Goal: Task Accomplishment & Management: Manage account settings

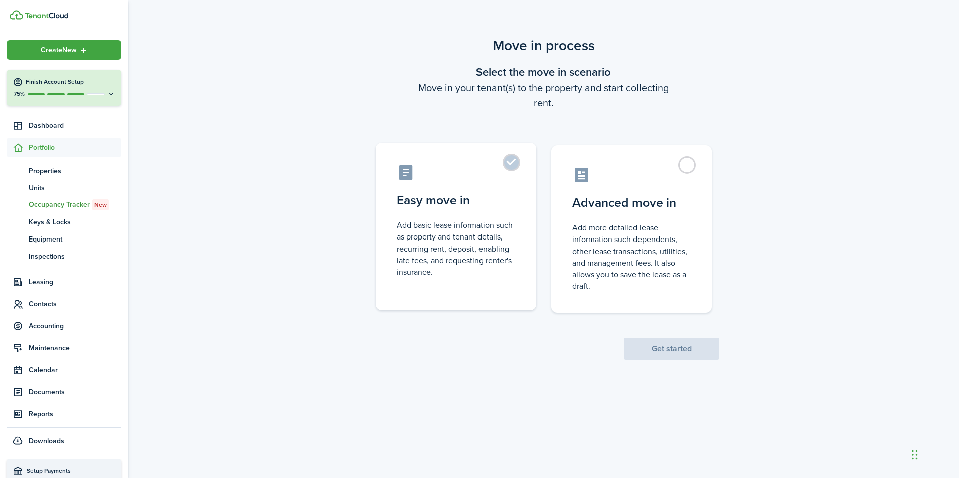
click at [493, 203] on control-radio-card-title "Easy move in" at bounding box center [456, 201] width 118 height 18
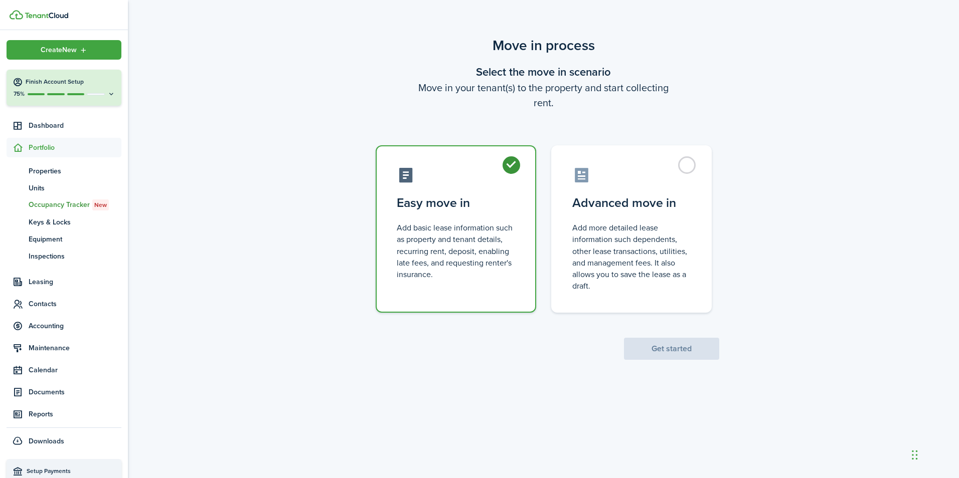
radio input "true"
click at [705, 351] on button "Get started" at bounding box center [671, 349] width 95 height 22
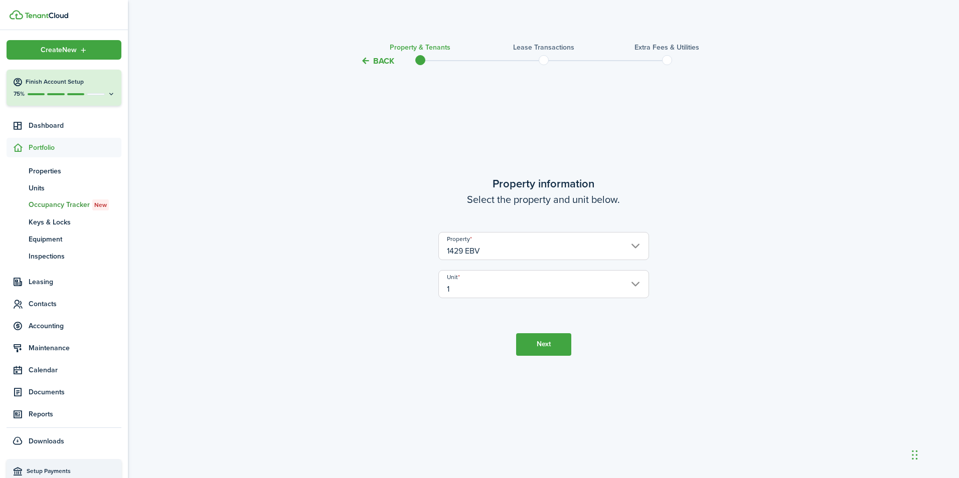
click at [570, 350] on button "Next" at bounding box center [543, 344] width 55 height 23
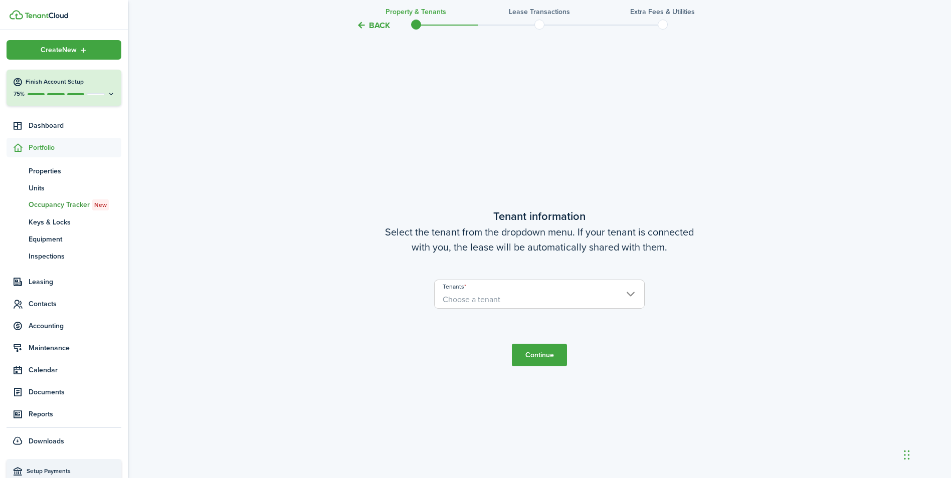
scroll to position [411, 0]
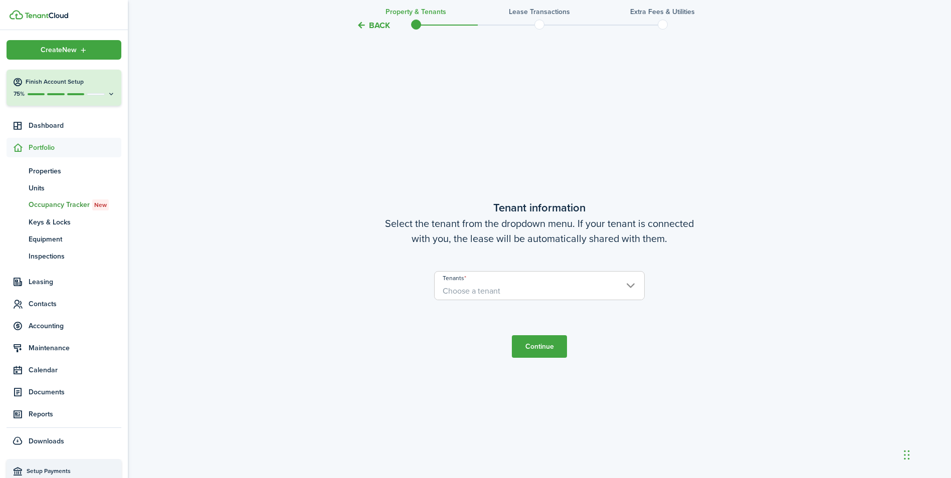
click at [544, 290] on span "Choose a tenant" at bounding box center [540, 291] width 210 height 17
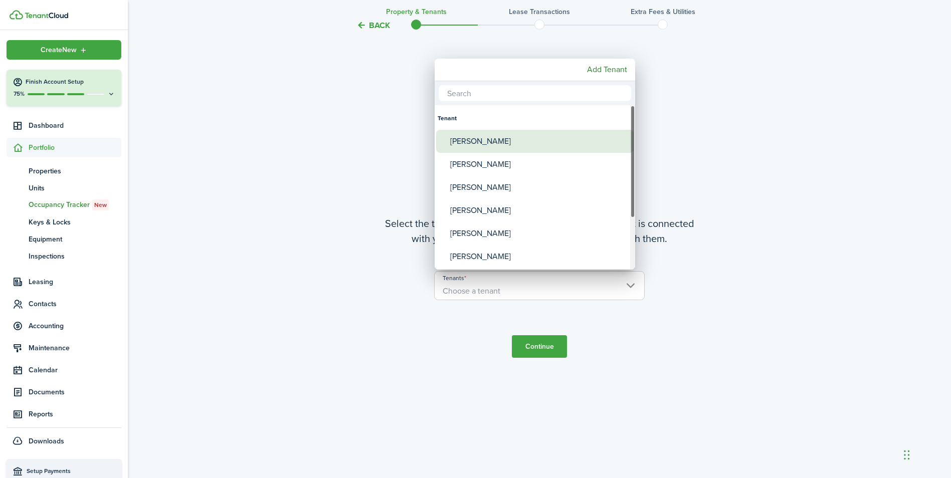
click at [493, 146] on div "[PERSON_NAME]" at bounding box center [539, 141] width 178 height 23
type input "[PERSON_NAME]"
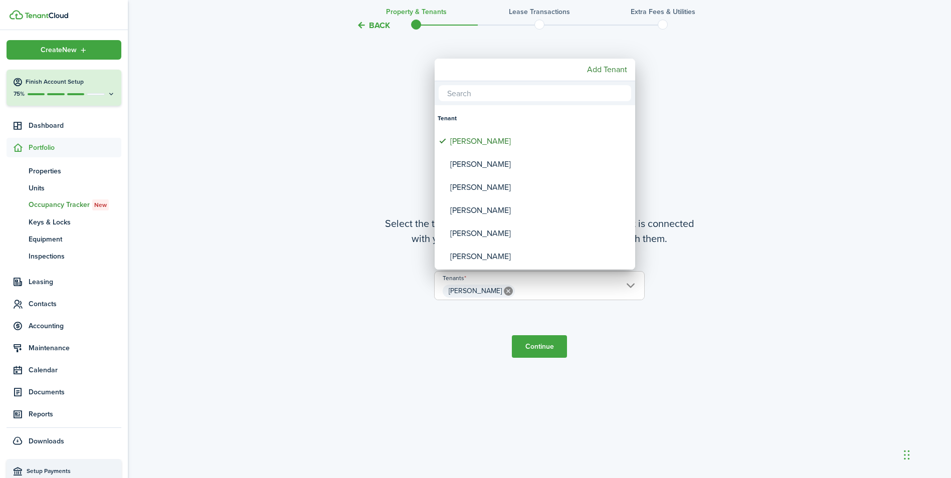
click at [545, 344] on div at bounding box center [476, 239] width 1112 height 639
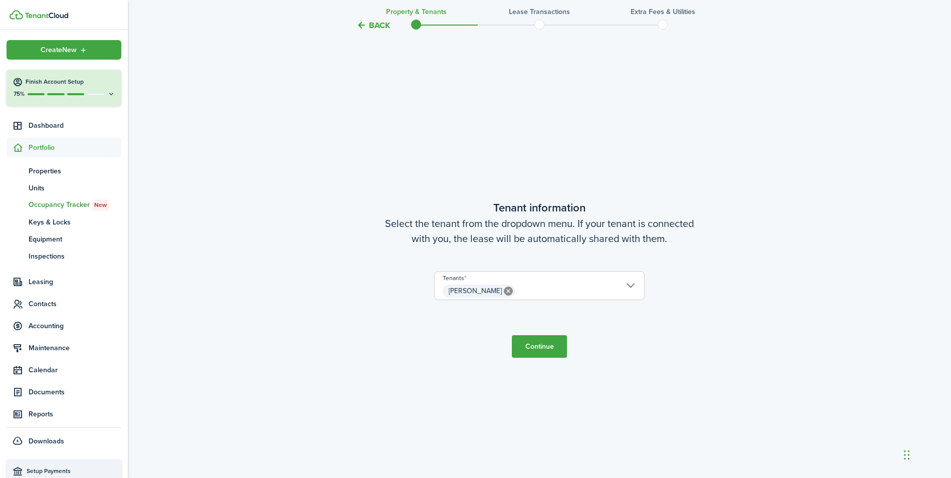
click at [541, 345] on button "Continue" at bounding box center [539, 346] width 55 height 23
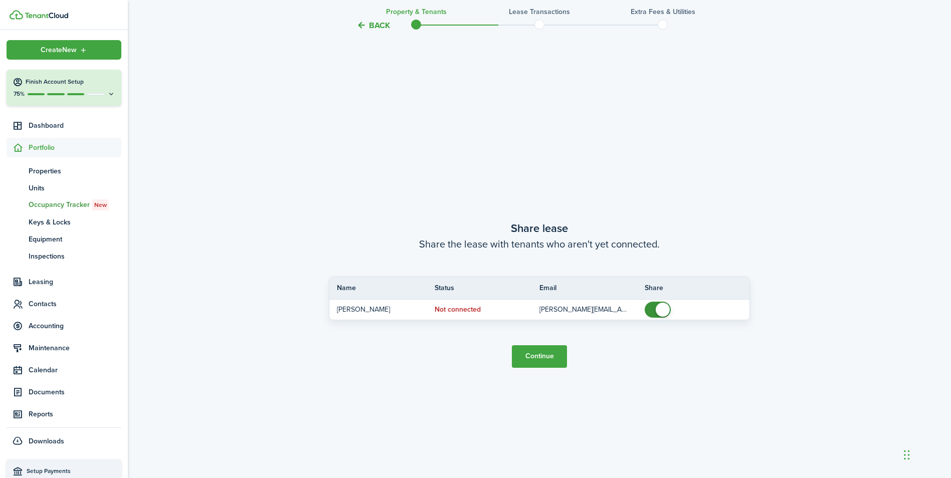
scroll to position [890, 0]
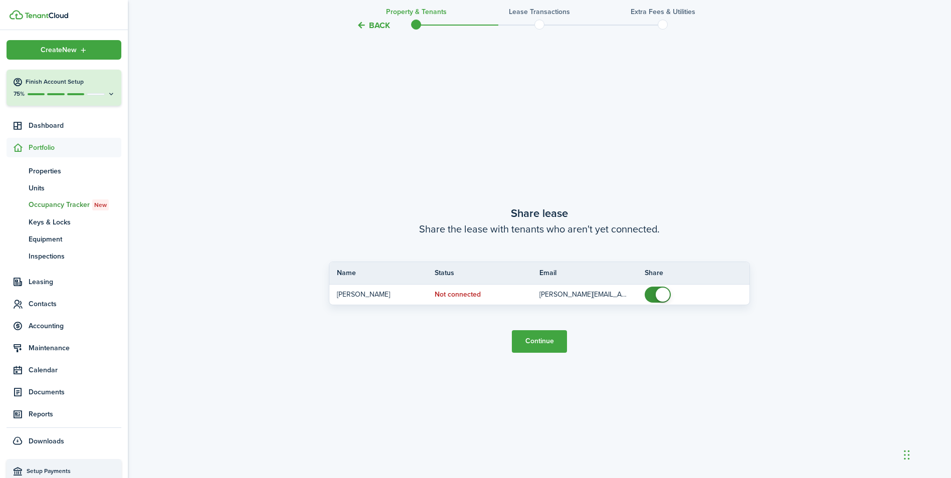
click at [540, 339] on button "Continue" at bounding box center [539, 341] width 55 height 23
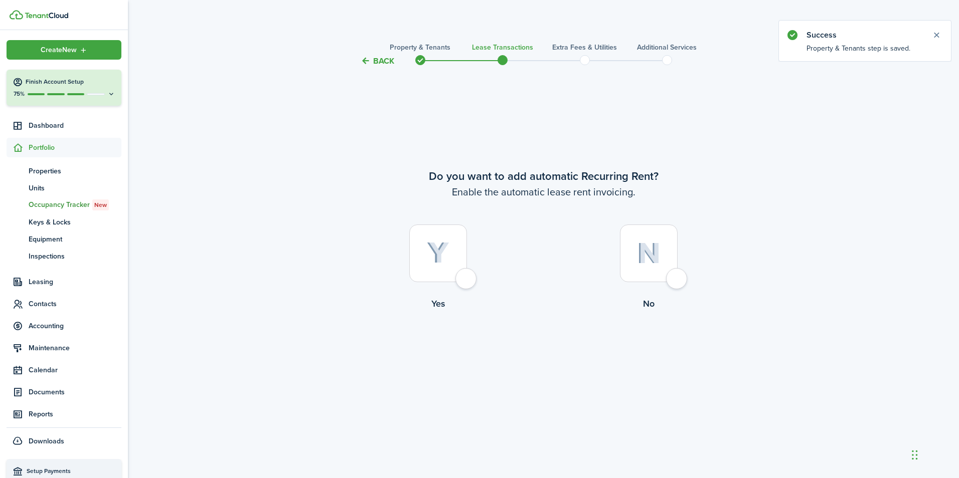
click at [467, 278] on div at bounding box center [438, 254] width 58 height 58
radio input "true"
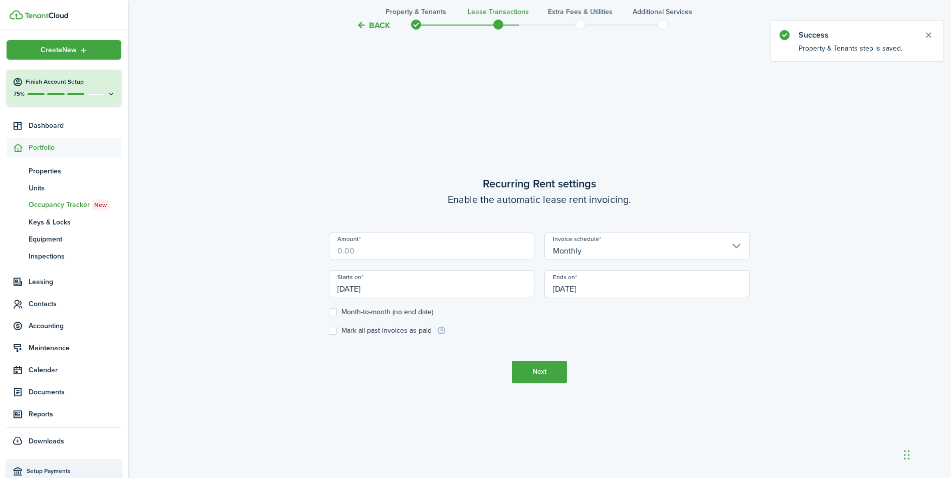
scroll to position [411, 0]
click at [497, 247] on input "Amount" at bounding box center [432, 246] width 206 height 28
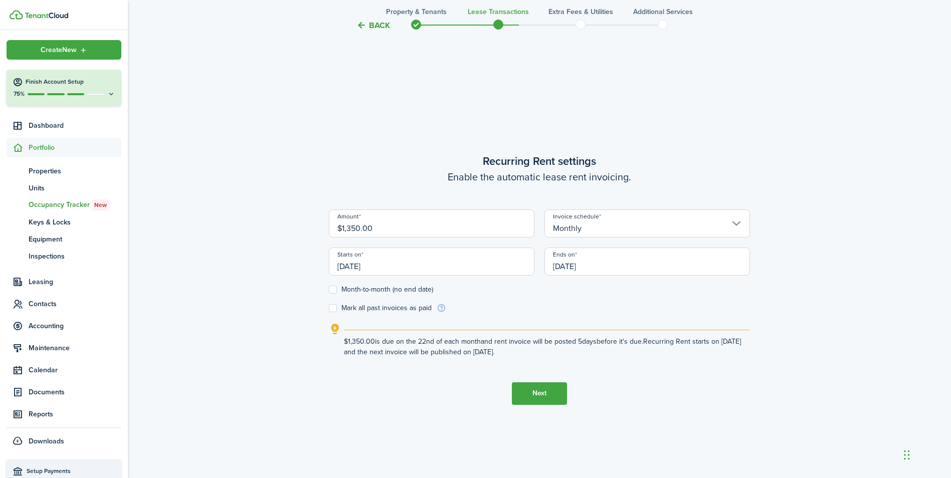
type input "$1,350.00"
click at [332, 289] on label "Month-to-month (no end date)" at bounding box center [381, 290] width 104 height 8
click at [329, 289] on input "Month-to-month (no end date)" at bounding box center [328, 289] width 1 height 1
checkbox input "true"
click at [539, 395] on button "Next" at bounding box center [539, 394] width 55 height 23
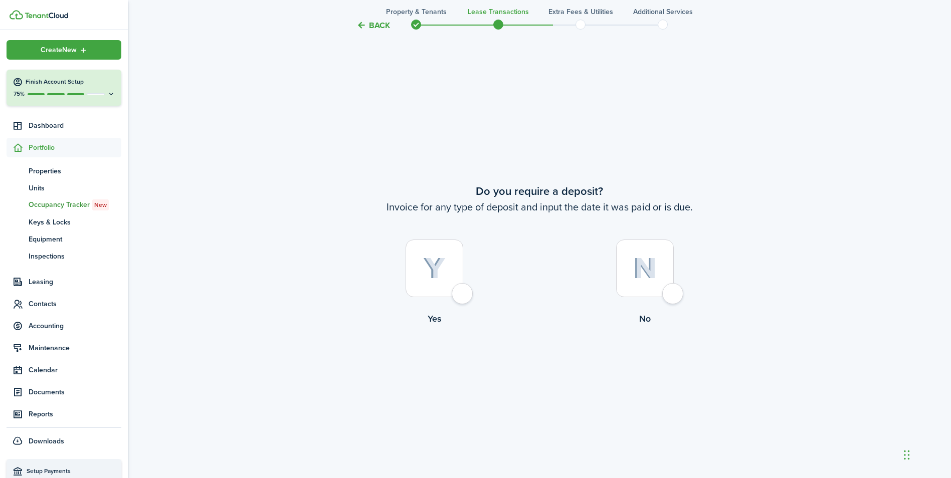
scroll to position [890, 0]
click at [463, 292] on div at bounding box center [435, 267] width 58 height 58
radio input "true"
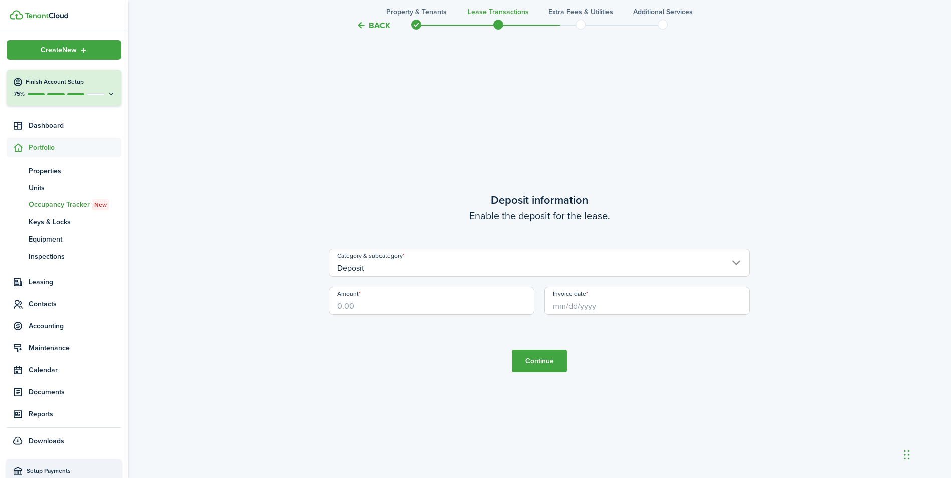
scroll to position [1368, 0]
click at [491, 297] on input "Amount" at bounding box center [432, 297] width 206 height 28
click at [593, 304] on input "Invoice date" at bounding box center [648, 297] width 206 height 28
type input "$1,350.00"
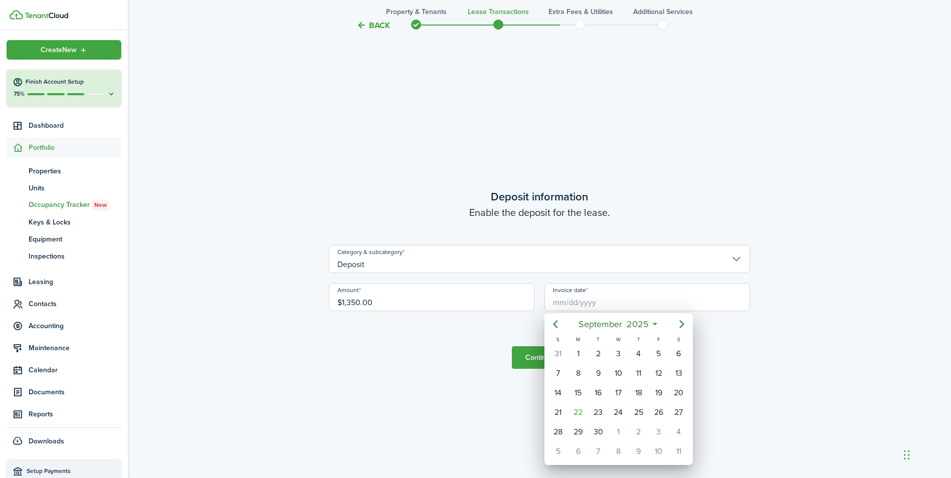
click at [656, 325] on icon at bounding box center [655, 324] width 11 height 10
click at [623, 326] on span "September" at bounding box center [600, 324] width 48 height 18
click at [631, 323] on icon at bounding box center [631, 324] width 11 height 10
click at [657, 323] on div "[DATE]" at bounding box center [619, 324] width 106 height 18
click at [657, 323] on icon at bounding box center [655, 324] width 11 height 10
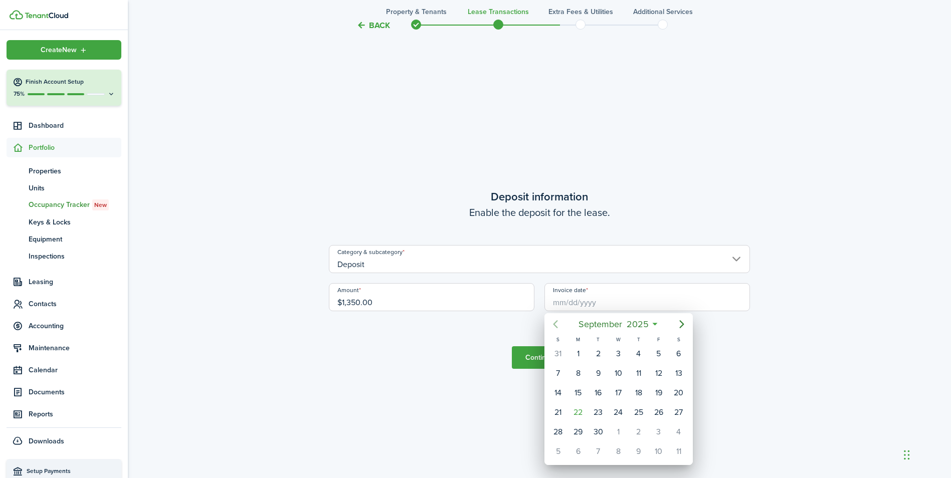
click at [557, 324] on icon "Previous page" at bounding box center [556, 324] width 12 height 12
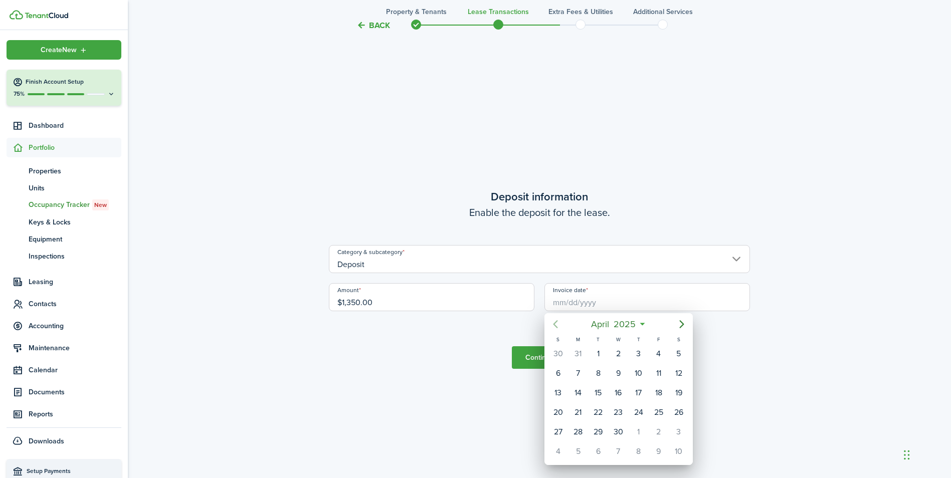
click at [557, 324] on icon "Previous page" at bounding box center [556, 324] width 12 height 12
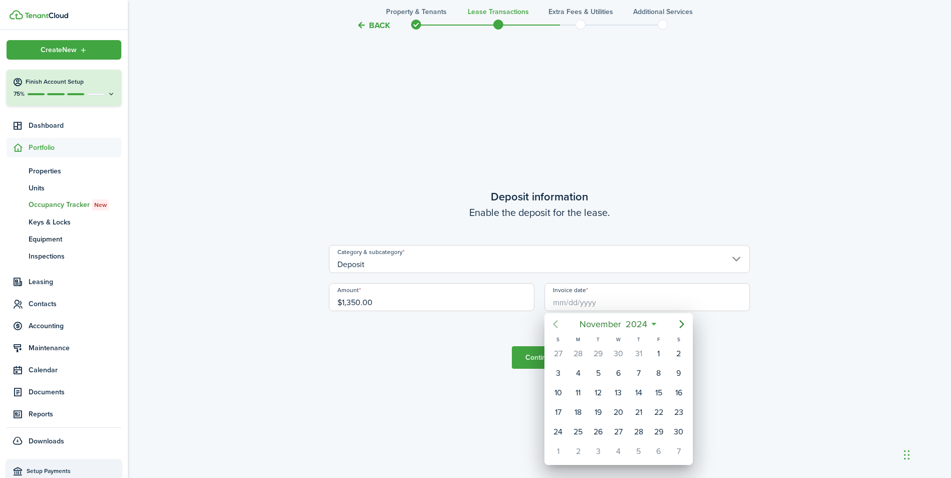
click at [557, 324] on icon "Previous page" at bounding box center [556, 324] width 12 height 12
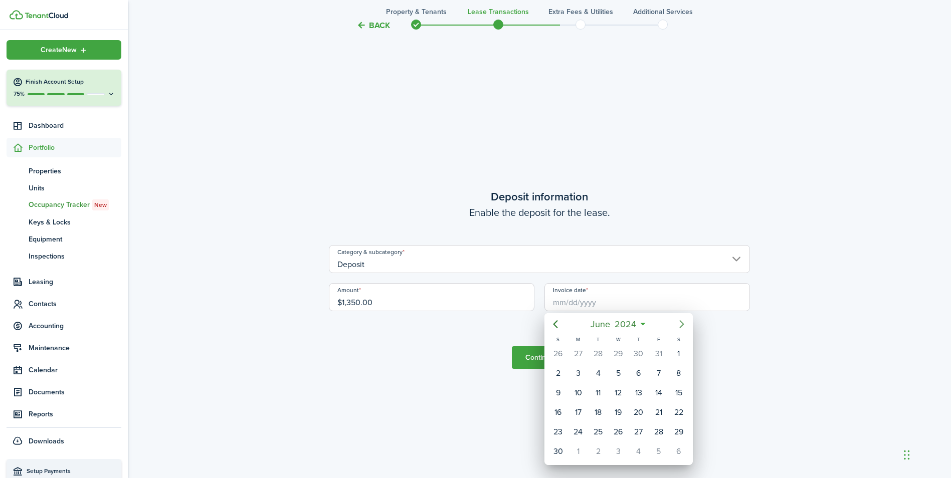
click at [683, 323] on icon "Next page" at bounding box center [682, 324] width 12 height 12
click at [576, 354] on div "1" at bounding box center [578, 354] width 15 height 15
type input "[DATE]"
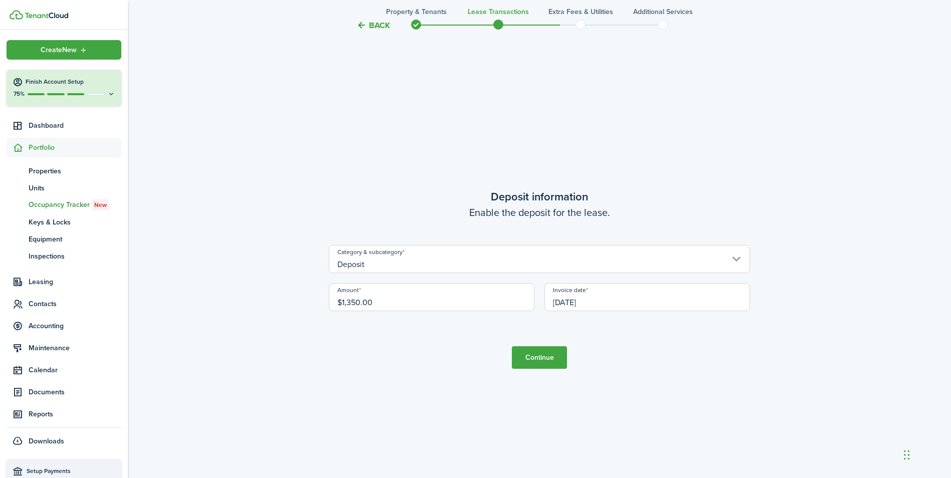
click at [527, 358] on button "Continue" at bounding box center [539, 358] width 55 height 23
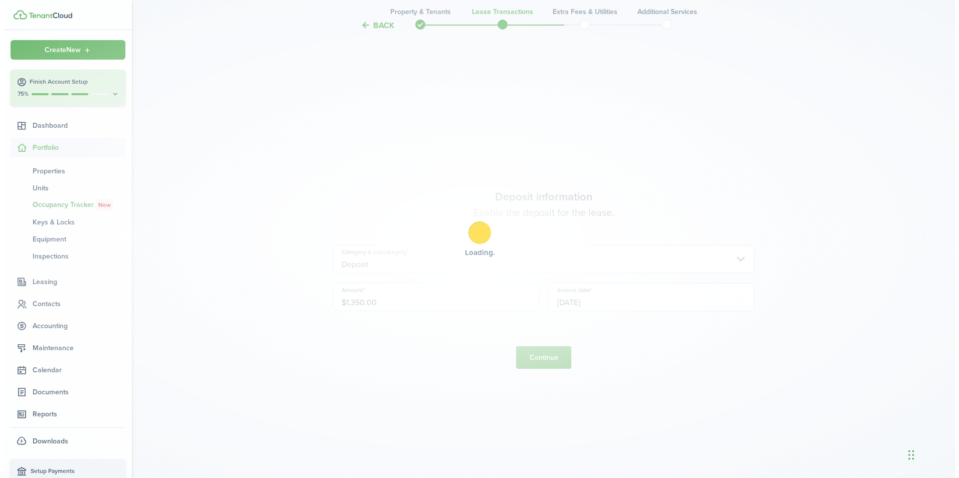
scroll to position [0, 0]
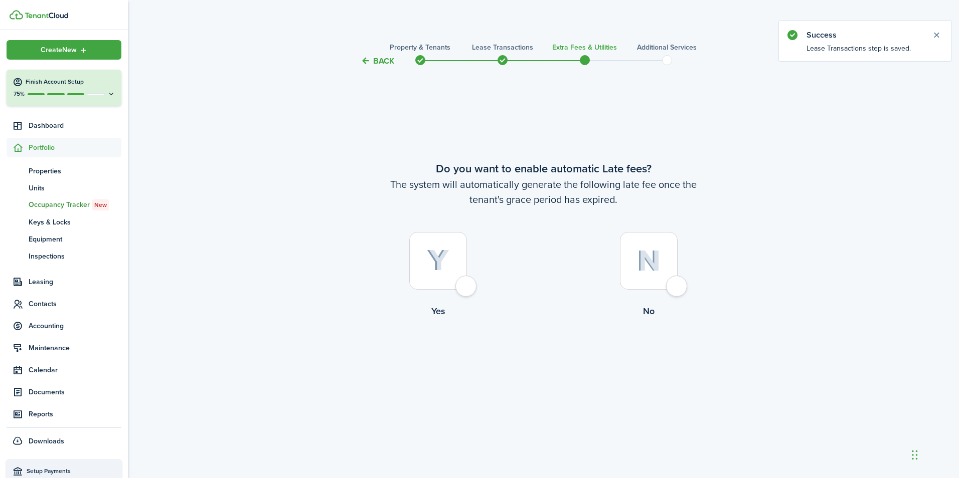
click at [467, 281] on div at bounding box center [438, 261] width 58 height 58
radio input "true"
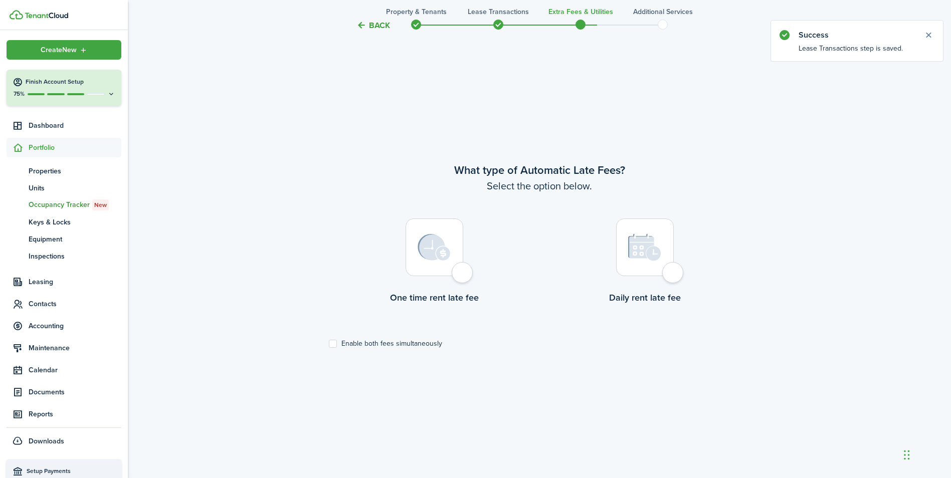
click at [459, 273] on div at bounding box center [435, 248] width 58 height 58
radio input "true"
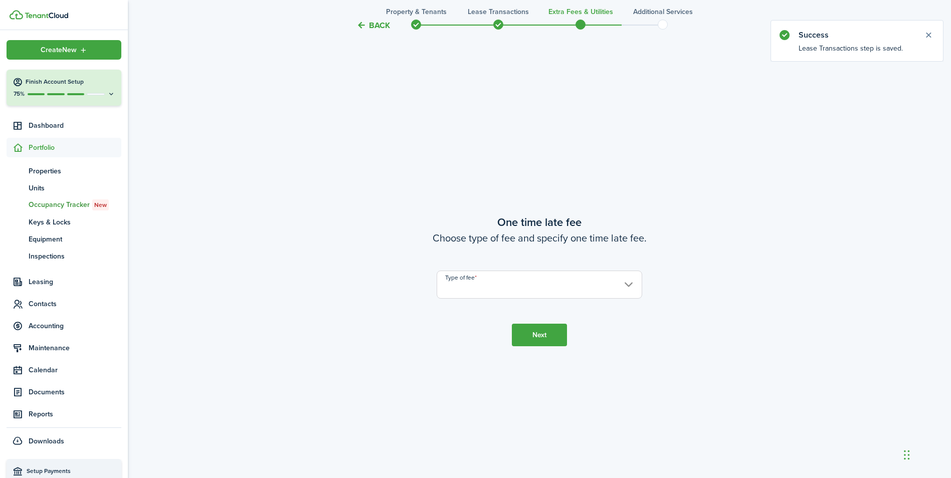
scroll to position [890, 0]
click at [476, 274] on input "Type of fee" at bounding box center [540, 283] width 206 height 28
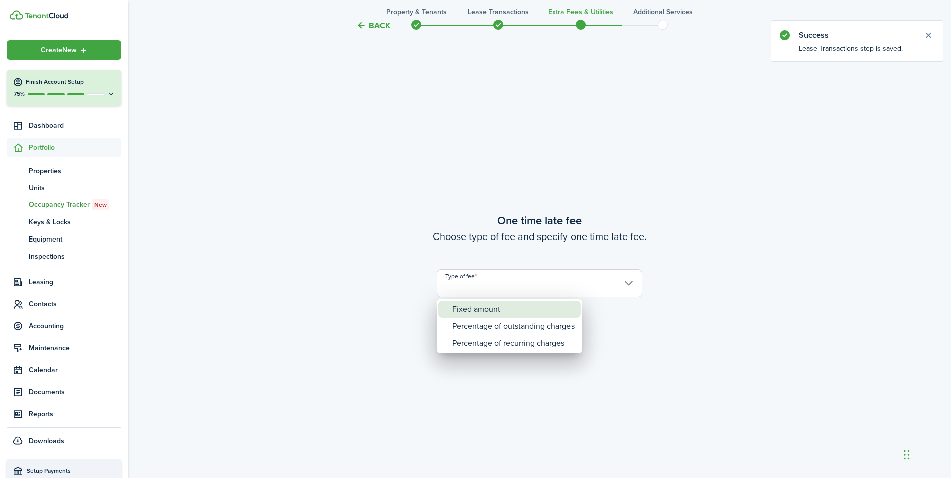
click at [478, 311] on div "Fixed amount" at bounding box center [513, 309] width 122 height 17
type input "Fixed amount"
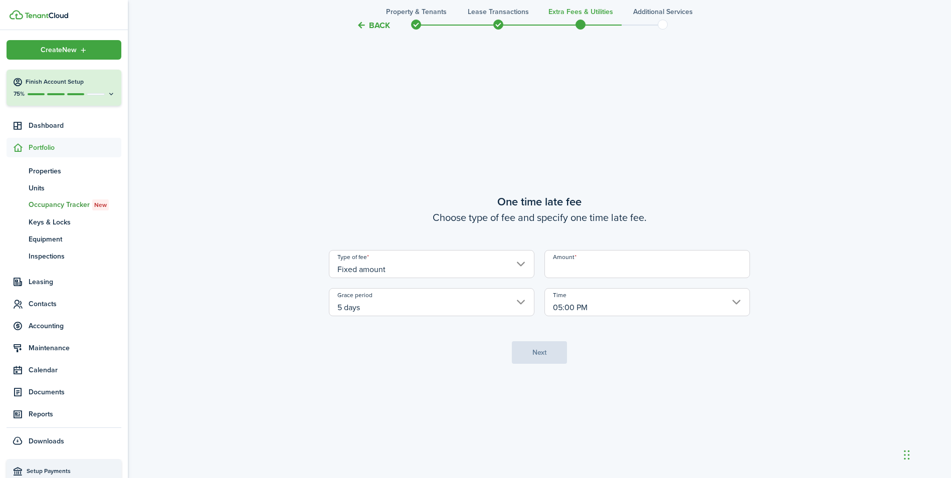
click at [622, 269] on input "Amount" at bounding box center [648, 264] width 206 height 28
type input "$40.00"
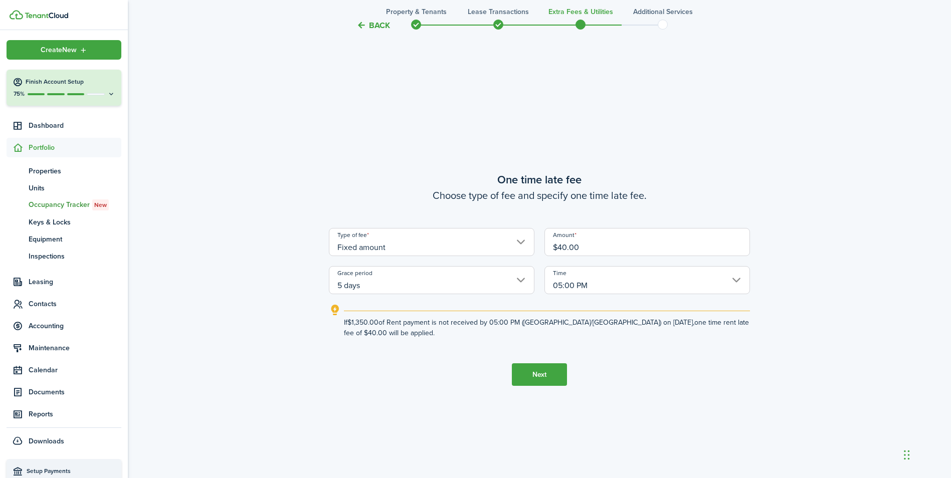
click at [553, 372] on button "Next" at bounding box center [539, 375] width 55 height 23
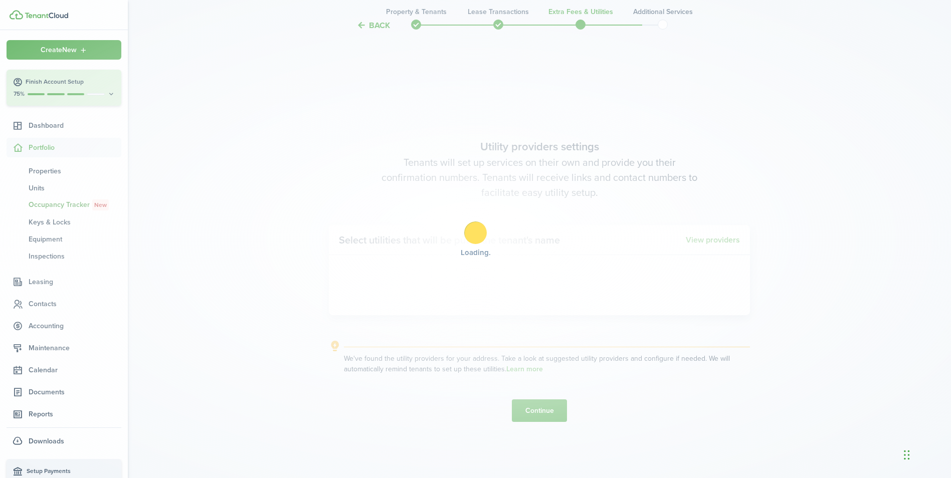
scroll to position [1368, 0]
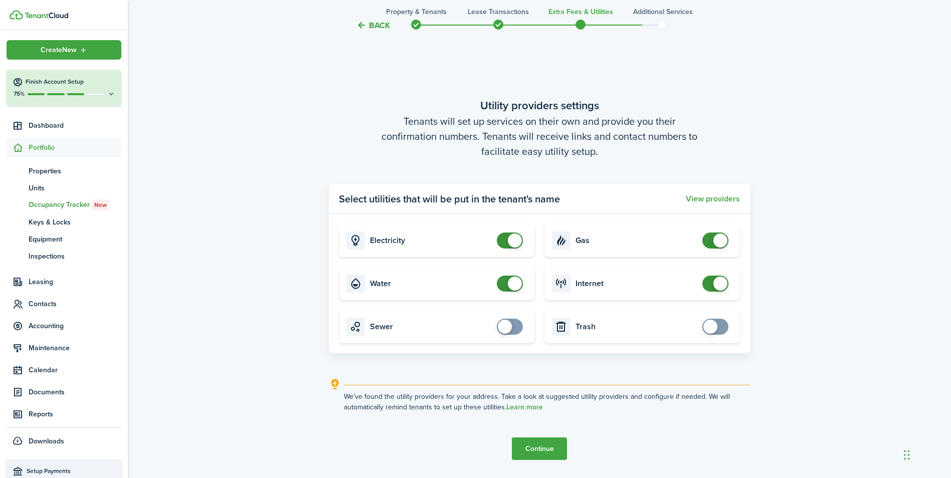
checkbox input "false"
click at [512, 280] on span at bounding box center [515, 284] width 14 height 14
click at [549, 448] on button "Continue" at bounding box center [539, 449] width 55 height 23
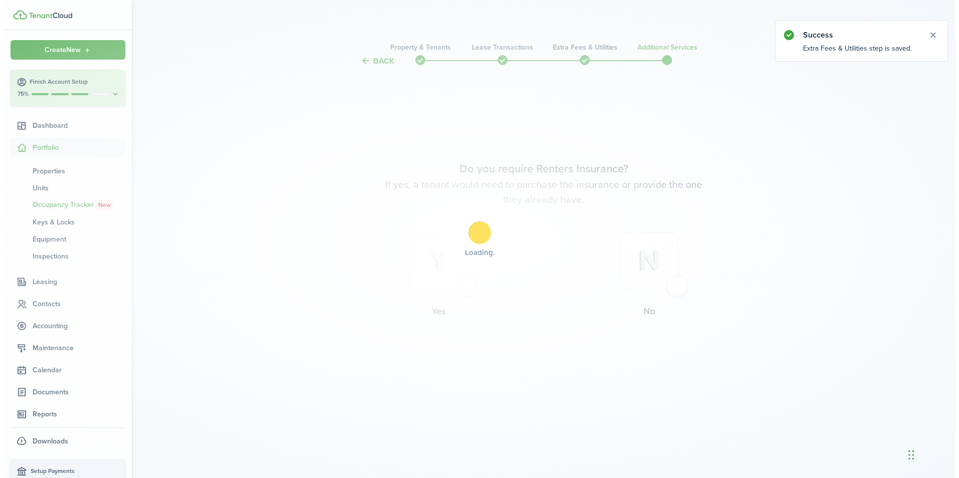
scroll to position [0, 0]
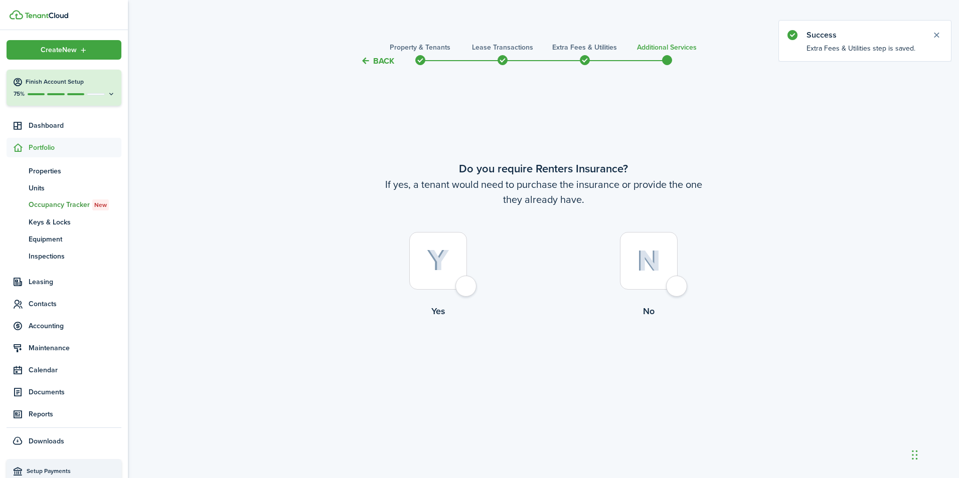
click at [467, 290] on div at bounding box center [438, 261] width 58 height 58
radio input "true"
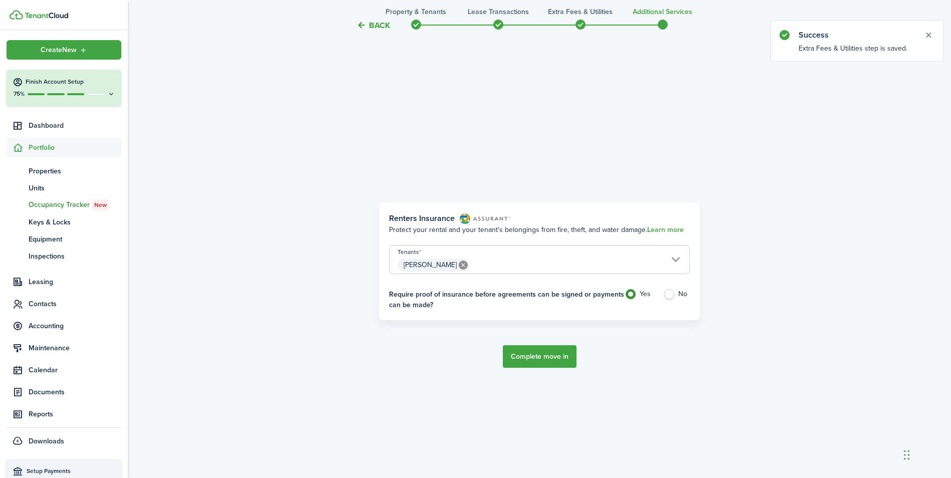
scroll to position [411, 0]
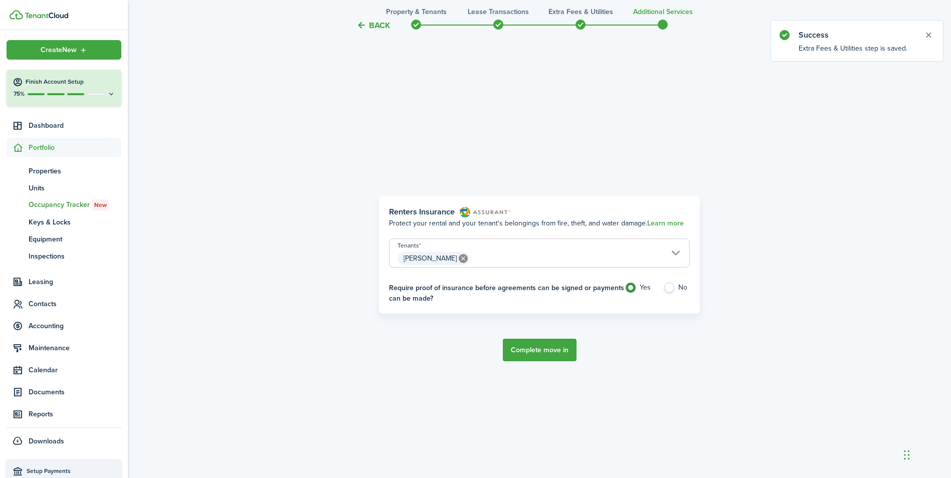
click at [534, 348] on button "Complete move in" at bounding box center [540, 350] width 74 height 23
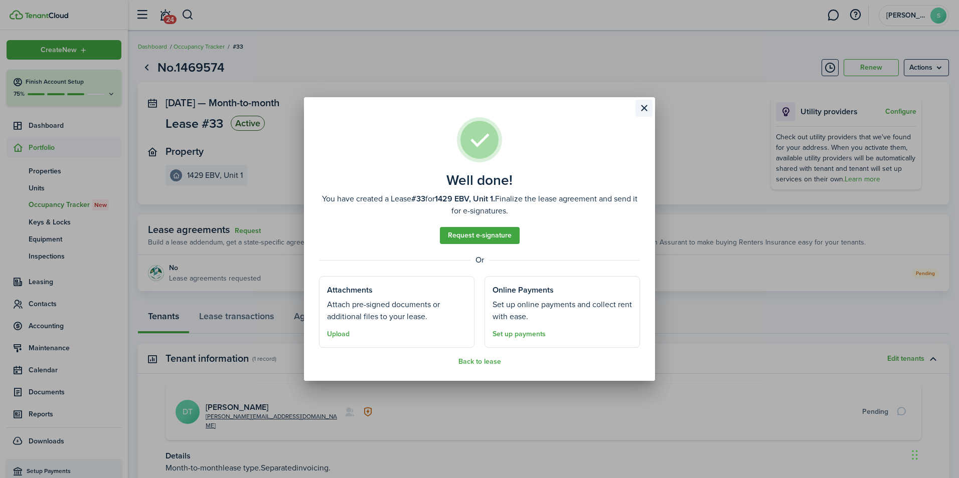
click at [642, 109] on button "Close modal" at bounding box center [643, 108] width 17 height 17
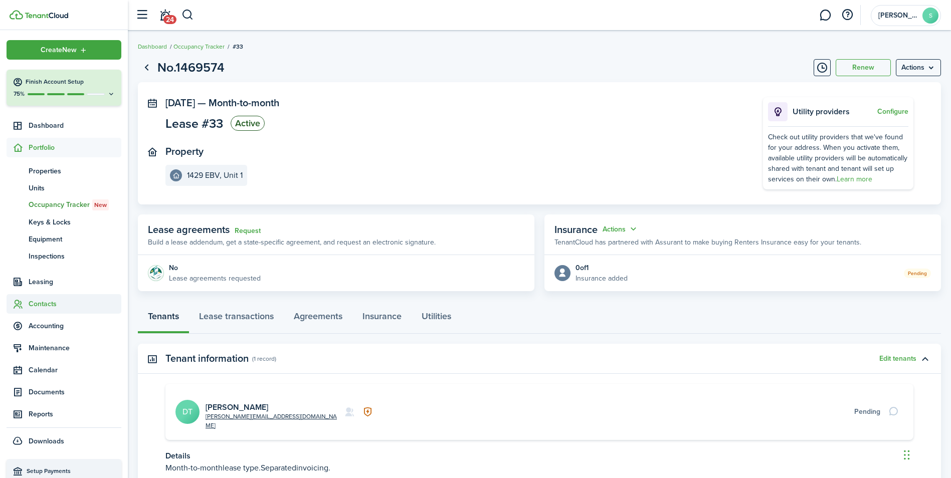
click at [33, 308] on span "Contacts" at bounding box center [75, 304] width 93 height 11
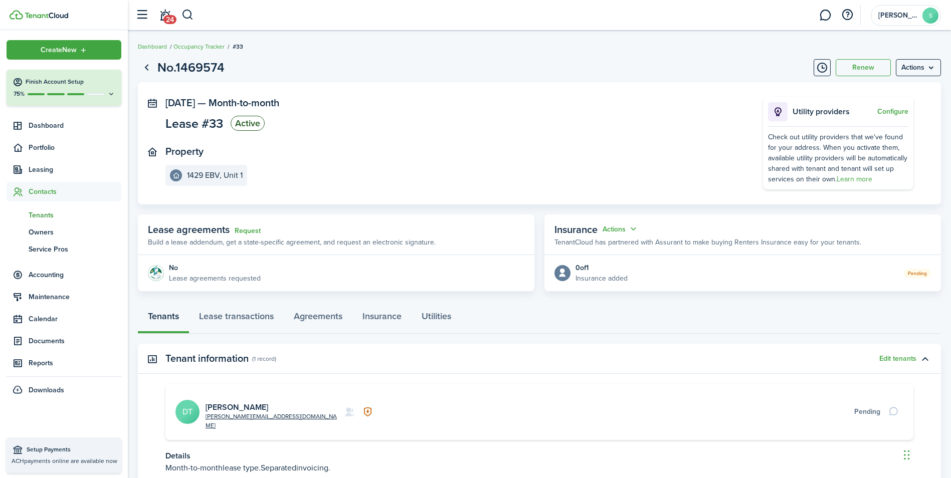
click at [32, 212] on span "Tenants" at bounding box center [75, 215] width 93 height 11
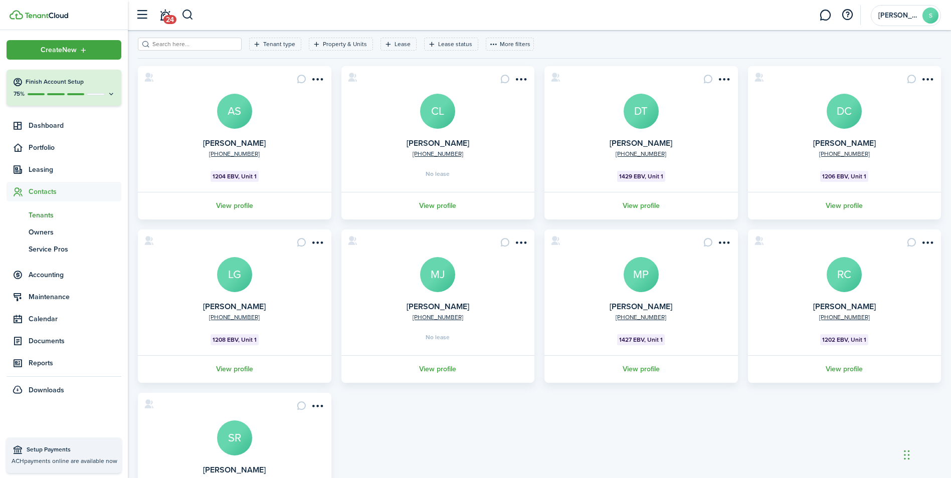
scroll to position [100, 0]
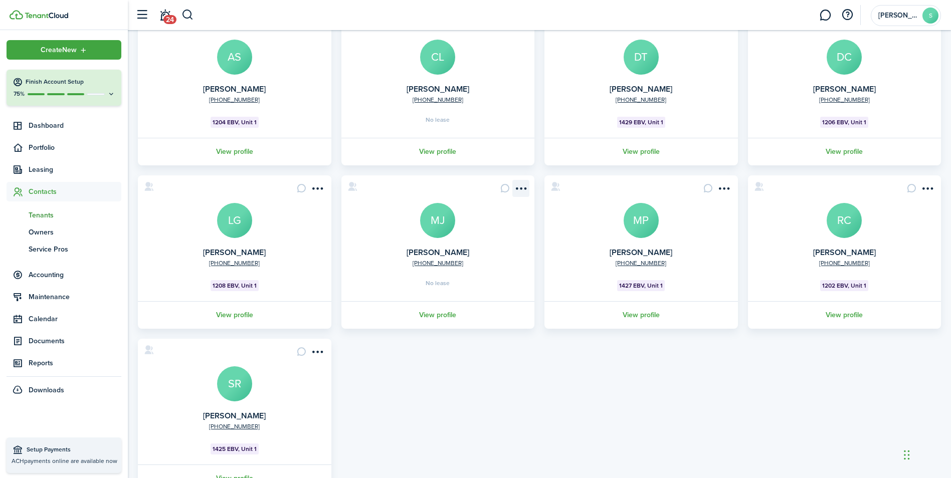
click at [521, 188] on menu-btn-icon "Open menu" at bounding box center [520, 188] width 17 height 17
drag, startPoint x: 468, startPoint y: 382, endPoint x: 683, endPoint y: 197, distance: 284.1
click at [505, 355] on div "[PHONE_NUMBER] [PERSON_NAME] AS 1204 EBV, Unit 1 View profile [PHONE_NUMBER] [P…" at bounding box center [539, 252] width 813 height 480
click at [642, 59] on avatar-text "DT" at bounding box center [641, 57] width 35 height 35
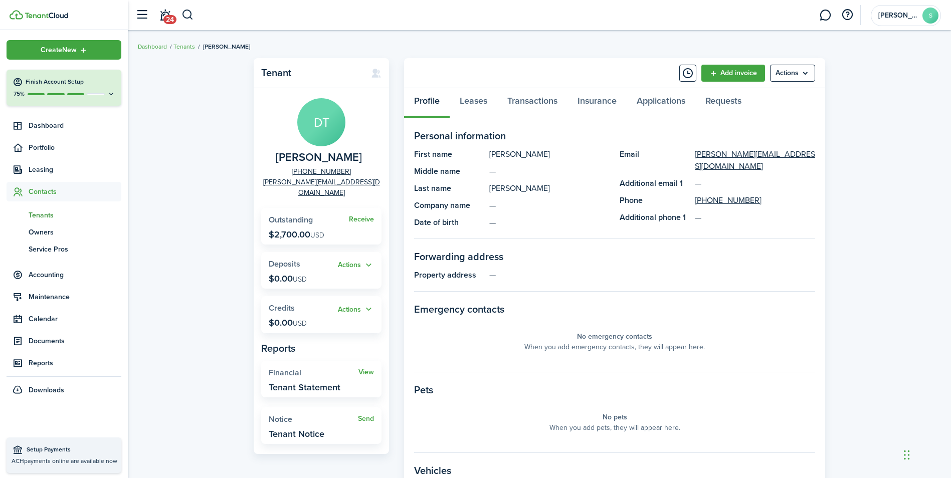
click at [298, 217] on widget-stats "Receive Outstanding $2,700.00 USD" at bounding box center [321, 226] width 120 height 37
click at [294, 230] on p "$2,700.00 USD" at bounding box center [297, 235] width 56 height 10
click at [301, 214] on span "Outstanding" at bounding box center [291, 220] width 44 height 12
click at [484, 253] on panel-main-section-title "Forwarding address" at bounding box center [614, 256] width 401 height 15
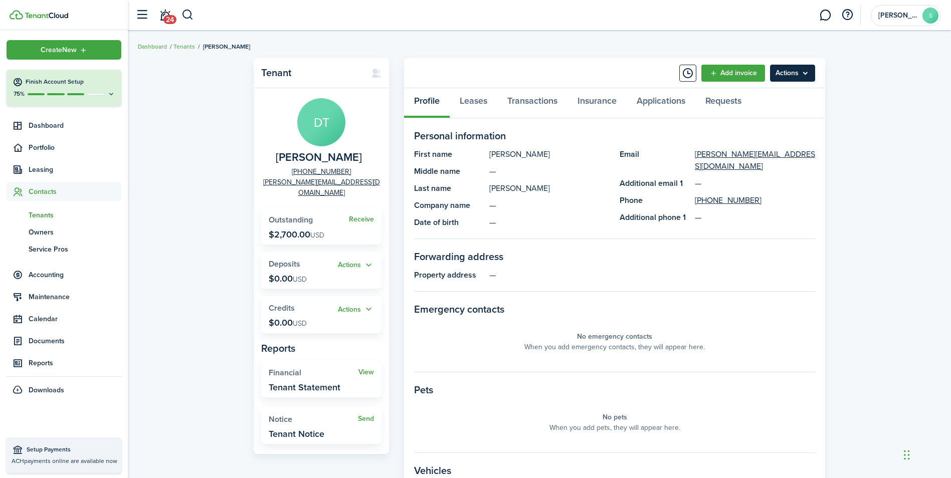
click at [781, 68] on menu-btn "Actions" at bounding box center [792, 73] width 45 height 17
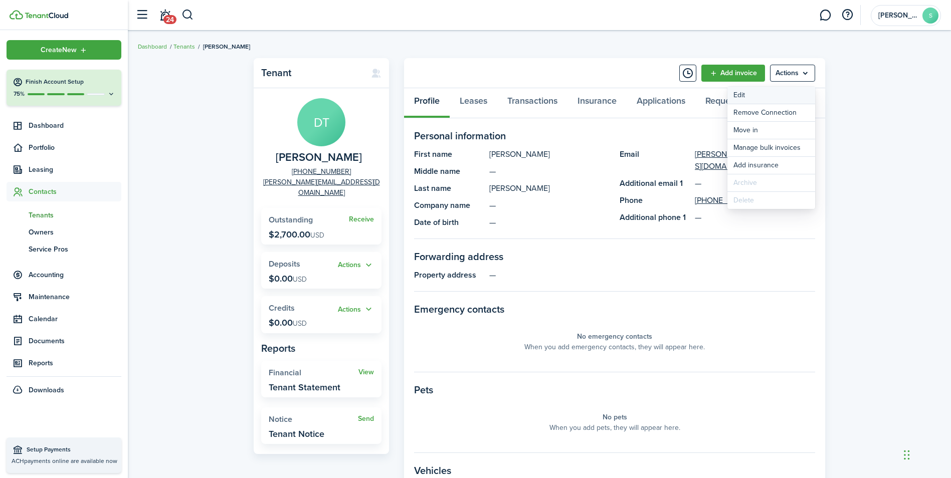
click at [748, 97] on link "Edit" at bounding box center [772, 95] width 88 height 17
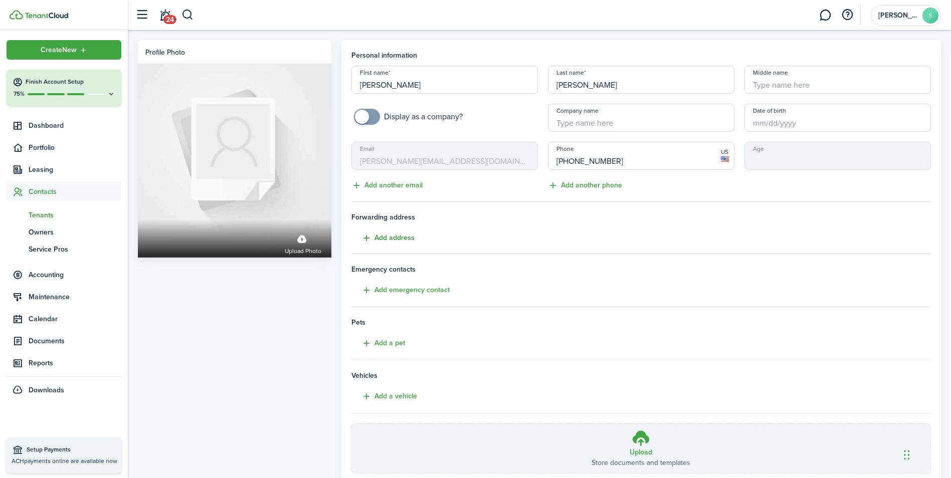
click at [399, 235] on button "Add address" at bounding box center [383, 239] width 63 height 12
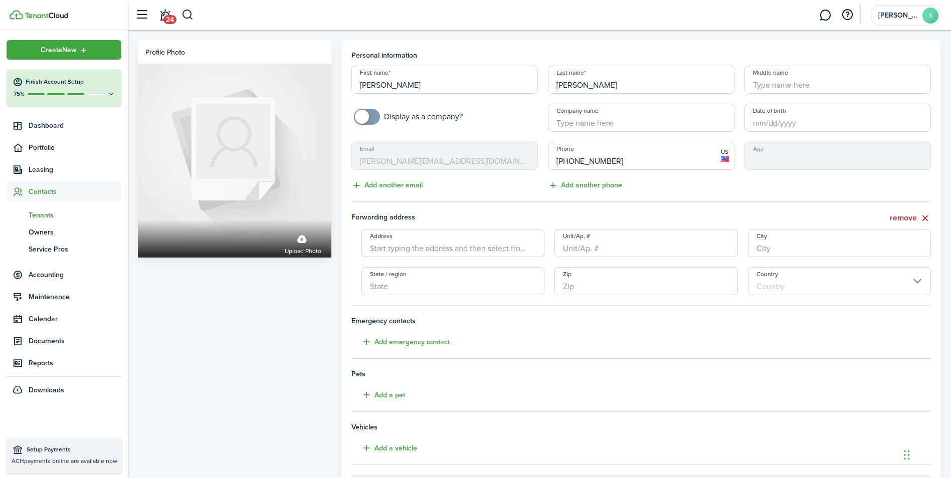
click at [463, 237] on input "Address" at bounding box center [454, 243] width 184 height 28
type input "p"
type input "PO Box 49391"
type input "[US_STATE][GEOGRAPHIC_DATA]"
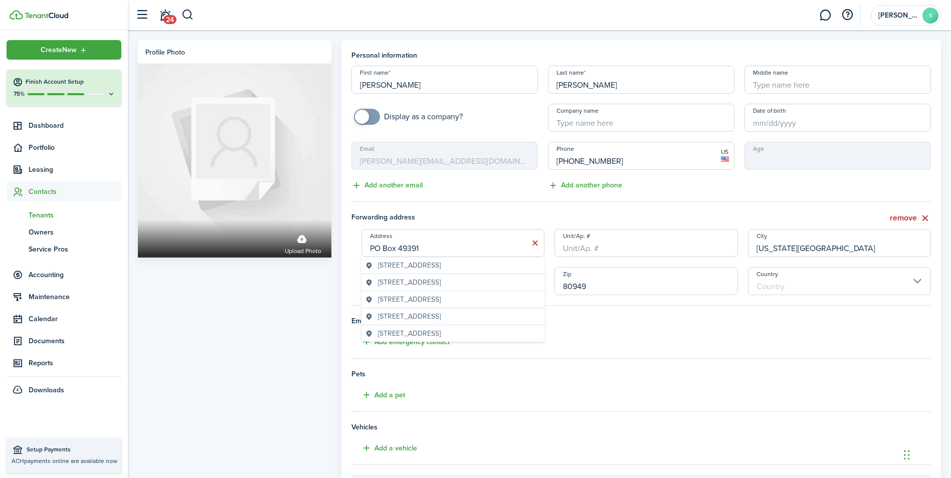
type input "80949"
click at [918, 279] on input "Country" at bounding box center [840, 281] width 184 height 28
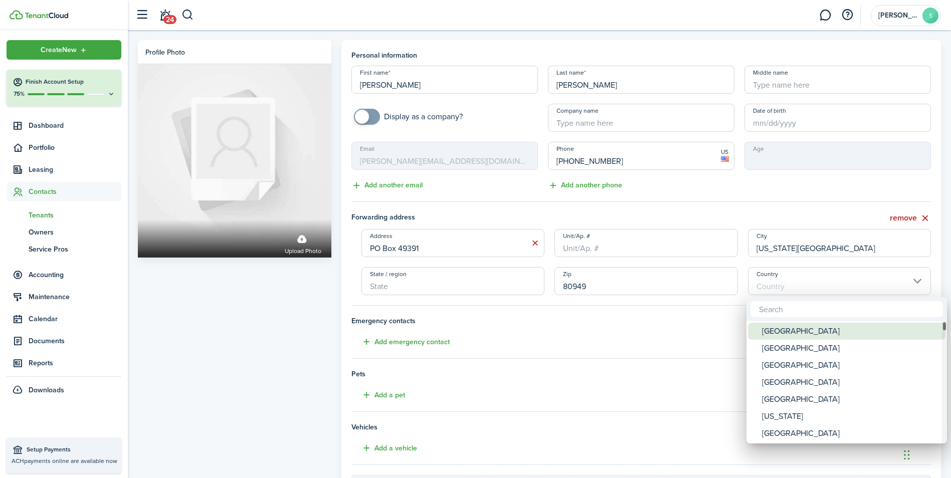
click at [804, 328] on div "[GEOGRAPHIC_DATA]" at bounding box center [851, 331] width 178 height 17
type input "[GEOGRAPHIC_DATA]"
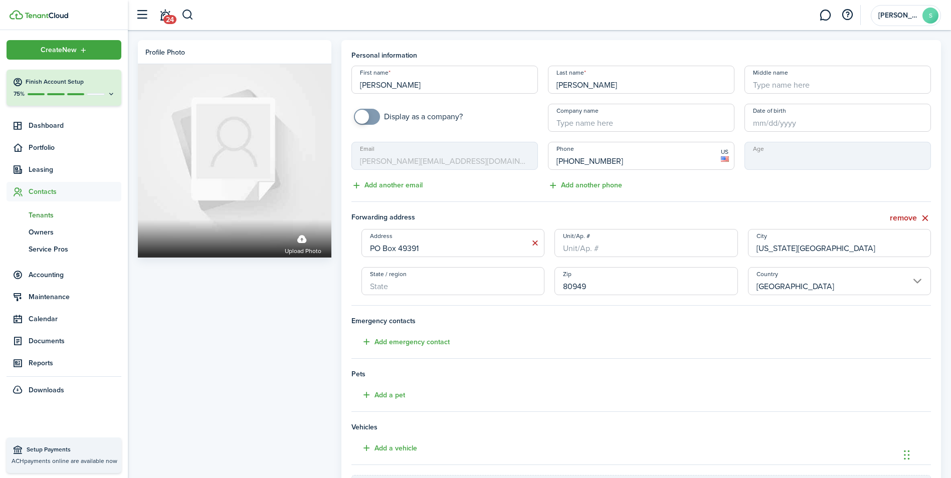
click at [464, 285] on input "State / region" at bounding box center [454, 281] width 184 height 28
click at [403, 282] on input "State / region" at bounding box center [454, 281] width 184 height 28
click at [418, 285] on input "State / region" at bounding box center [454, 281] width 184 height 28
click at [524, 281] on input "State / region" at bounding box center [454, 281] width 184 height 28
click at [605, 279] on input "80949" at bounding box center [647, 281] width 184 height 28
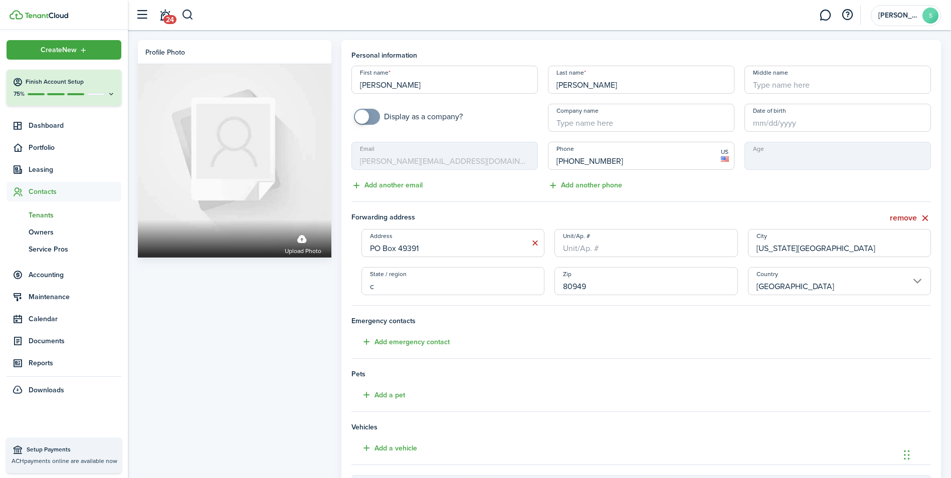
click at [413, 287] on input "c" at bounding box center [454, 281] width 184 height 28
click at [386, 291] on input "c" at bounding box center [454, 281] width 184 height 28
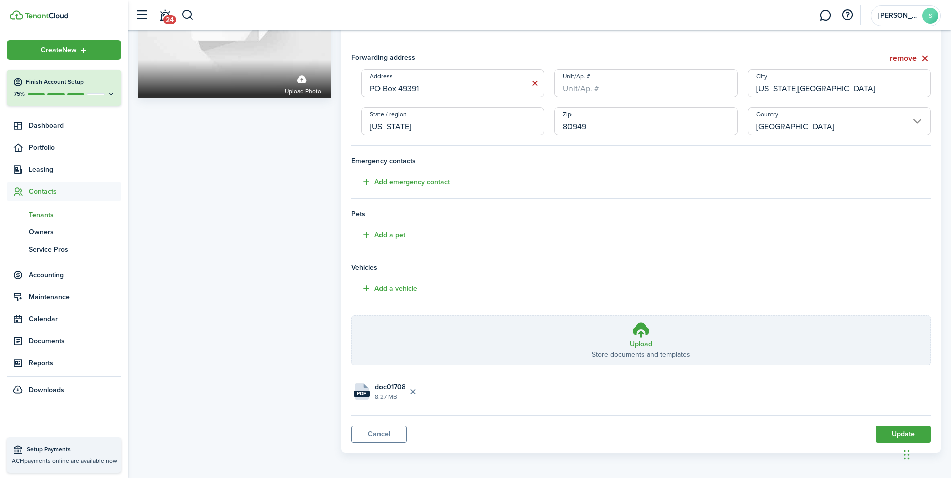
scroll to position [162, 0]
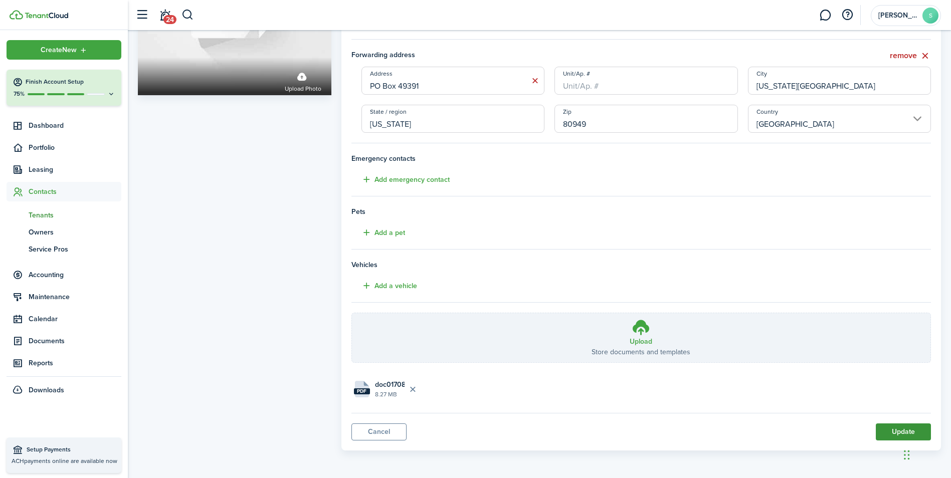
click at [895, 429] on button "Update" at bounding box center [903, 432] width 55 height 17
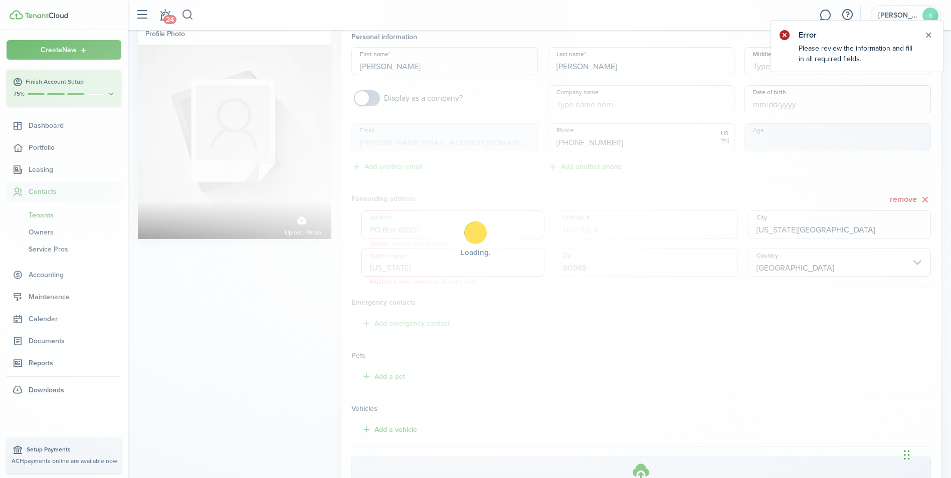
scroll to position [4, 0]
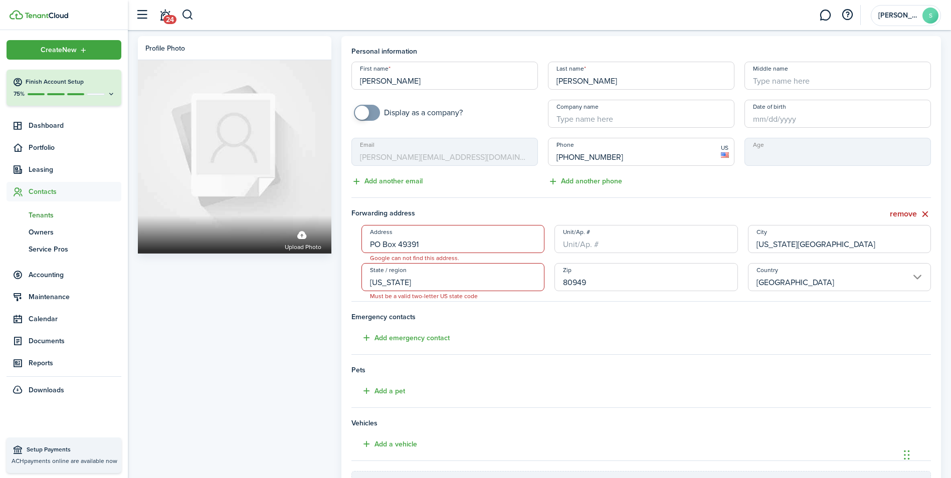
click at [446, 280] on input "[US_STATE]" at bounding box center [454, 277] width 184 height 28
type input "[US_STATE]"
drag, startPoint x: 436, startPoint y: 281, endPoint x: 343, endPoint y: 297, distance: 93.6
click at [345, 297] on panel-main "Personal information First name [PERSON_NAME] name [PERSON_NAME] Middle name Di…" at bounding box center [641, 322] width 600 height 573
type input "CO"
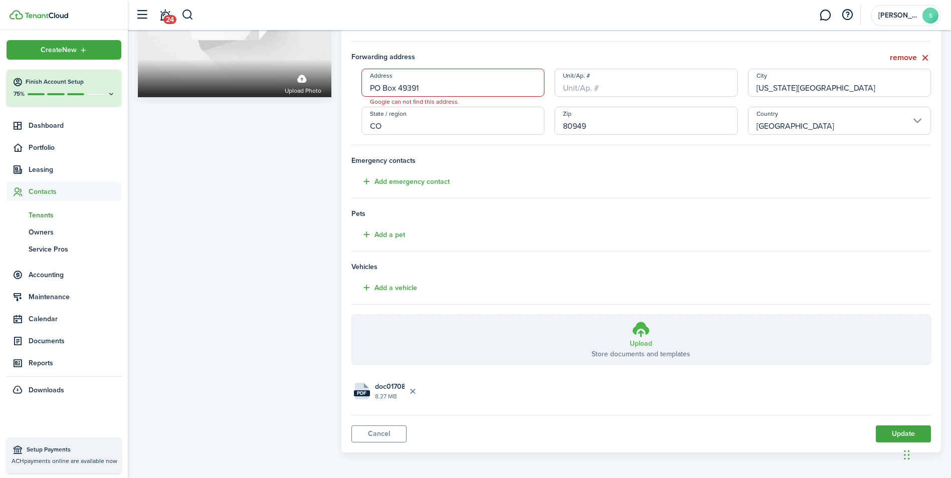
scroll to position [162, 0]
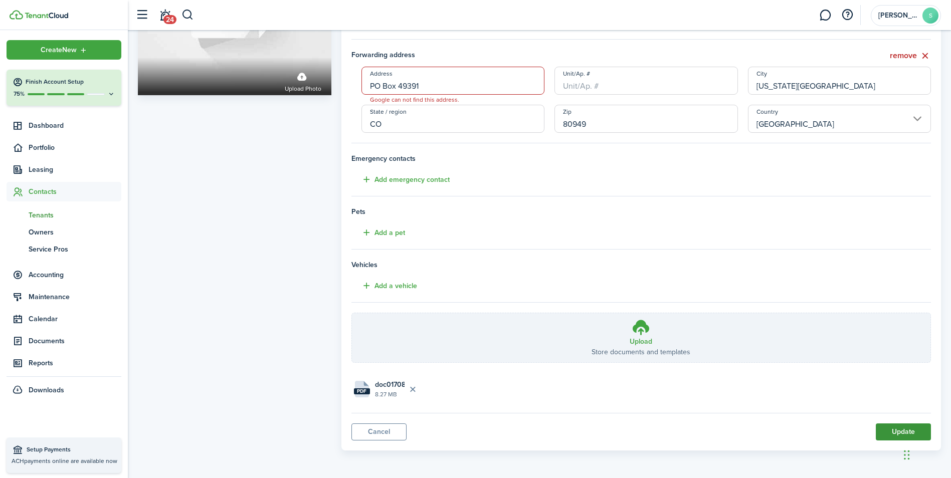
click at [885, 431] on button "Update" at bounding box center [903, 432] width 55 height 17
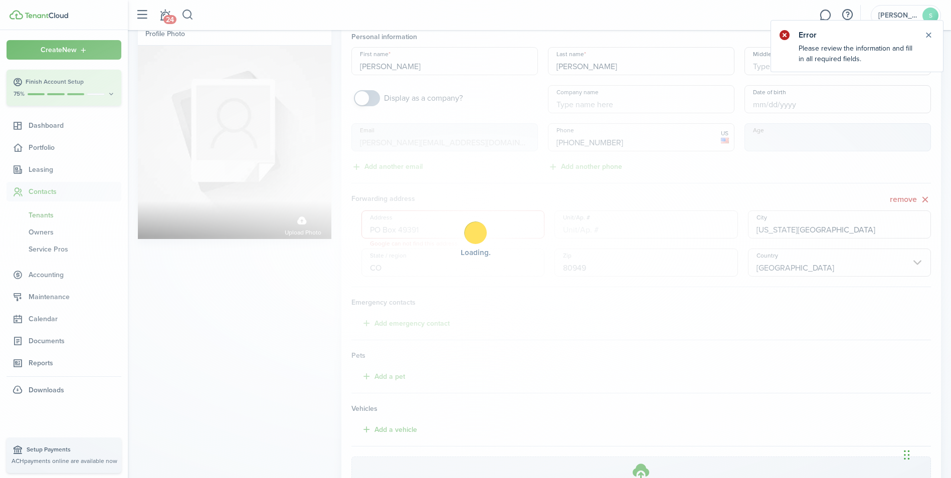
scroll to position [4, 0]
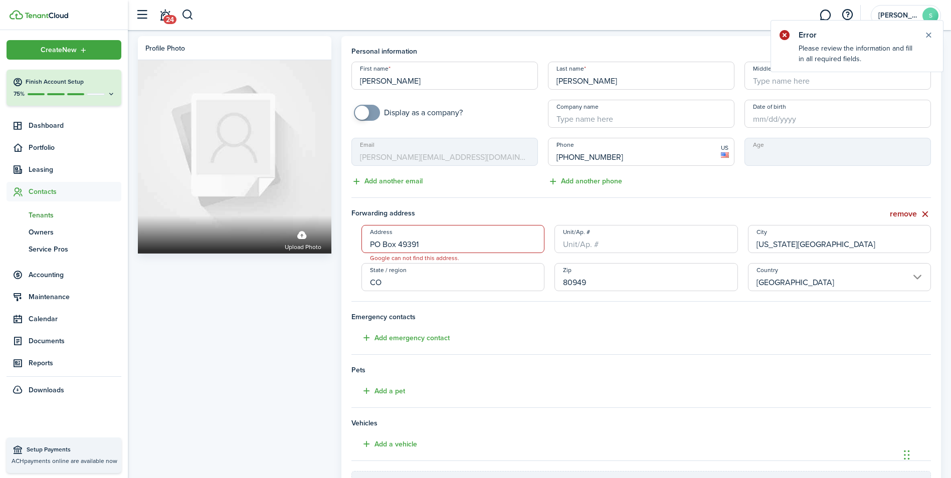
click at [924, 212] on button "remove" at bounding box center [910, 214] width 41 height 13
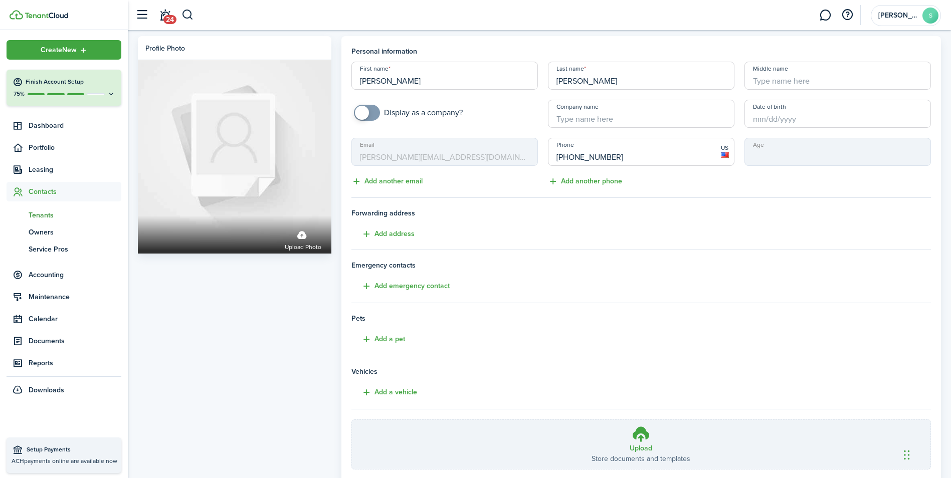
click at [50, 216] on span "Tenants" at bounding box center [75, 215] width 93 height 11
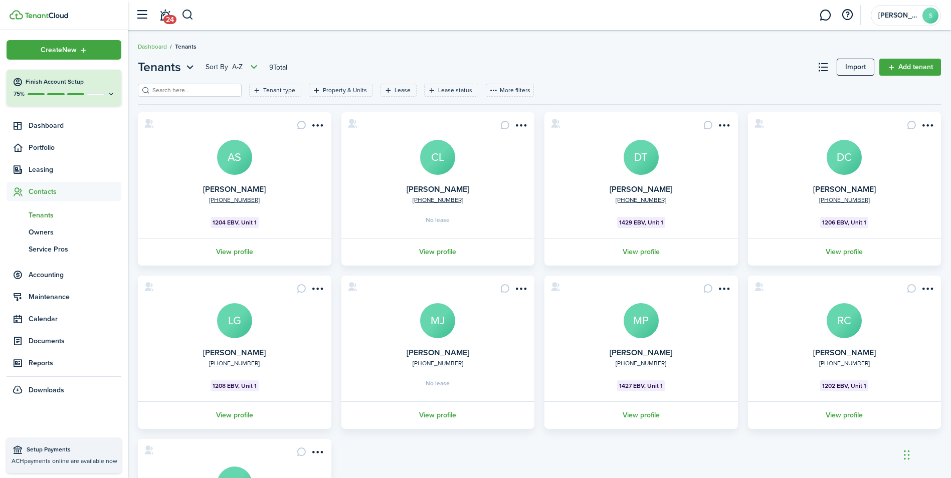
click at [653, 160] on avatar-text "DT" at bounding box center [641, 157] width 35 height 35
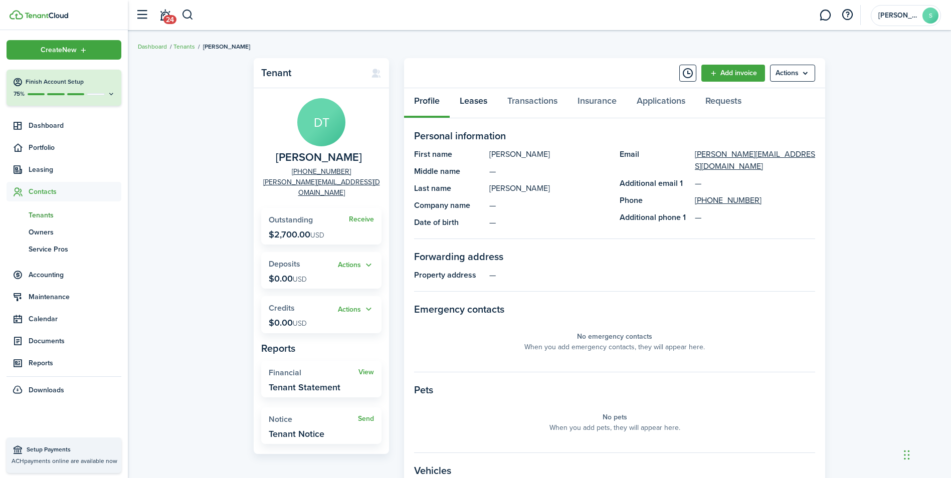
click at [478, 103] on link "Leases" at bounding box center [474, 103] width 48 height 30
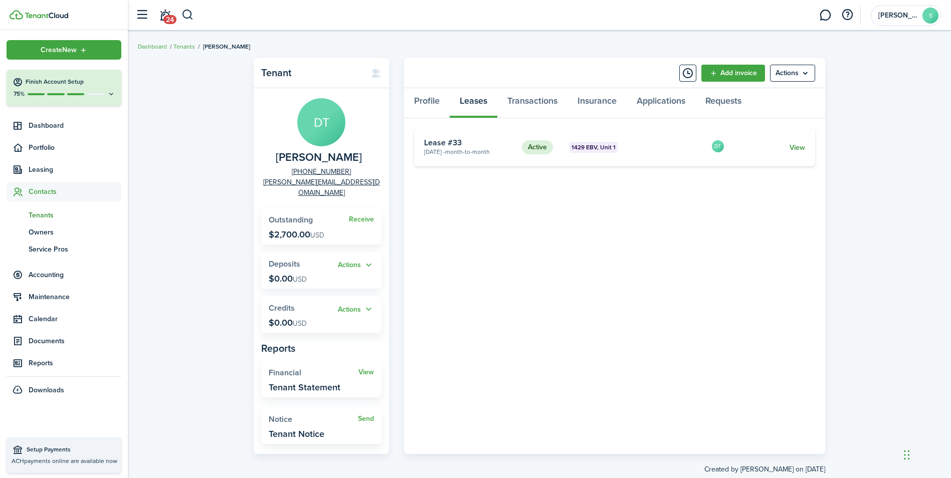
click at [801, 145] on link "View" at bounding box center [798, 147] width 16 height 11
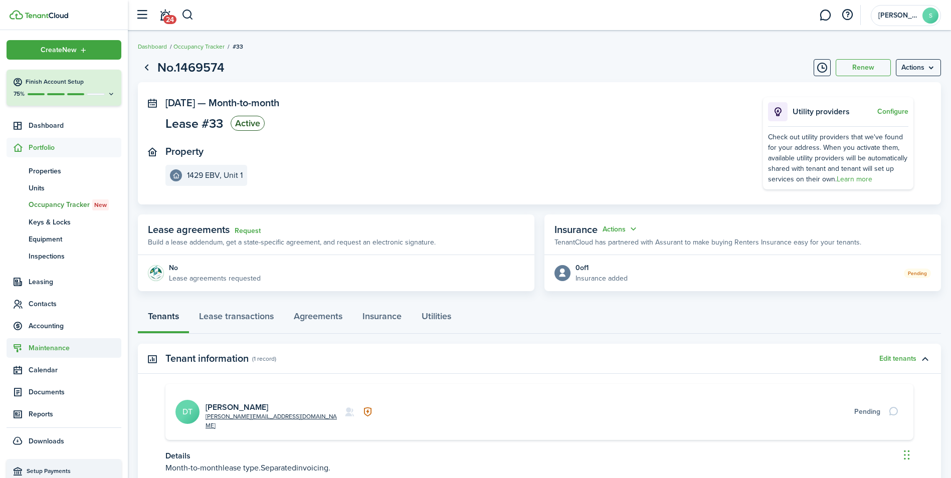
drag, startPoint x: 42, startPoint y: 302, endPoint x: 47, endPoint y: 306, distance: 6.1
click at [42, 302] on span "Contacts" at bounding box center [75, 304] width 93 height 11
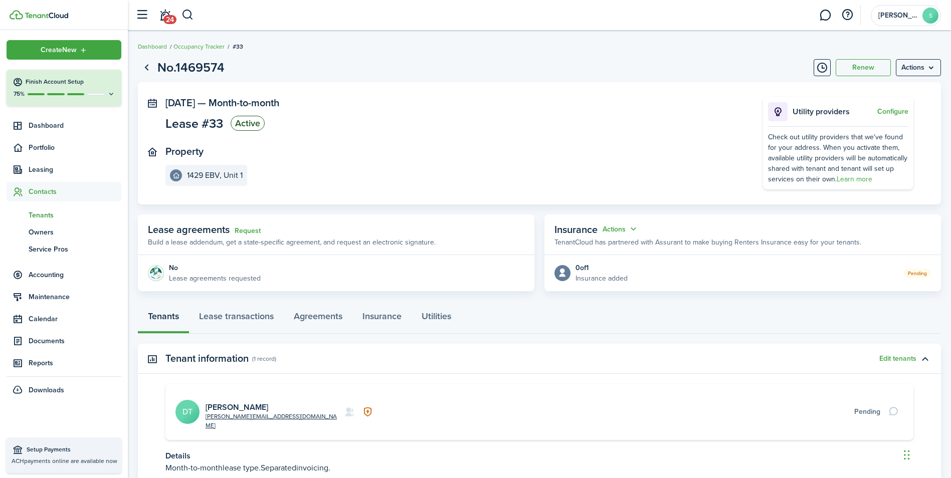
click at [52, 213] on span "Tenants" at bounding box center [75, 215] width 93 height 11
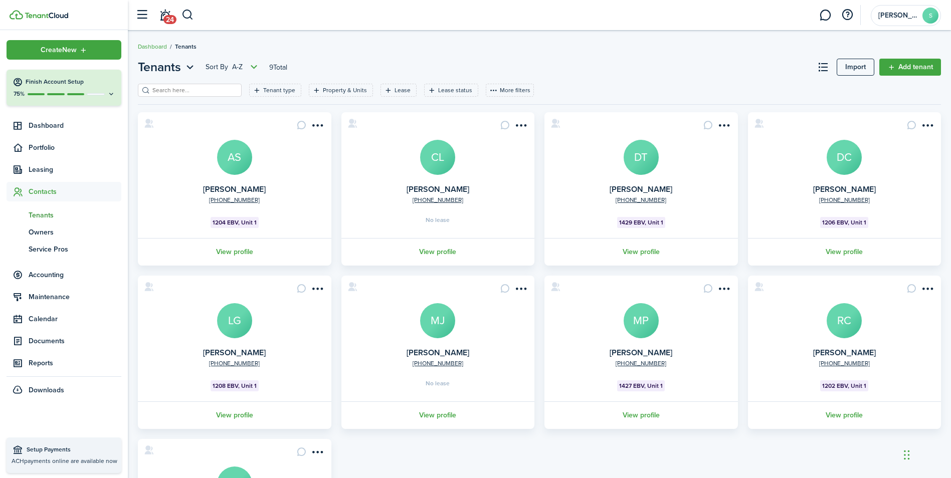
click at [636, 155] on avatar-text "DT" at bounding box center [641, 157] width 35 height 35
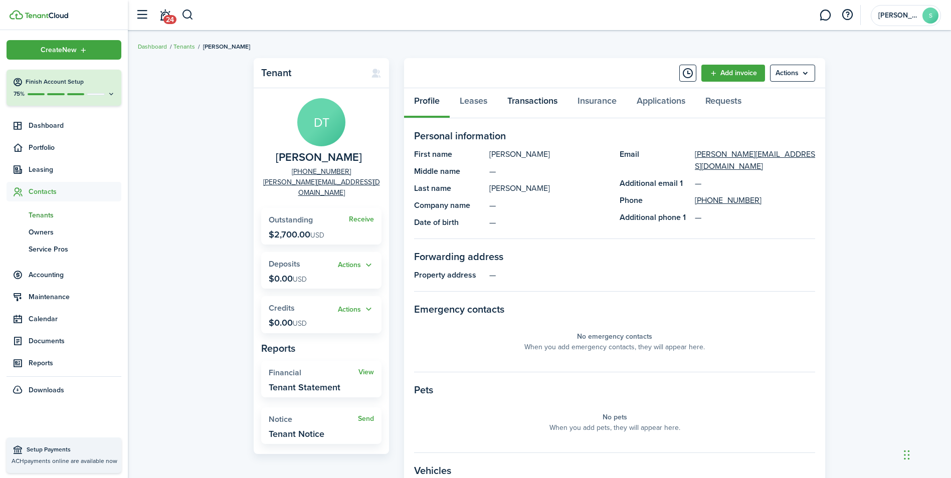
click at [542, 104] on link "Transactions" at bounding box center [532, 103] width 70 height 30
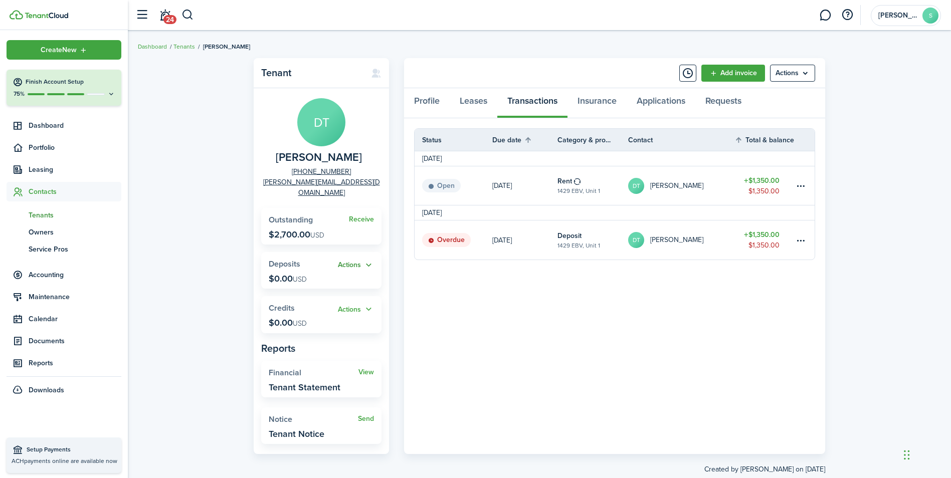
click at [370, 260] on button "Actions" at bounding box center [356, 266] width 36 height 12
click at [336, 278] on link "Add" at bounding box center [330, 274] width 88 height 17
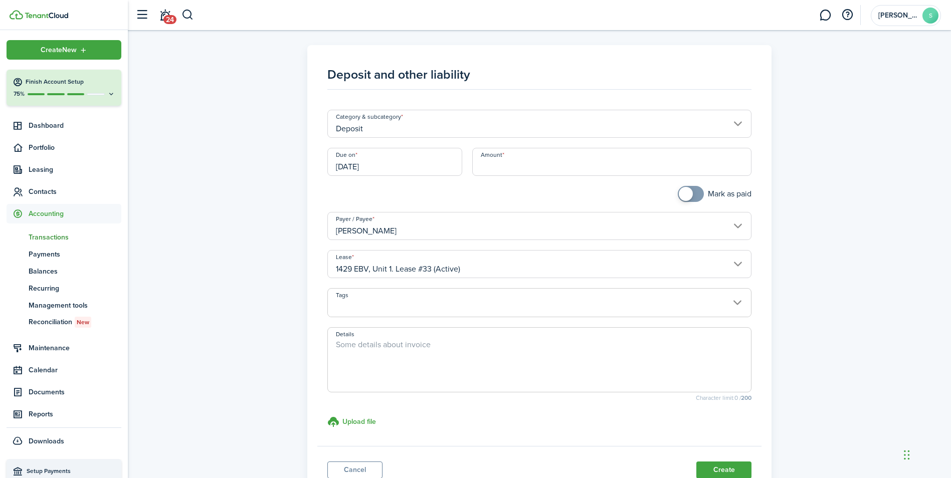
drag, startPoint x: 398, startPoint y: 167, endPoint x: 244, endPoint y: 172, distance: 154.0
click at [244, 172] on div "Deposit and other liability Category & subcategory Deposit Due on [DATE] Amount…" at bounding box center [539, 272] width 813 height 454
drag, startPoint x: 374, startPoint y: 157, endPoint x: 393, endPoint y: 152, distance: 20.3
click at [386, 153] on input "[DATE]" at bounding box center [394, 162] width 135 height 28
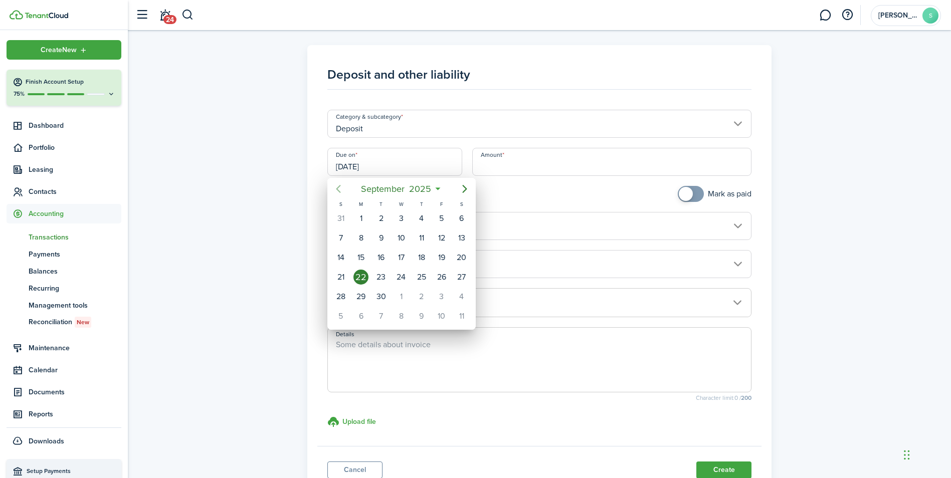
click at [339, 187] on icon "Previous page" at bounding box center [338, 189] width 5 height 8
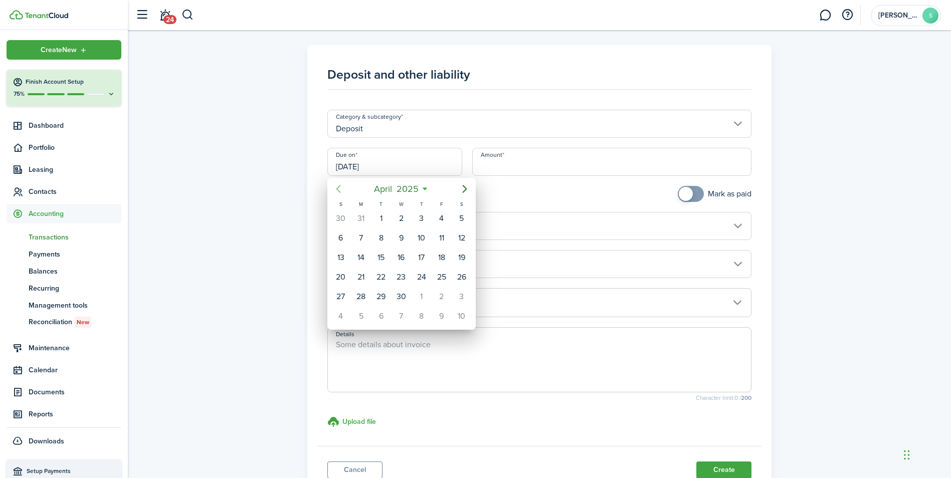
click at [339, 187] on icon "Previous page" at bounding box center [338, 189] width 5 height 8
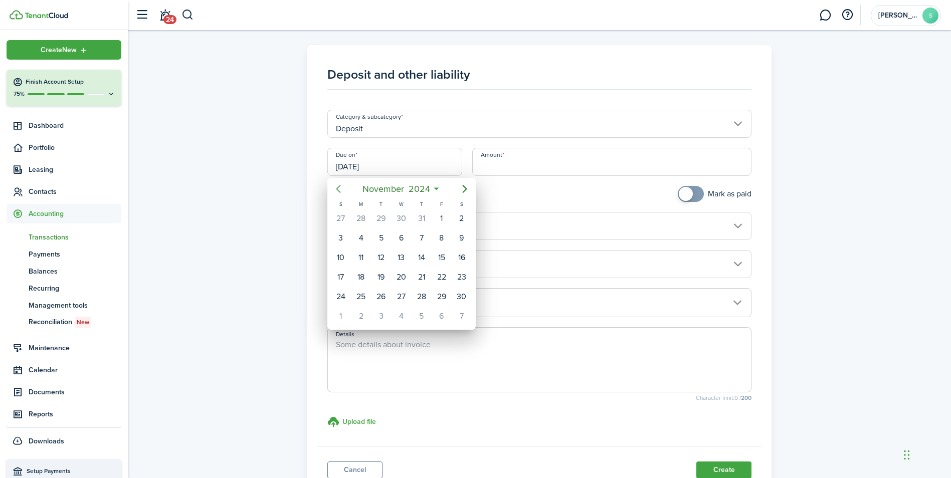
click at [339, 187] on icon "Previous page" at bounding box center [338, 189] width 5 height 8
click at [339, 188] on icon "Previous page" at bounding box center [338, 189] width 12 height 12
click at [338, 191] on icon "Previous page" at bounding box center [338, 189] width 5 height 8
click at [363, 218] on div "1" at bounding box center [361, 218] width 15 height 15
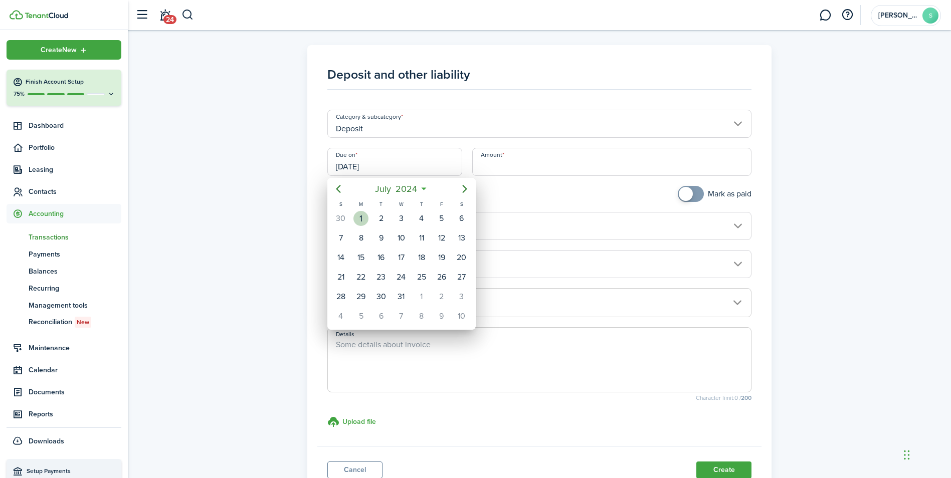
type input "[DATE]"
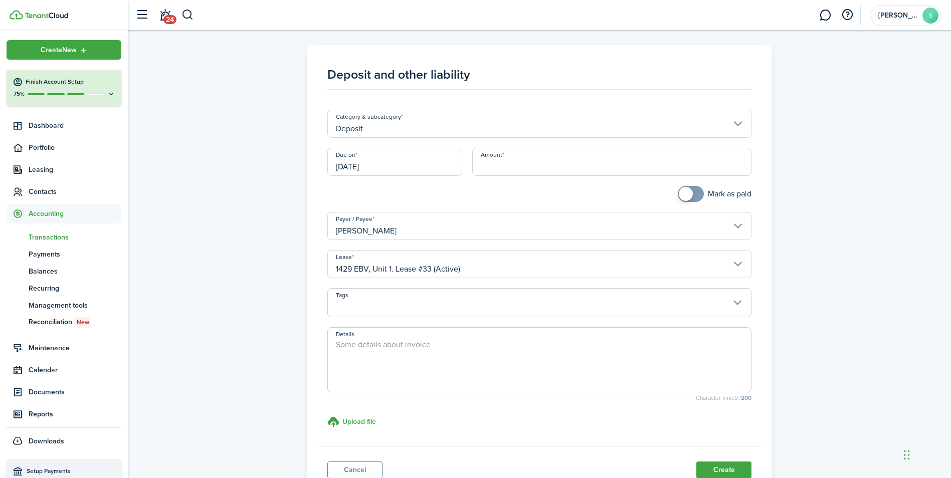
click at [530, 165] on input "Amount" at bounding box center [611, 162] width 279 height 28
type input "$1,350.00"
click at [477, 311] on span at bounding box center [539, 308] width 423 height 17
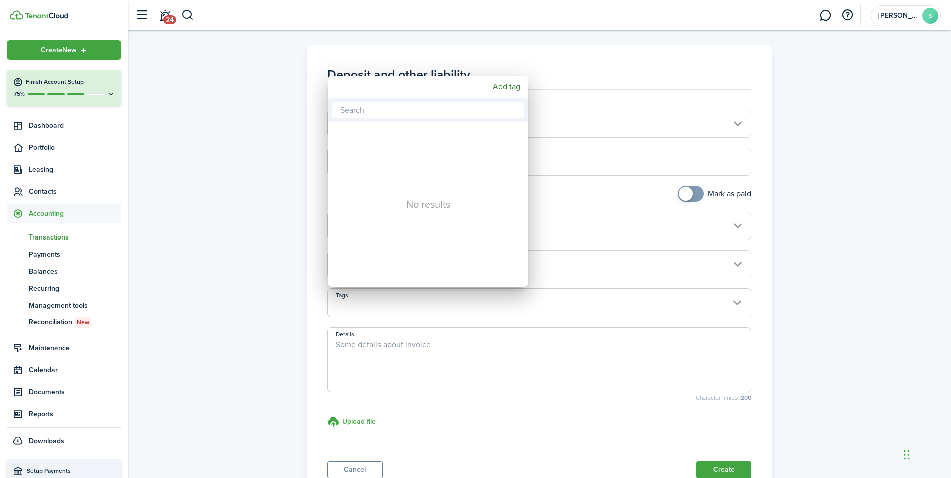
click at [835, 325] on div at bounding box center [476, 239] width 1112 height 639
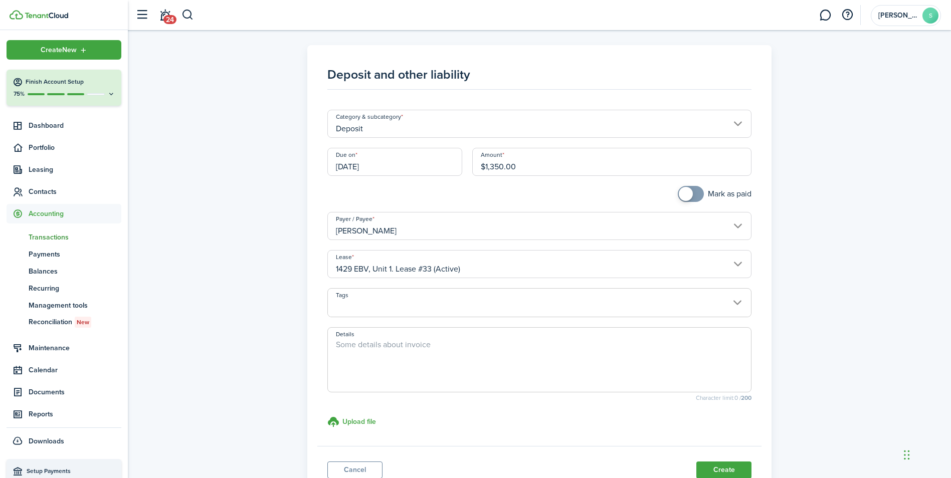
click at [380, 297] on input "Tags" at bounding box center [539, 295] width 423 height 12
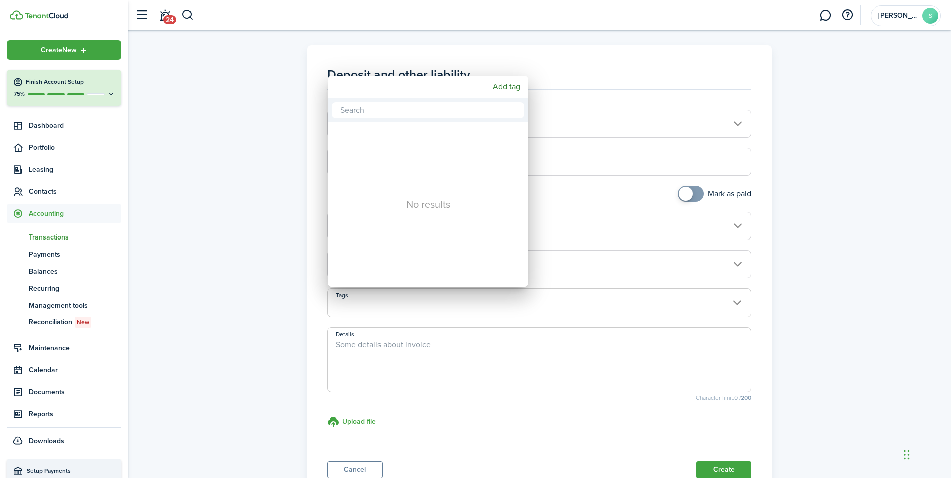
click at [364, 305] on div at bounding box center [476, 239] width 1112 height 639
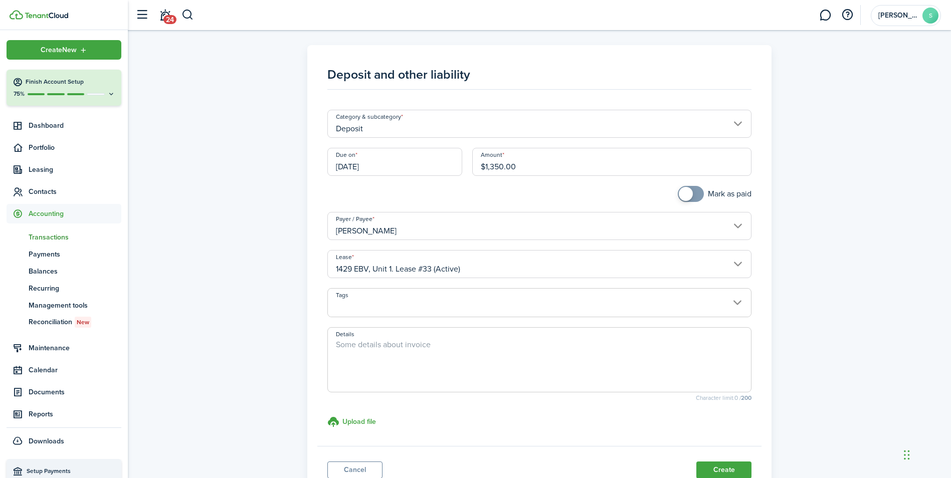
click at [369, 348] on textarea "Details" at bounding box center [539, 363] width 423 height 48
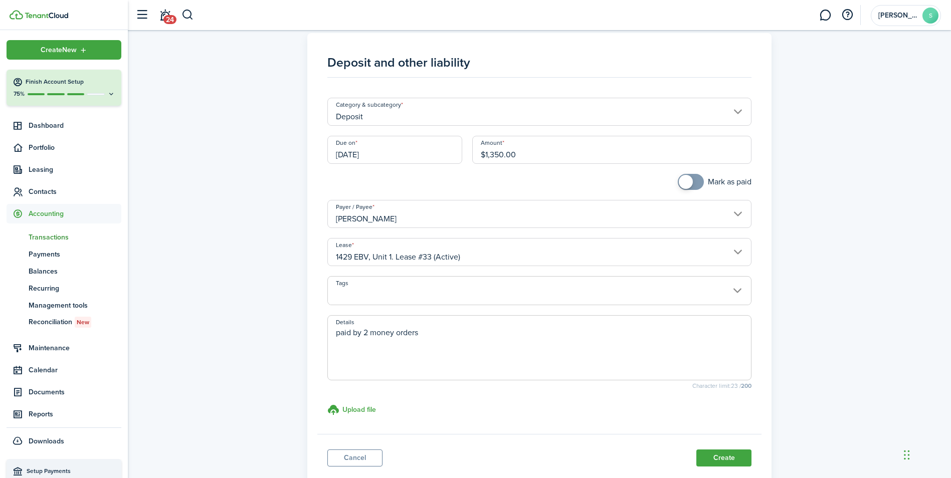
scroll to position [78, 0]
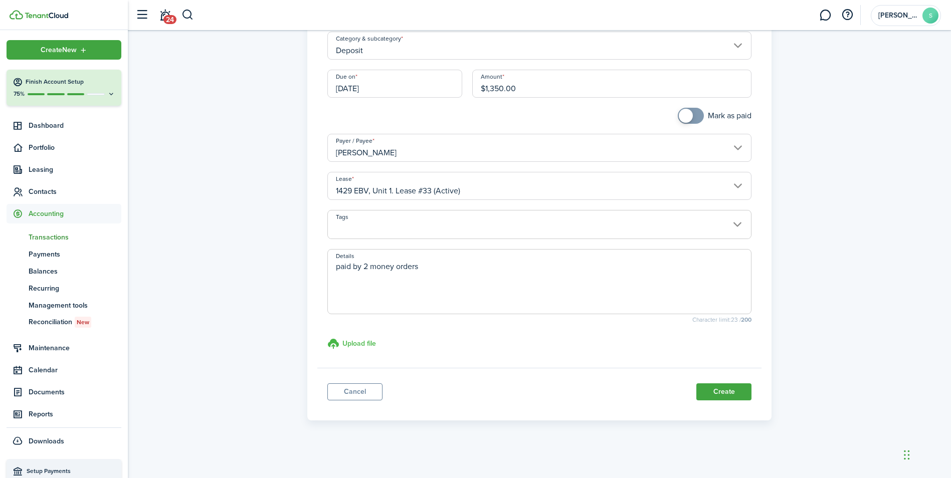
type textarea "paid by 2 money orders"
click at [342, 344] on h3 "Upload file" at bounding box center [359, 343] width 34 height 11
click at [327, 338] on input "Upload file store documents and templates Choose file" at bounding box center [327, 338] width 0 height 0
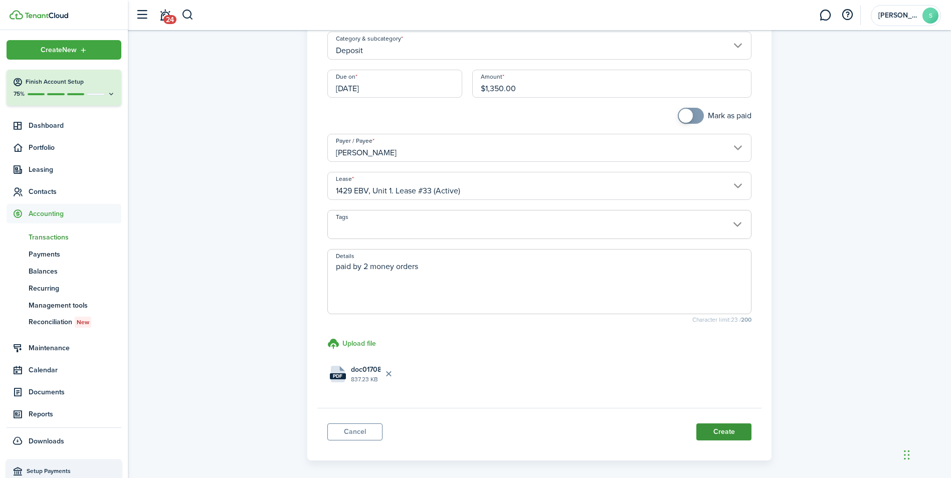
click at [737, 432] on button "Create" at bounding box center [724, 432] width 55 height 17
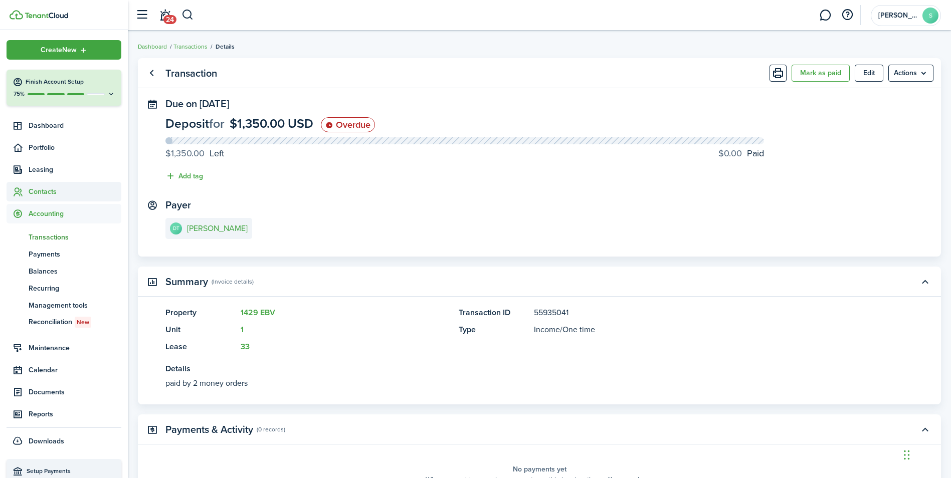
click at [40, 192] on span "Contacts" at bounding box center [75, 192] width 93 height 11
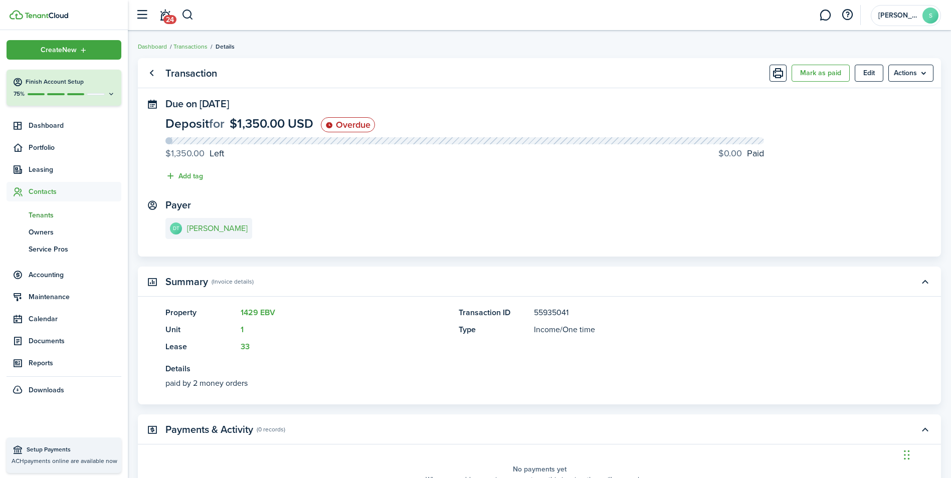
click at [47, 211] on span "Tenants" at bounding box center [75, 215] width 93 height 11
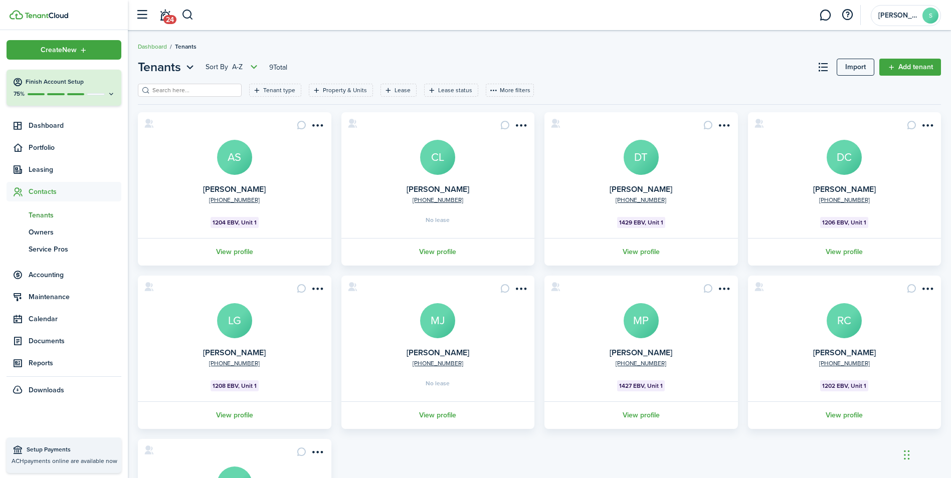
click at [647, 162] on avatar-text "DT" at bounding box center [641, 157] width 35 height 35
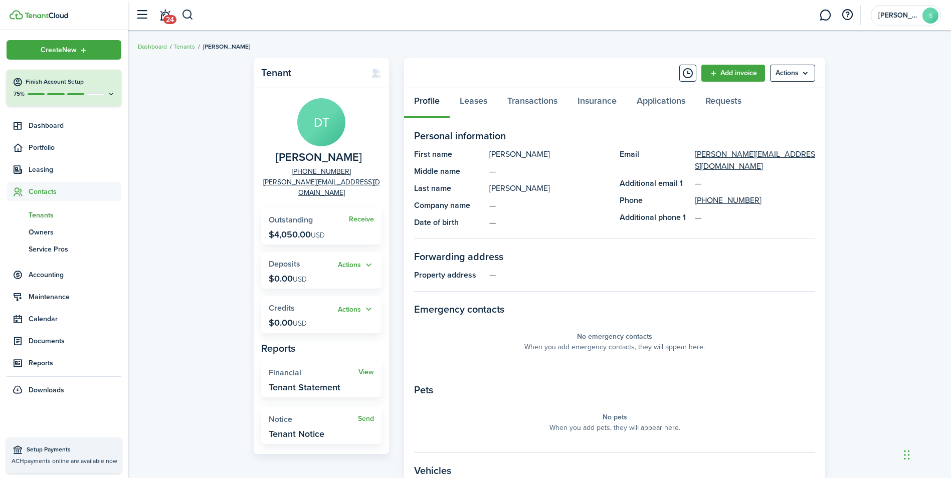
click at [312, 230] on p "$4,050.00 USD" at bounding box center [297, 235] width 56 height 10
click at [363, 216] on link "Receive" at bounding box center [361, 220] width 25 height 8
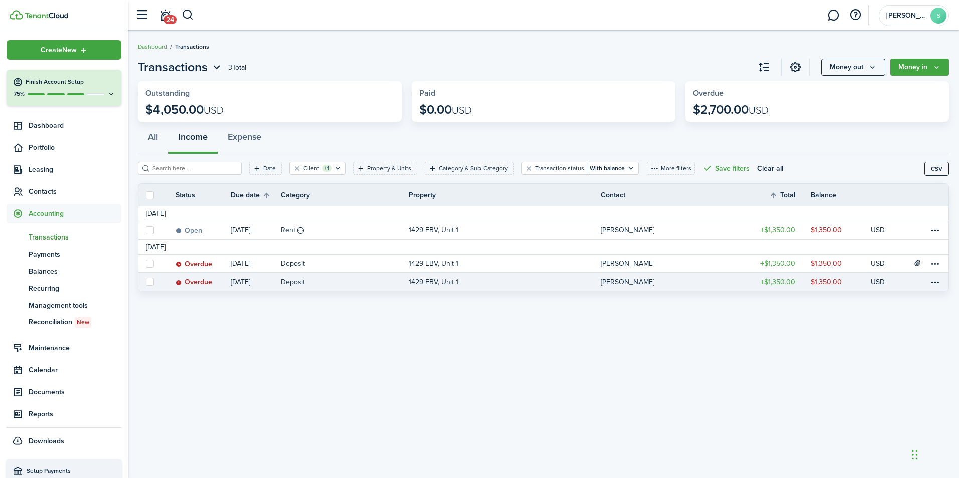
click at [148, 283] on label at bounding box center [150, 282] width 8 height 8
click at [146, 282] on input "checkbox" at bounding box center [145, 282] width 1 height 1
checkbox input "true"
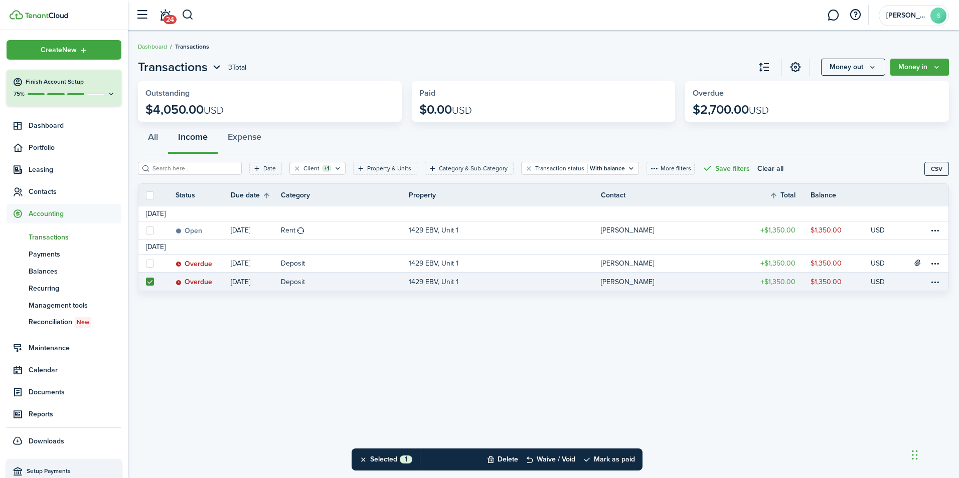
drag, startPoint x: 242, startPoint y: 329, endPoint x: 188, endPoint y: 355, distance: 60.1
click at [188, 355] on div "Transactions 3 Total Money out Money in Outstanding $4,050.00 USD Paid $0.00 US…" at bounding box center [543, 254] width 831 height 403
click at [936, 282] on table-menu-btn-icon at bounding box center [935, 282] width 12 height 12
click at [874, 441] on button "Delete" at bounding box center [897, 441] width 88 height 17
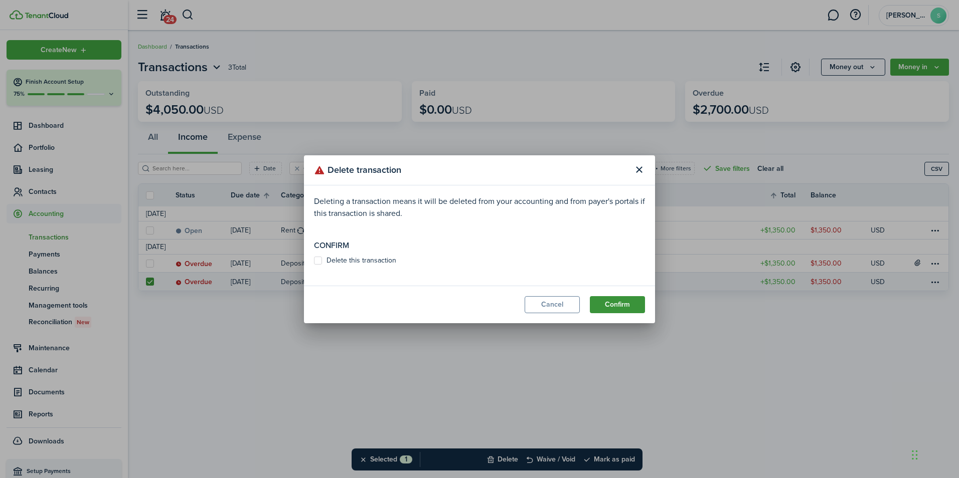
click at [624, 305] on button "Confirm" at bounding box center [617, 304] width 55 height 17
drag, startPoint x: 350, startPoint y: 260, endPoint x: 521, endPoint y: 275, distance: 171.2
click at [353, 260] on label "Delete this transaction" at bounding box center [355, 261] width 82 height 8
click at [314, 265] on input "Delete this transaction" at bounding box center [313, 265] width 1 height 1
checkbox input "true"
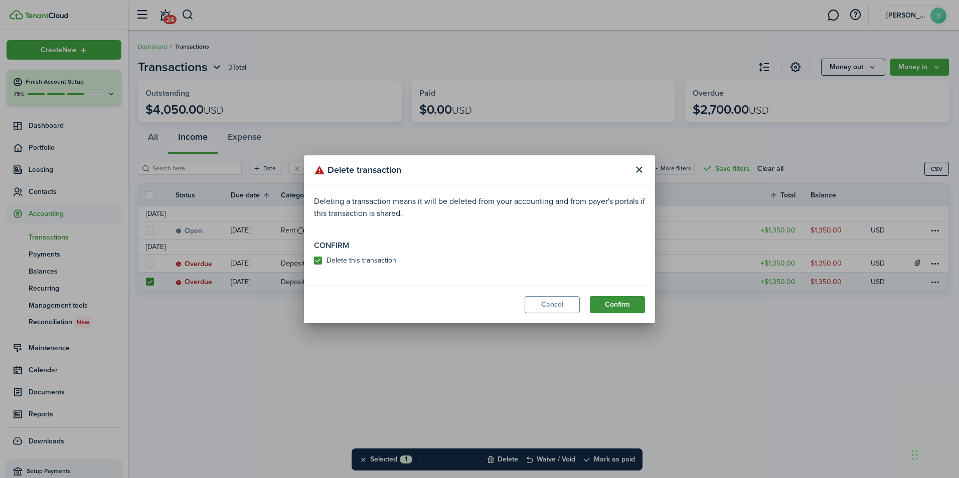
click at [621, 298] on button "Confirm" at bounding box center [617, 304] width 55 height 17
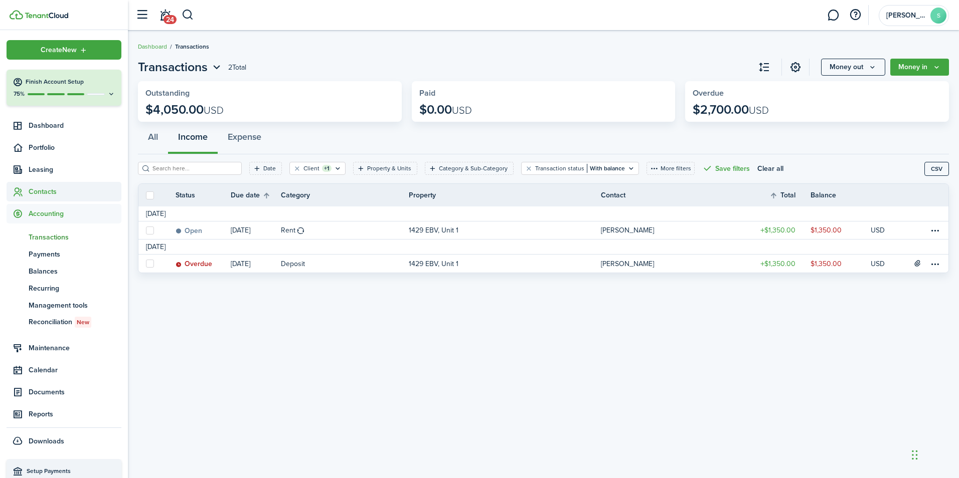
click at [53, 188] on span "Contacts" at bounding box center [75, 192] width 93 height 11
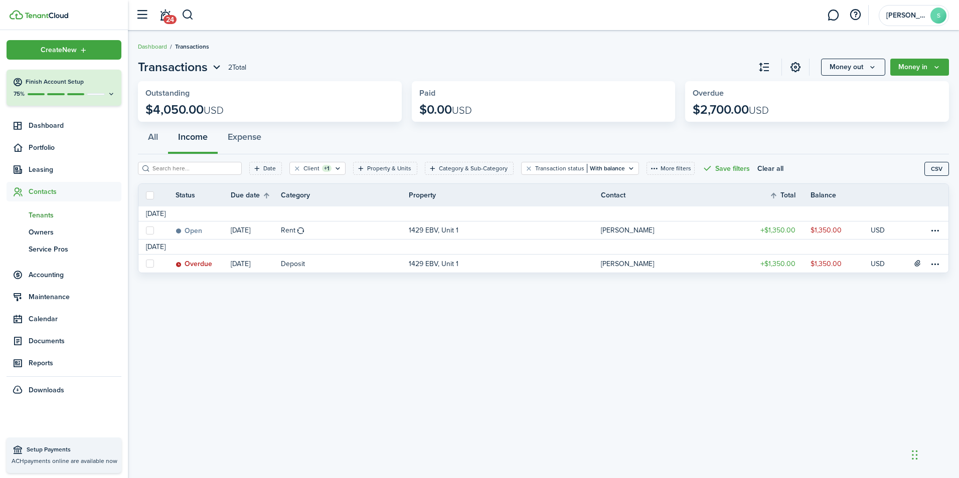
click at [51, 215] on span "Tenants" at bounding box center [75, 215] width 93 height 11
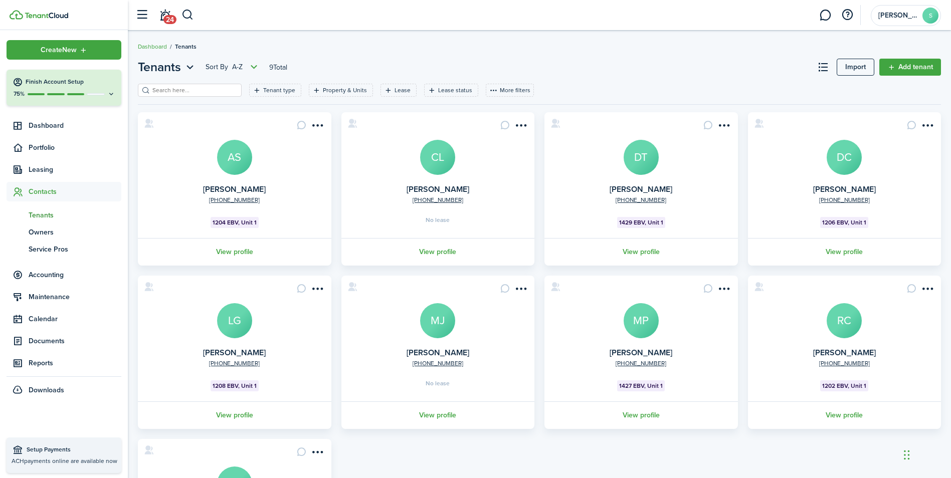
click at [642, 167] on avatar-text "DT" at bounding box center [641, 157] width 35 height 35
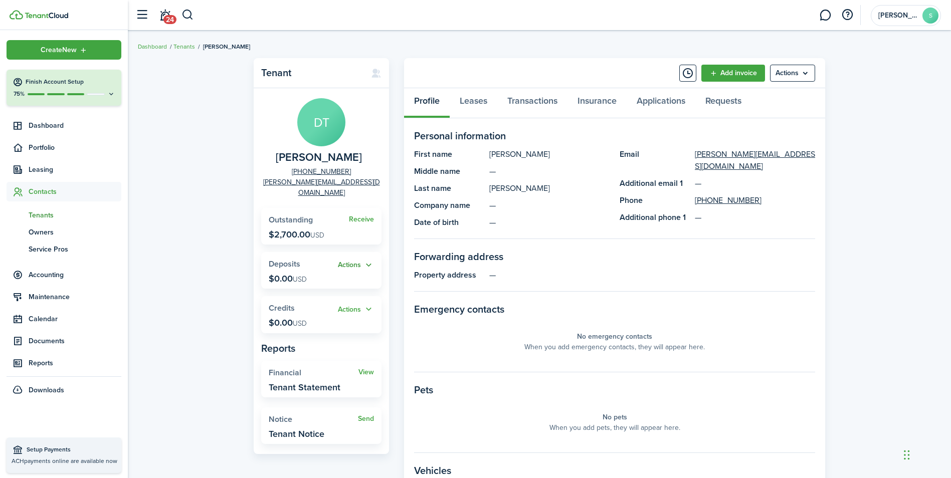
click at [359, 260] on button "Actions" at bounding box center [356, 266] width 36 height 12
click at [528, 104] on link "Transactions" at bounding box center [532, 103] width 70 height 30
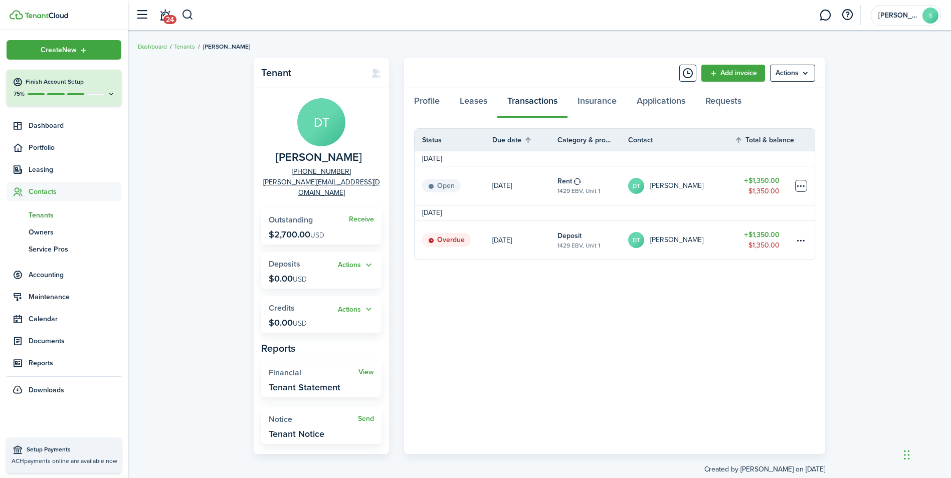
click at [804, 186] on table-menu-btn-icon at bounding box center [801, 186] width 12 height 12
click at [868, 239] on div "Tenant DT [PERSON_NAME] [PHONE_NUMBER] [PERSON_NAME][EMAIL_ADDRESS][DOMAIN_NAME…" at bounding box center [539, 266] width 823 height 427
click at [799, 181] on table-menu-btn-icon "Open menu" at bounding box center [801, 186] width 12 height 12
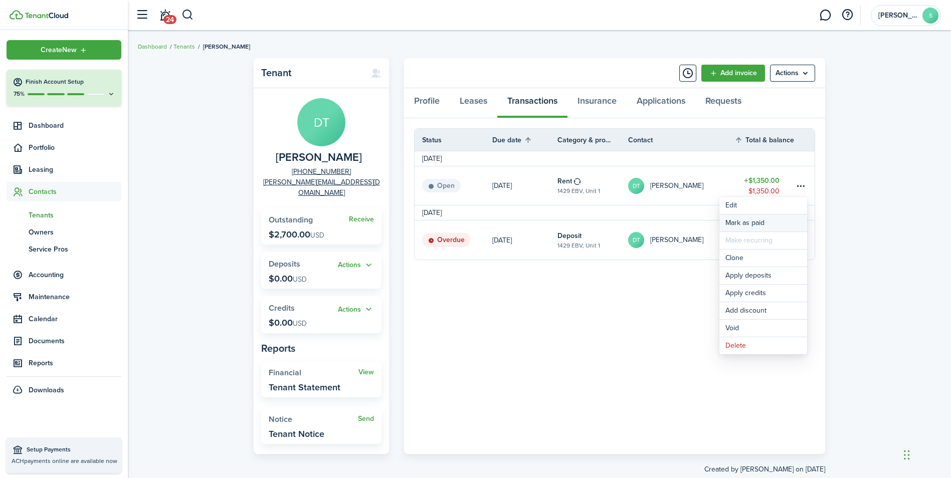
click at [758, 223] on link "Mark as paid" at bounding box center [764, 223] width 88 height 17
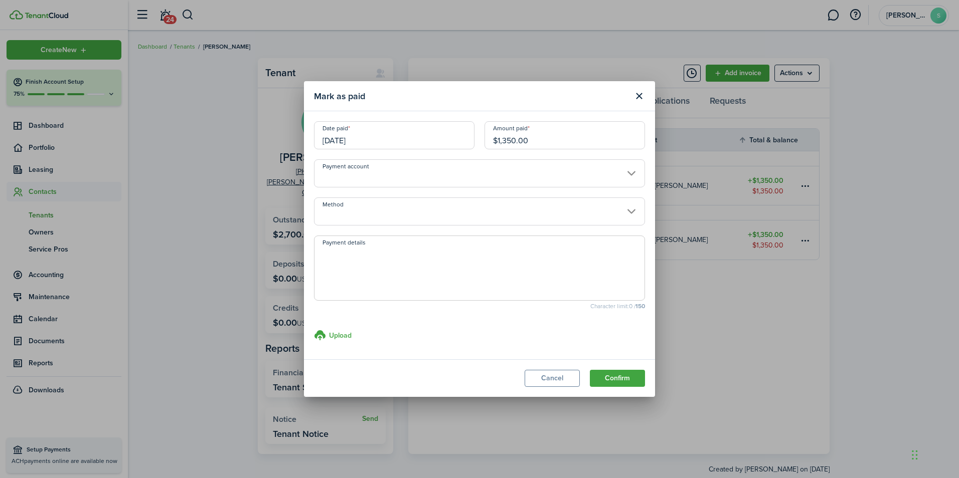
click at [400, 138] on input "[DATE]" at bounding box center [394, 135] width 160 height 28
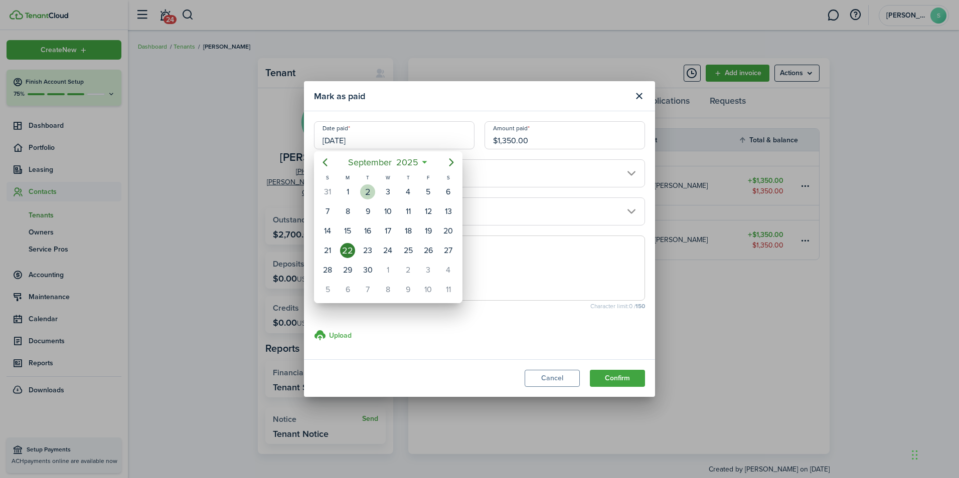
click at [365, 191] on div "2" at bounding box center [367, 192] width 15 height 15
type input "[DATE]"
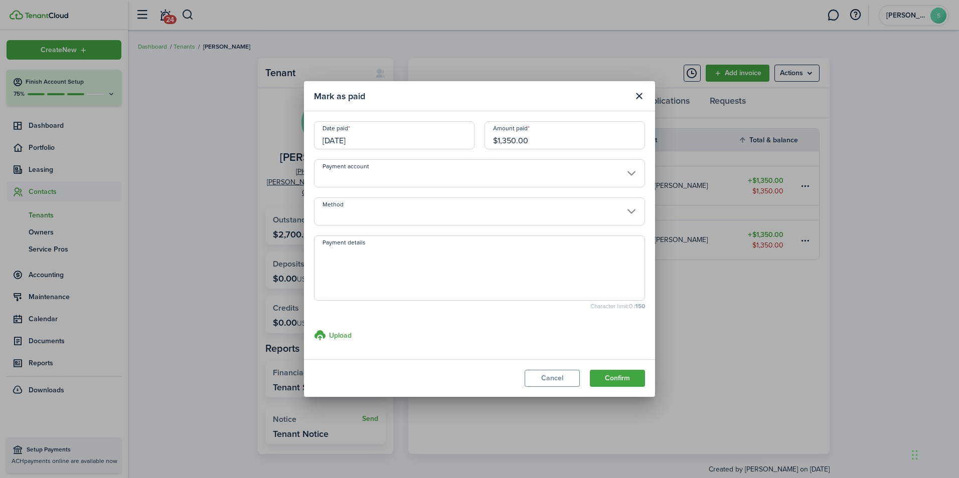
click at [402, 212] on input "Method" at bounding box center [479, 212] width 331 height 28
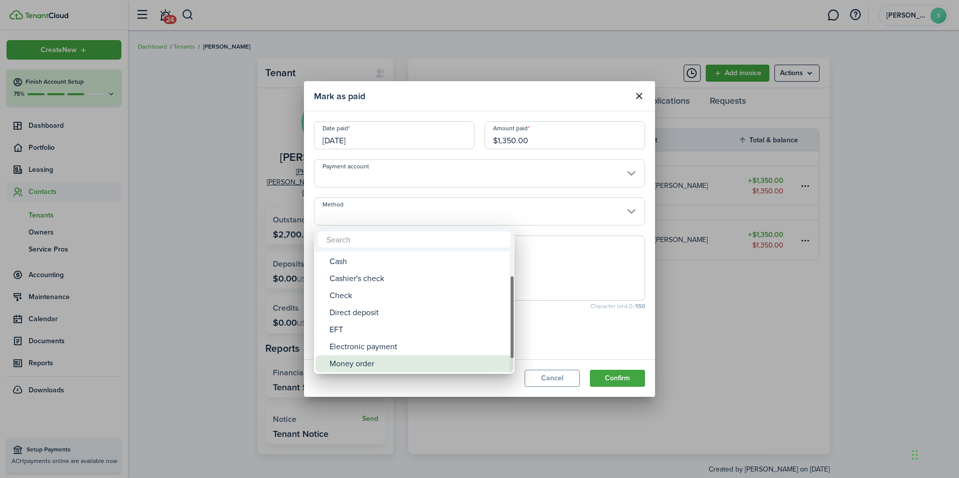
click at [386, 363] on div "Money order" at bounding box center [418, 364] width 178 height 17
type input "Money order"
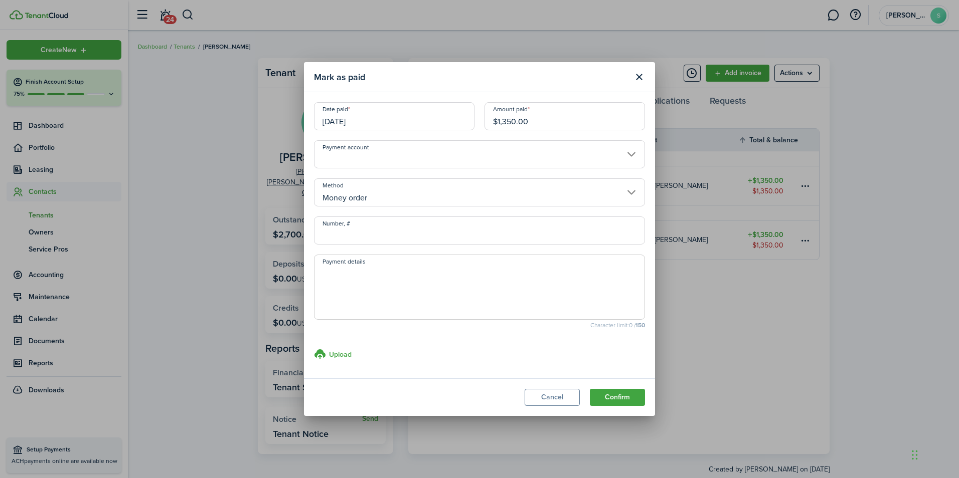
click at [378, 228] on input "Number, #" at bounding box center [479, 231] width 331 height 28
type input "22-104543366 & 22-104543367"
click at [364, 275] on textarea "Payment details" at bounding box center [479, 290] width 330 height 48
type textarea "$1000 / $350"
click at [341, 356] on h3 "Upload" at bounding box center [340, 355] width 23 height 11
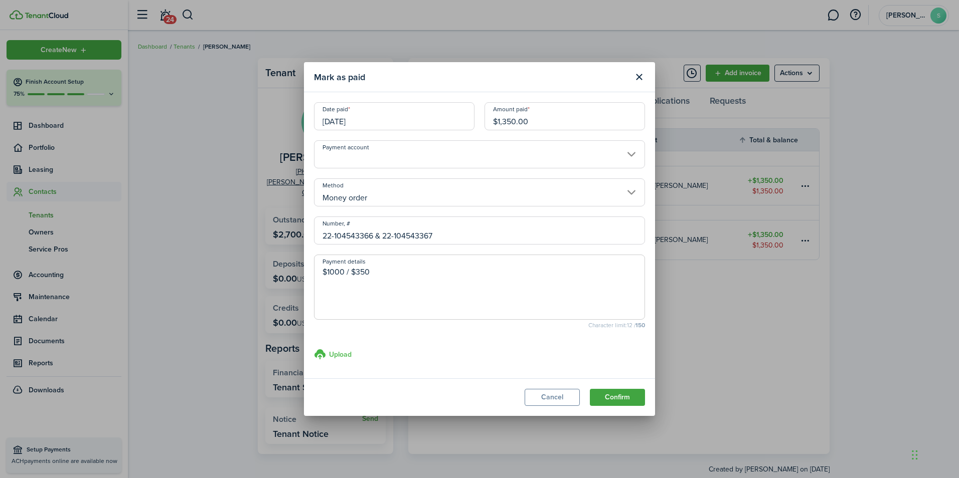
click at [314, 349] on input "Upload store documents and templates Choose file" at bounding box center [314, 349] width 0 height 0
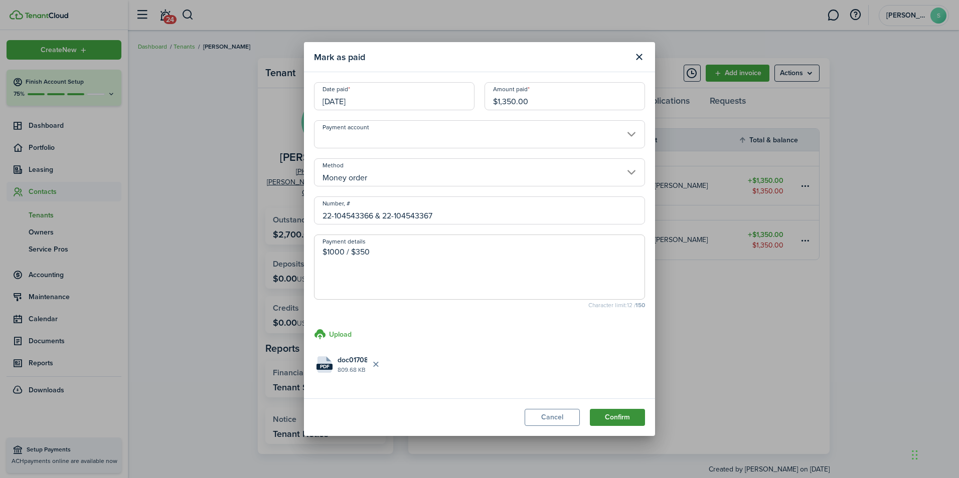
click at [629, 421] on button "Confirm" at bounding box center [617, 417] width 55 height 17
drag, startPoint x: 375, startPoint y: 215, endPoint x: 381, endPoint y: 215, distance: 5.5
click at [381, 215] on input "22-104543366 & 22-104543367" at bounding box center [479, 211] width 331 height 28
type input "22-104543366 22-104543367"
click at [615, 416] on button "Confirm" at bounding box center [617, 417] width 55 height 17
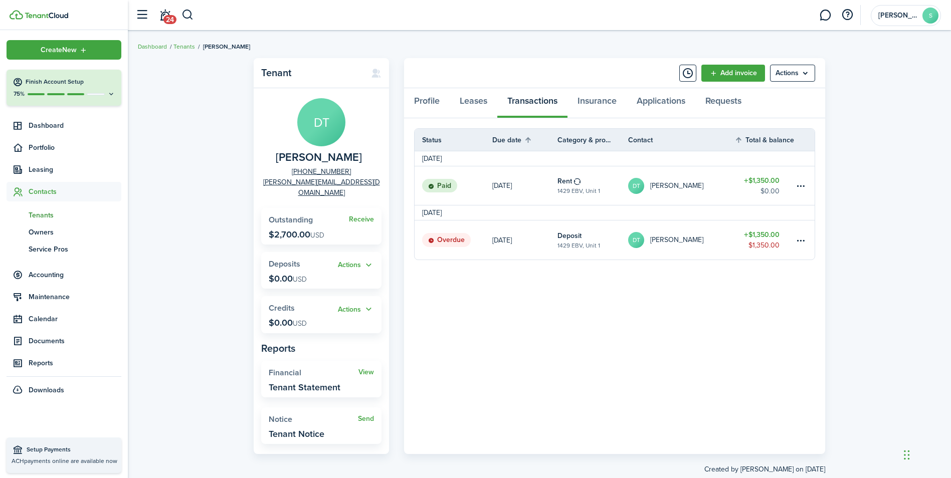
click at [43, 215] on span "Tenants" at bounding box center [75, 215] width 93 height 11
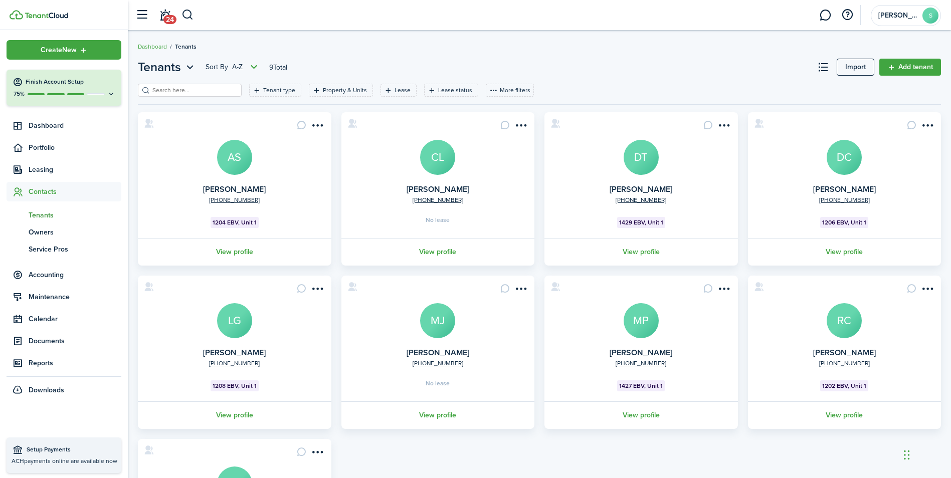
click at [646, 147] on avatar-text "DT" at bounding box center [641, 157] width 35 height 35
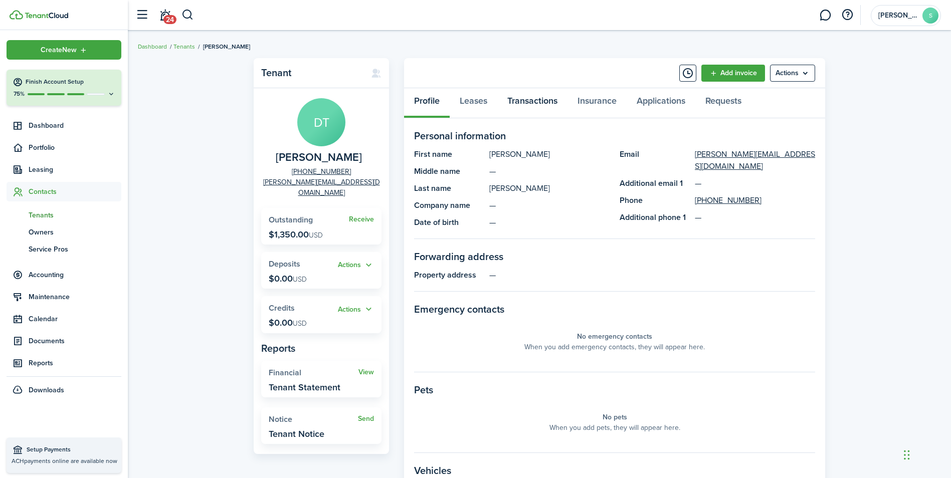
drag, startPoint x: 527, startPoint y: 102, endPoint x: 516, endPoint y: 104, distance: 10.3
click at [526, 102] on link "Transactions" at bounding box center [532, 103] width 70 height 30
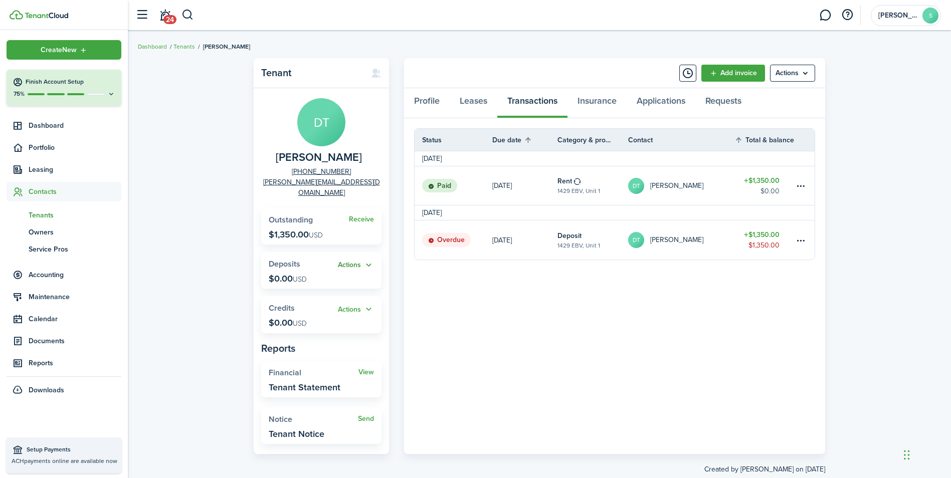
click at [359, 260] on button "Actions" at bounding box center [356, 266] width 36 height 12
click at [799, 236] on table-menu-btn-icon at bounding box center [801, 240] width 12 height 12
click at [741, 402] on button "Delete" at bounding box center [764, 400] width 88 height 17
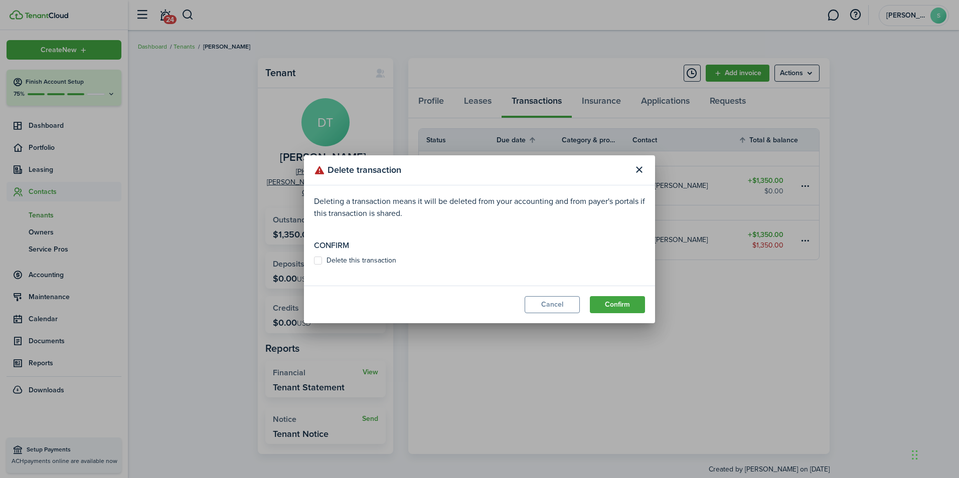
click at [345, 259] on label "Delete this transaction" at bounding box center [355, 261] width 82 height 8
click at [314, 260] on input "Delete this transaction" at bounding box center [313, 260] width 1 height 1
checkbox input "true"
drag, startPoint x: 606, startPoint y: 302, endPoint x: 277, endPoint y: 250, distance: 333.1
click at [596, 300] on button "Confirm" at bounding box center [617, 304] width 55 height 17
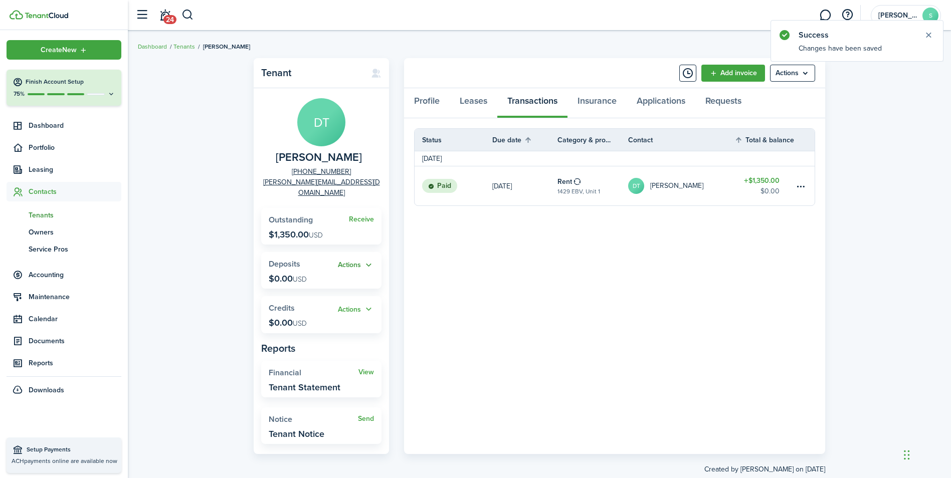
click at [363, 260] on button "Actions" at bounding box center [356, 266] width 36 height 12
click at [302, 274] on link "Add" at bounding box center [330, 274] width 88 height 17
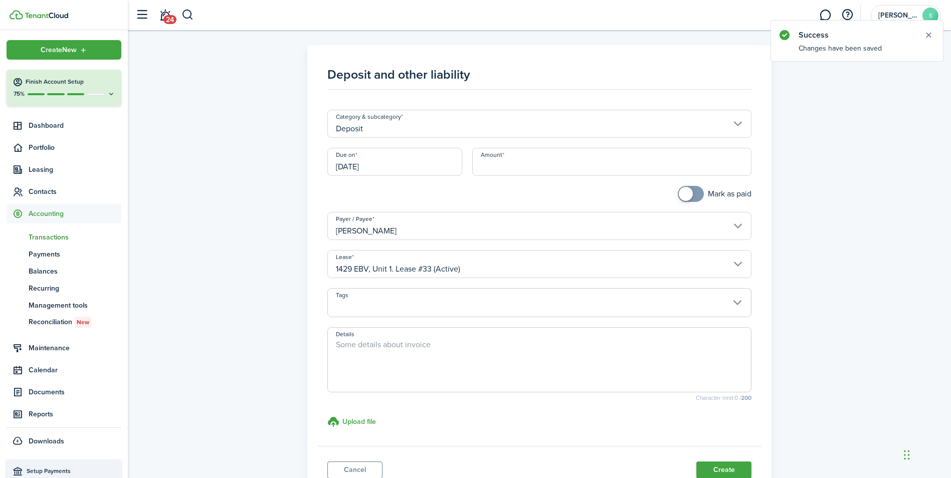
click at [396, 163] on input "[DATE]" at bounding box center [394, 162] width 135 height 28
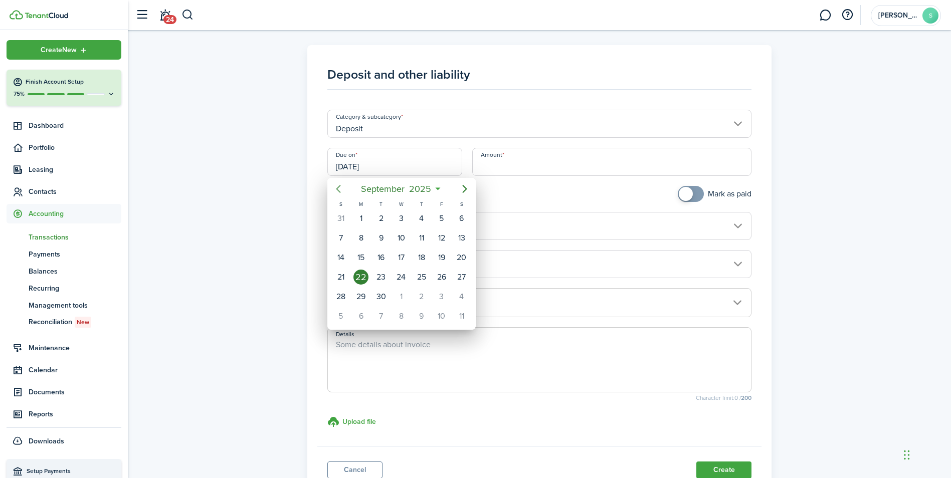
click at [339, 187] on icon "Previous page" at bounding box center [338, 189] width 5 height 8
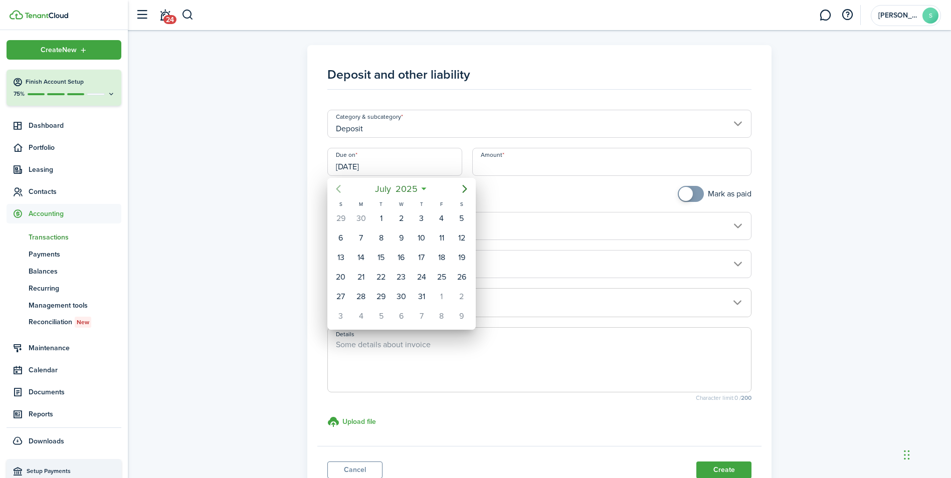
click at [339, 187] on icon "Previous page" at bounding box center [338, 189] width 5 height 8
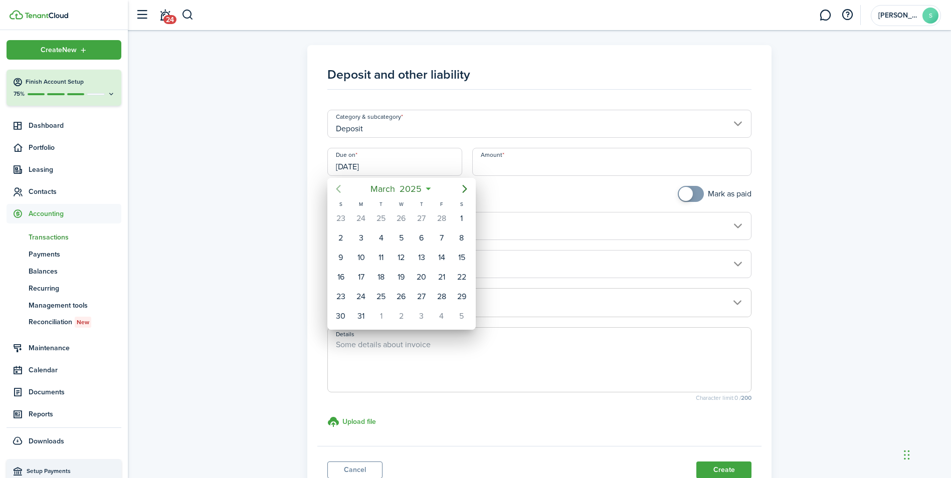
click at [339, 187] on icon "Previous page" at bounding box center [338, 189] width 5 height 8
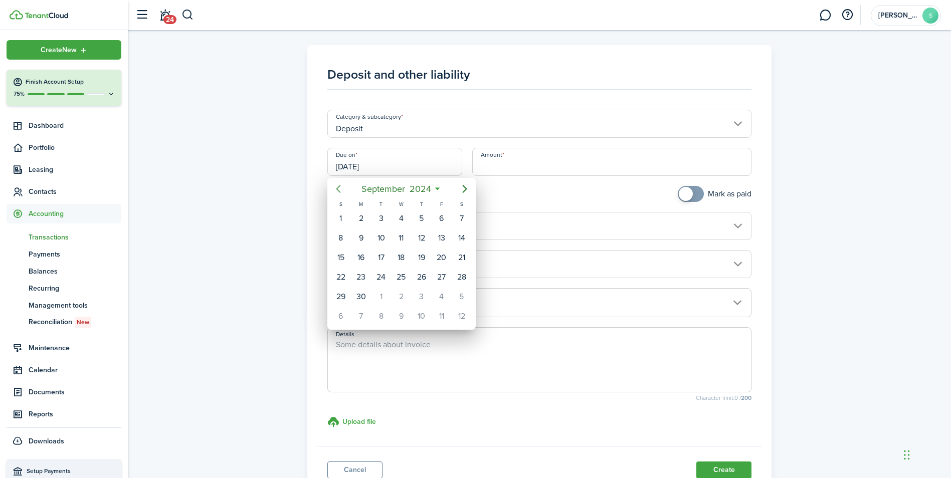
click at [339, 187] on icon "Previous page" at bounding box center [338, 189] width 5 height 8
click at [466, 188] on icon "Next page" at bounding box center [464, 189] width 5 height 8
click at [359, 222] on div "1" at bounding box center [361, 218] width 15 height 15
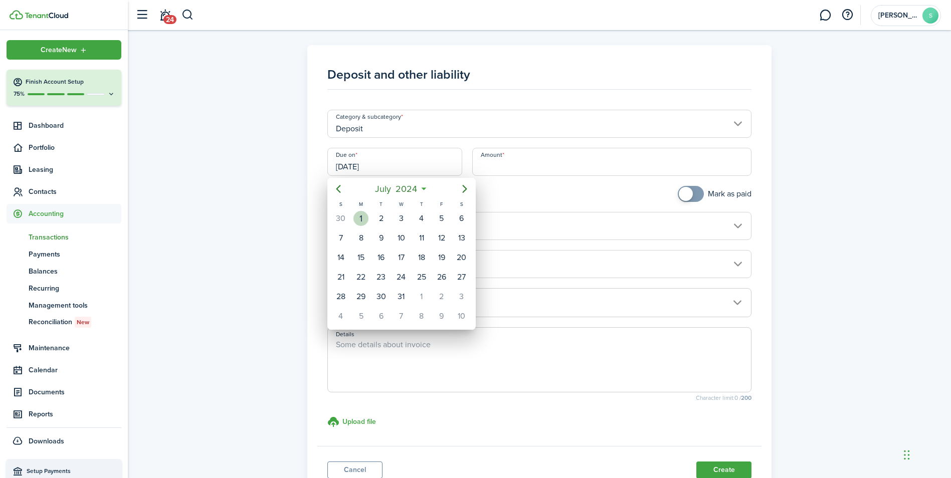
type input "[DATE]"
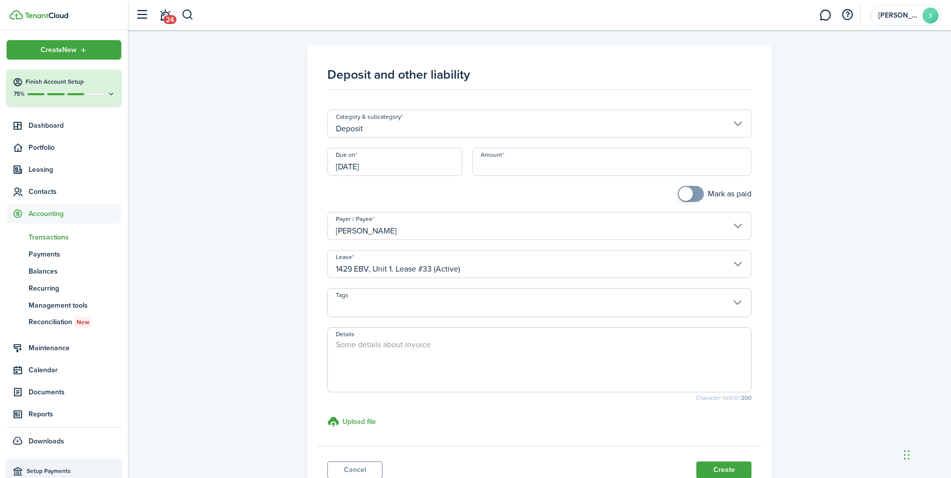
click at [554, 161] on input "Amount" at bounding box center [611, 162] width 279 height 28
type input "$1,350.00"
click at [358, 420] on h3 "Upload file" at bounding box center [359, 422] width 34 height 11
click at [327, 416] on input "Upload file store documents and templates Choose file" at bounding box center [327, 416] width 0 height 0
click at [352, 455] on file-size "837.23 KB" at bounding box center [366, 457] width 30 height 9
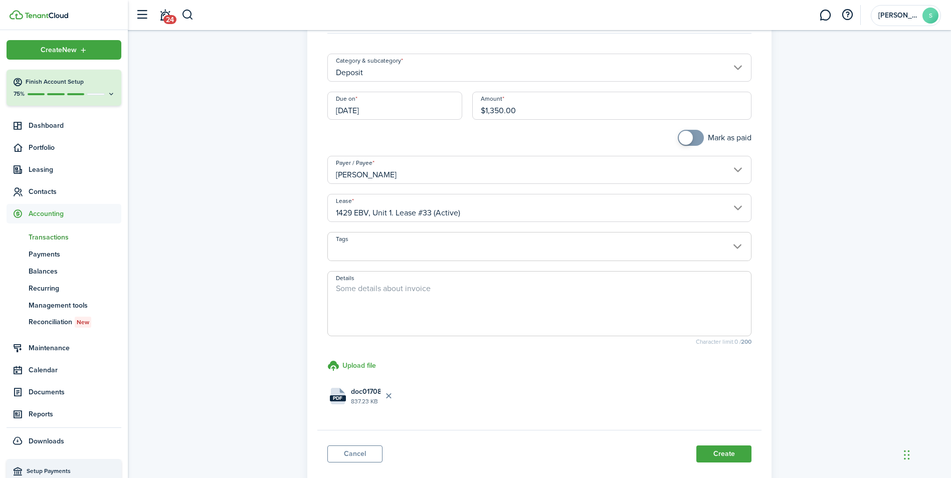
scroll to position [118, 0]
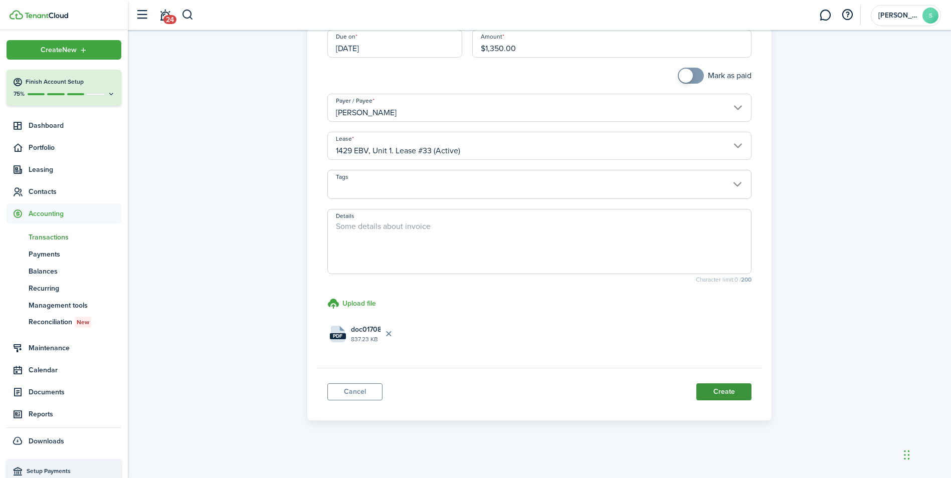
click at [719, 396] on button "Create" at bounding box center [724, 392] width 55 height 17
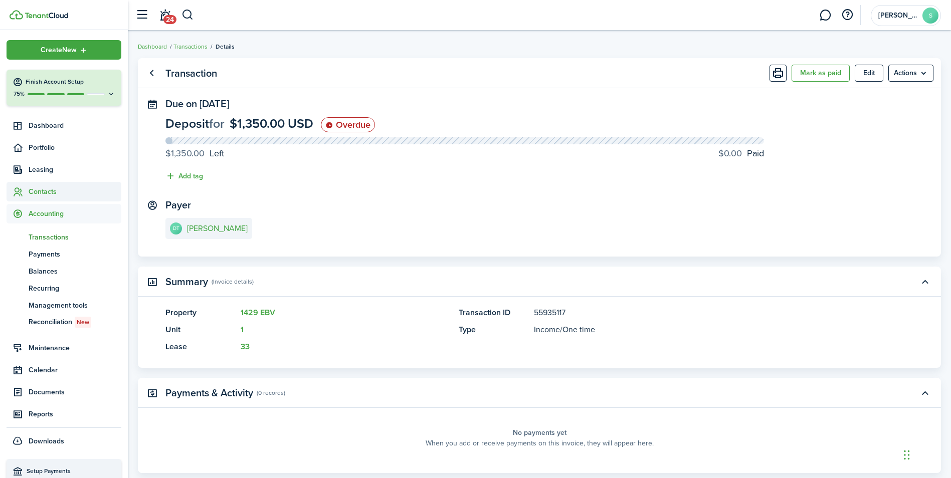
click at [50, 188] on span "Contacts" at bounding box center [75, 192] width 93 height 11
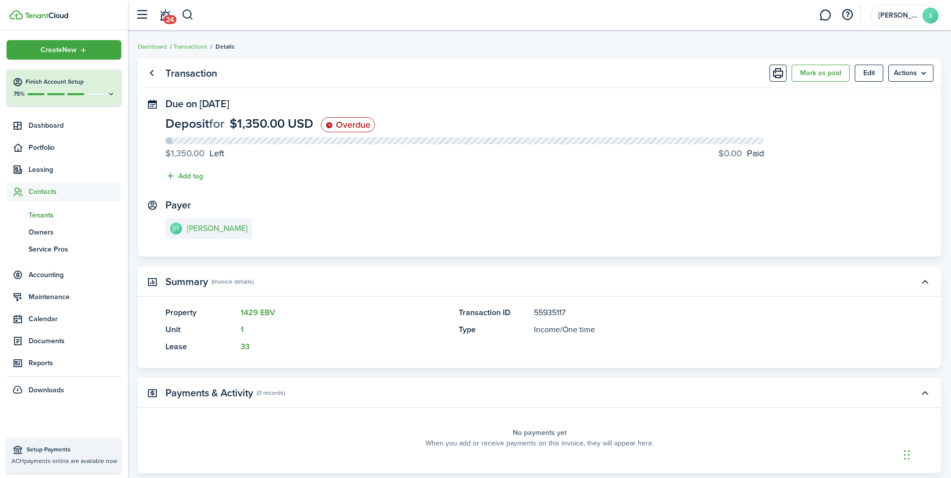
click at [44, 217] on span "Tenants" at bounding box center [75, 215] width 93 height 11
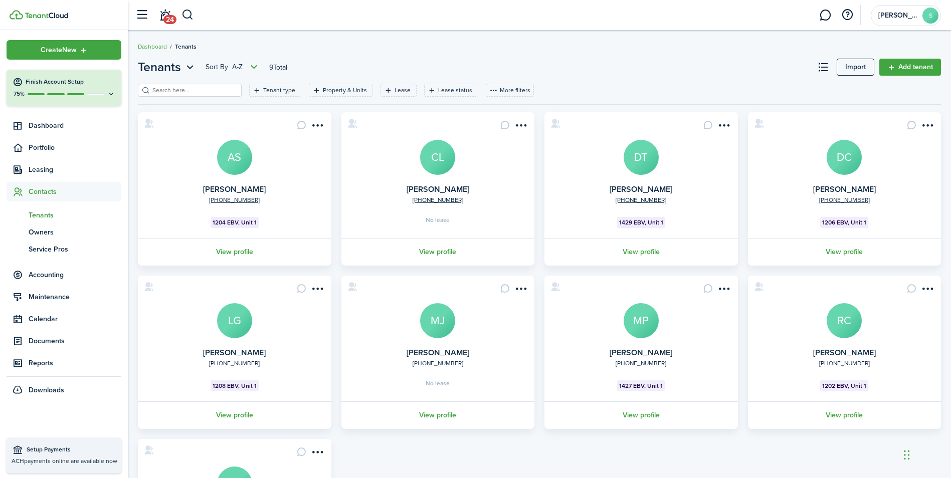
click at [638, 162] on avatar-text "DT" at bounding box center [641, 157] width 35 height 35
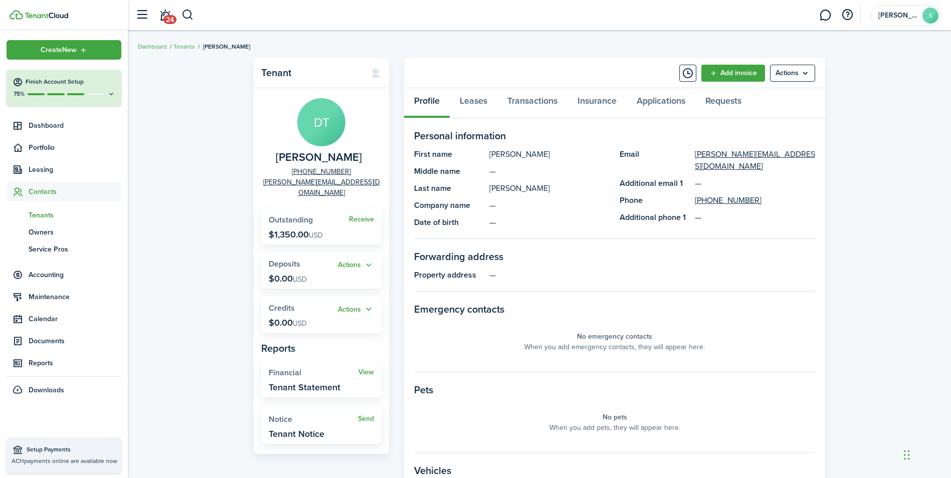
click at [735, 64] on panel-main-header "Add invoice Actions" at bounding box center [614, 73] width 421 height 30
click at [727, 74] on link "Add invoice" at bounding box center [734, 73] width 64 height 17
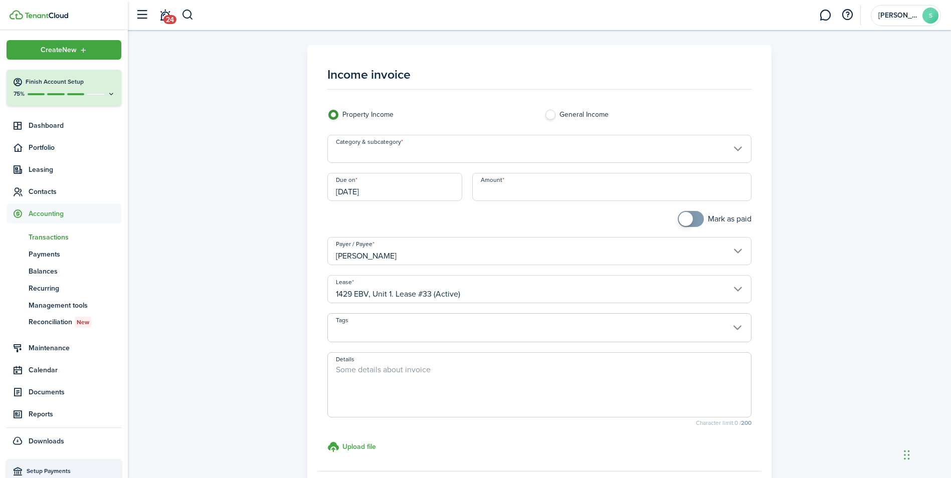
click at [739, 149] on input "Category & subcategory" at bounding box center [539, 149] width 424 height 28
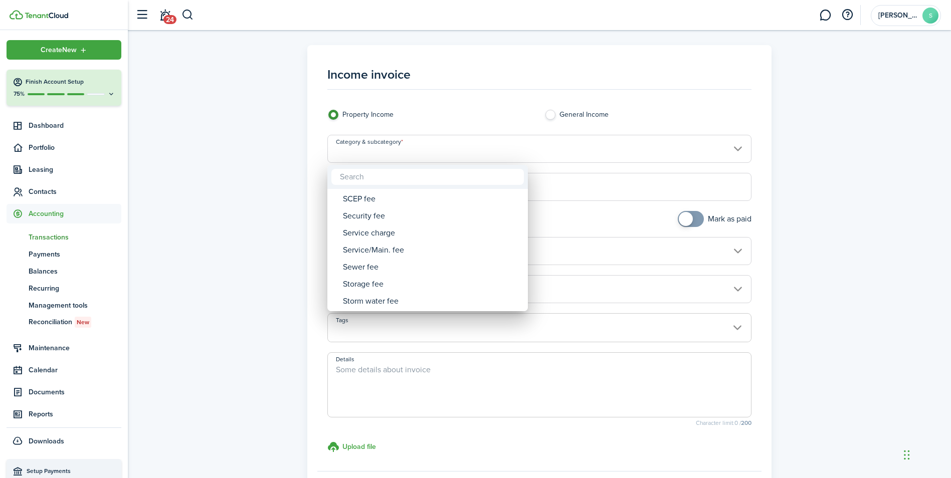
click at [867, 117] on div at bounding box center [476, 239] width 1112 height 639
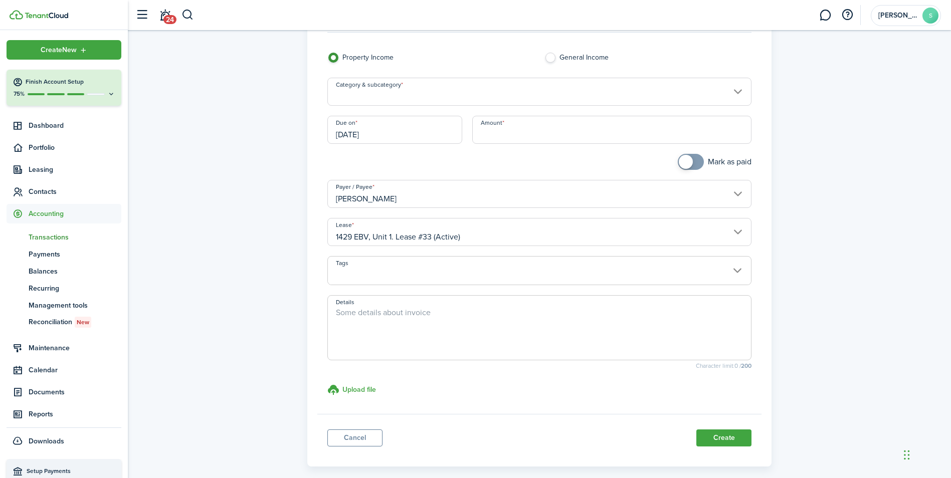
scroll to position [103, 0]
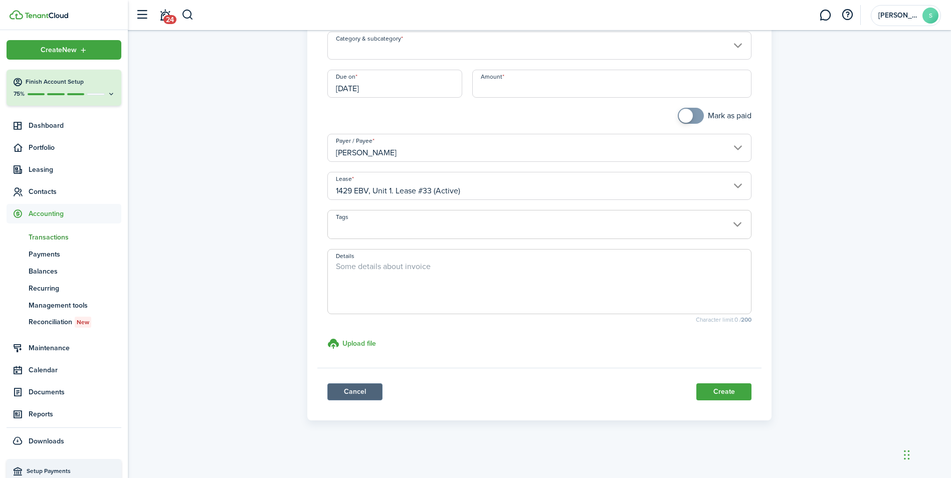
click at [361, 390] on link "Cancel" at bounding box center [354, 392] width 55 height 17
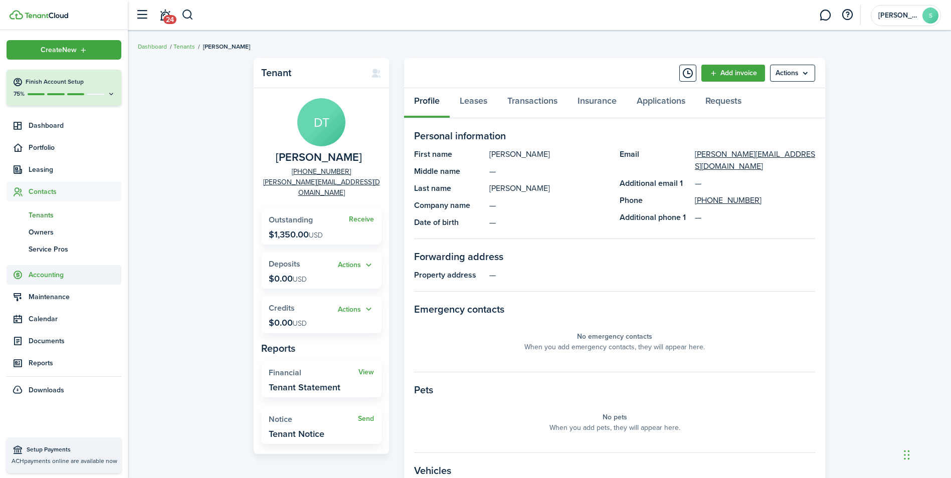
click at [43, 273] on span "Accounting" at bounding box center [75, 275] width 93 height 11
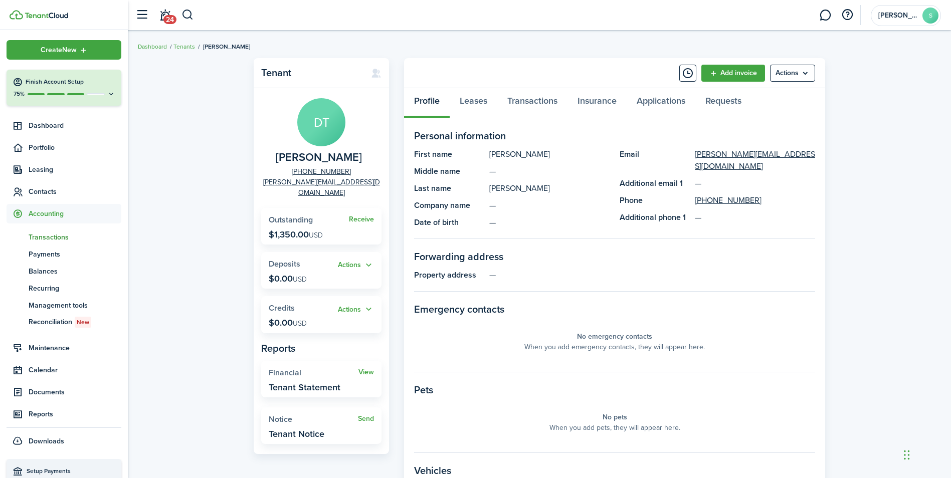
click at [50, 235] on span "Transactions" at bounding box center [75, 237] width 93 height 11
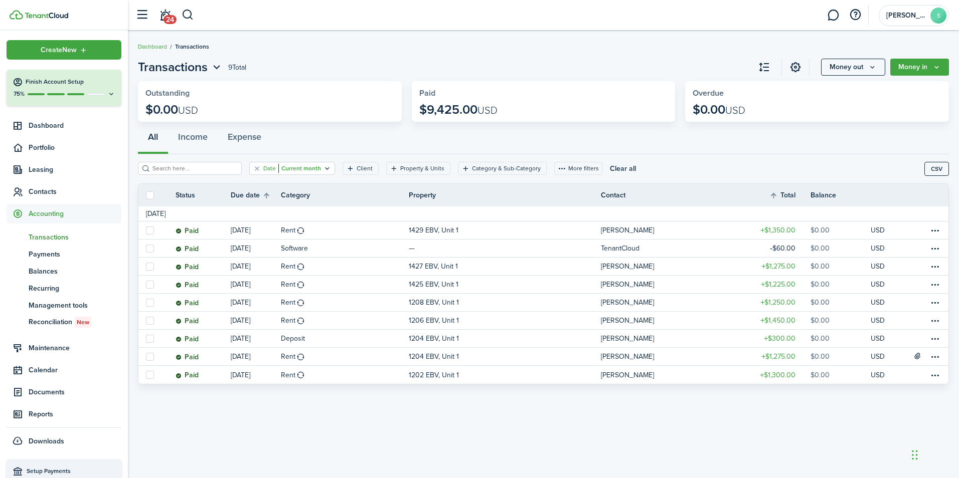
click at [323, 168] on icon "Open filter" at bounding box center [327, 168] width 9 height 8
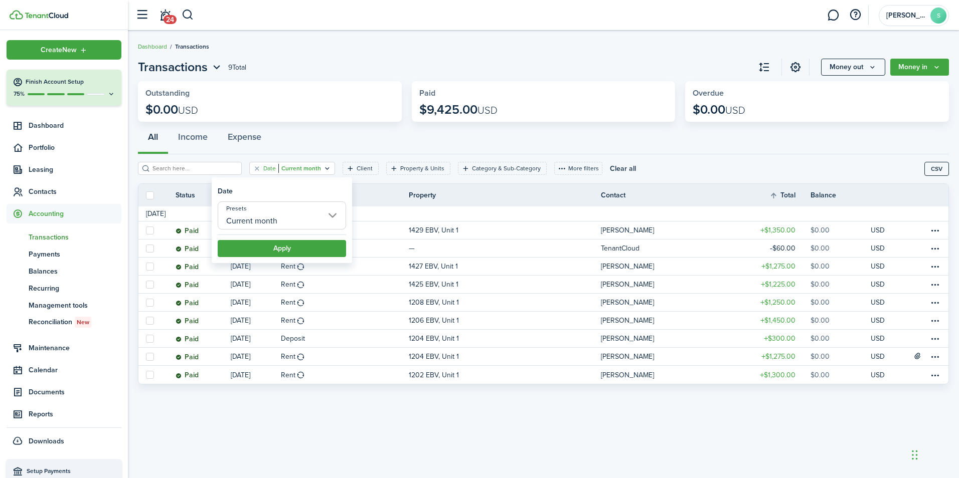
click at [333, 213] on input "Current month" at bounding box center [282, 216] width 128 height 28
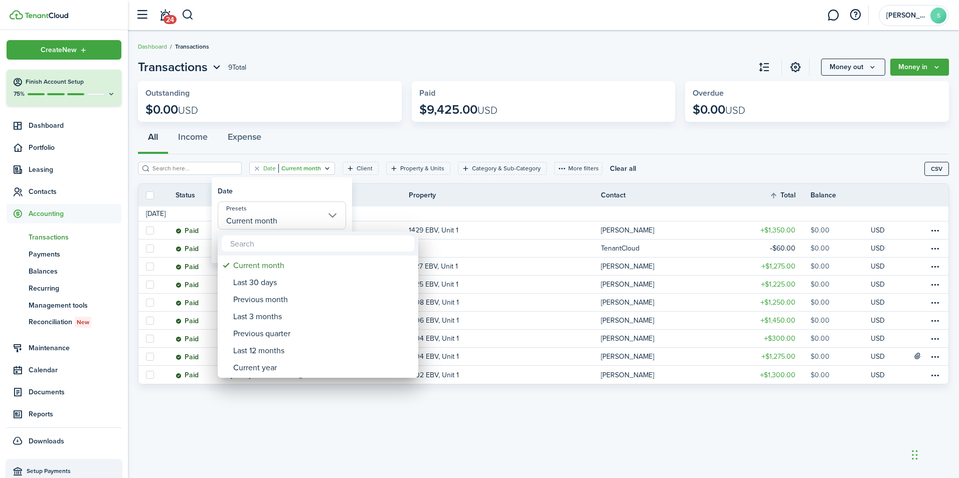
click at [333, 213] on div at bounding box center [479, 239] width 1119 height 639
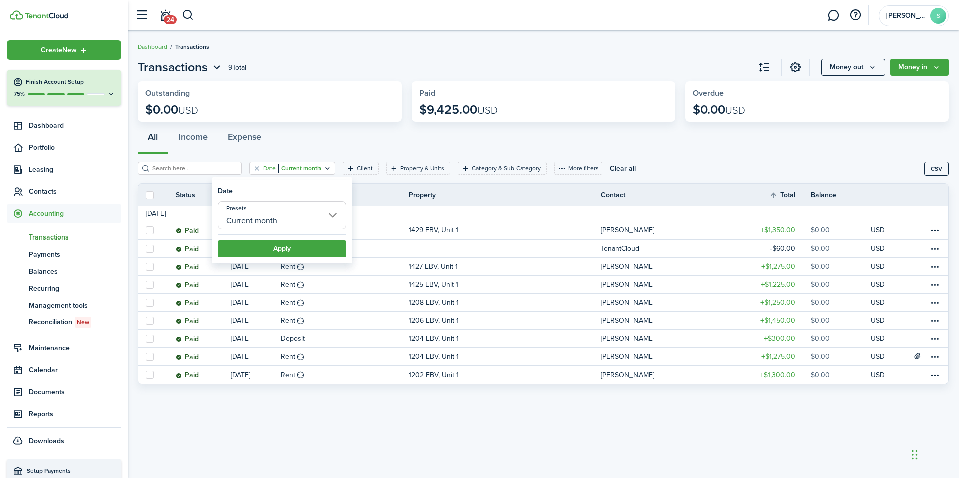
click at [147, 177] on div "Date Current month Client Property & Units Category & Sub-Category More filters…" at bounding box center [531, 172] width 786 height 21
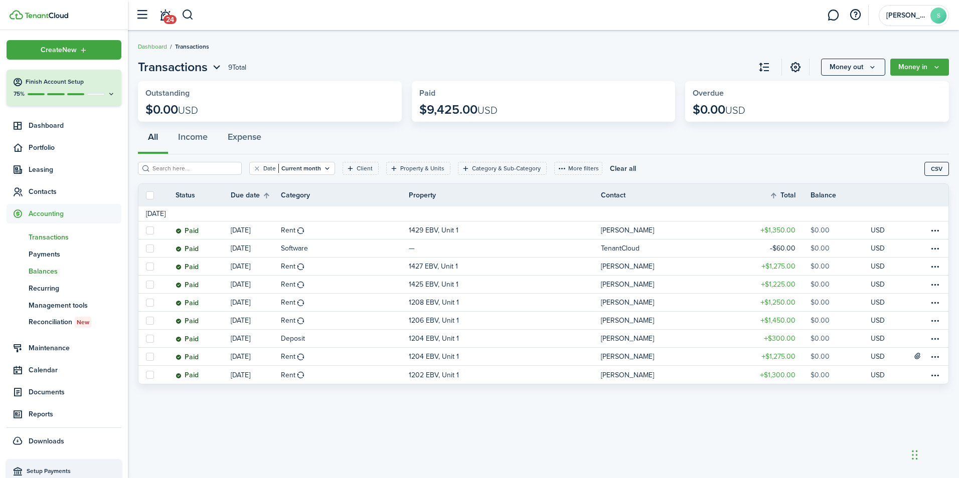
click at [49, 271] on span "Balances" at bounding box center [75, 271] width 93 height 11
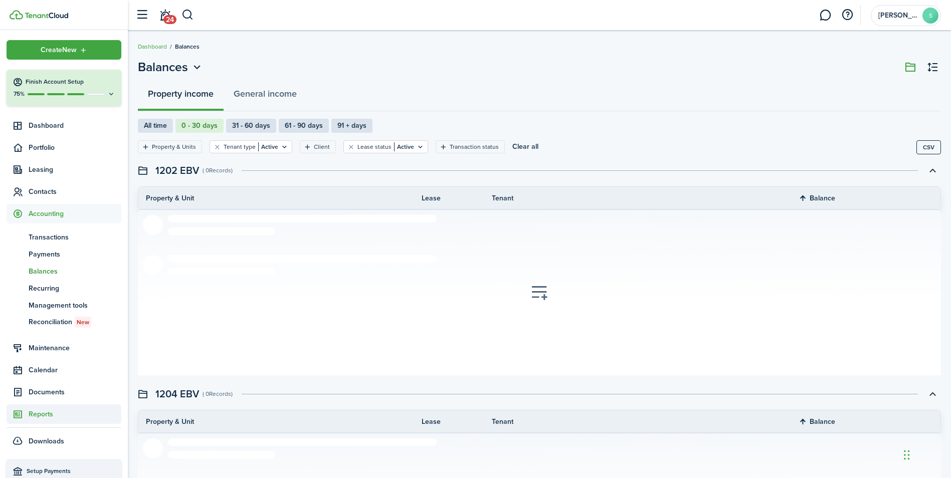
click at [48, 412] on span "Reports" at bounding box center [75, 414] width 93 height 11
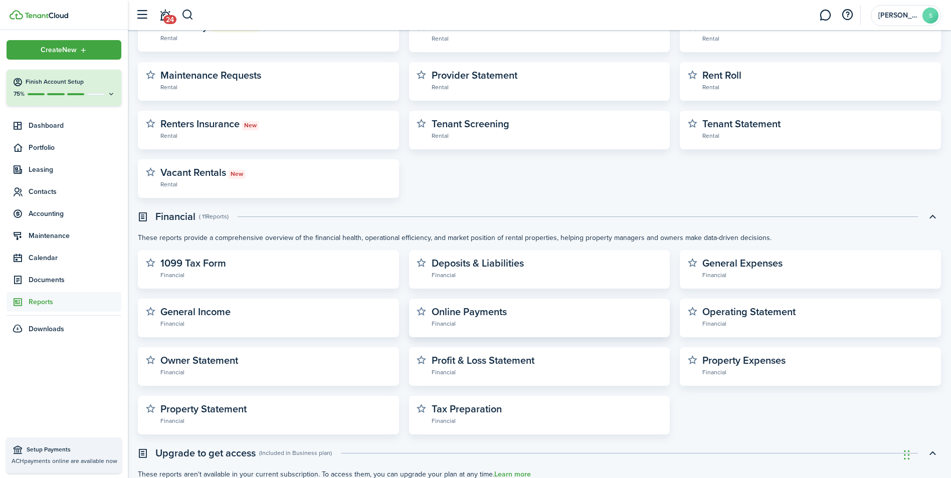
scroll to position [150, 0]
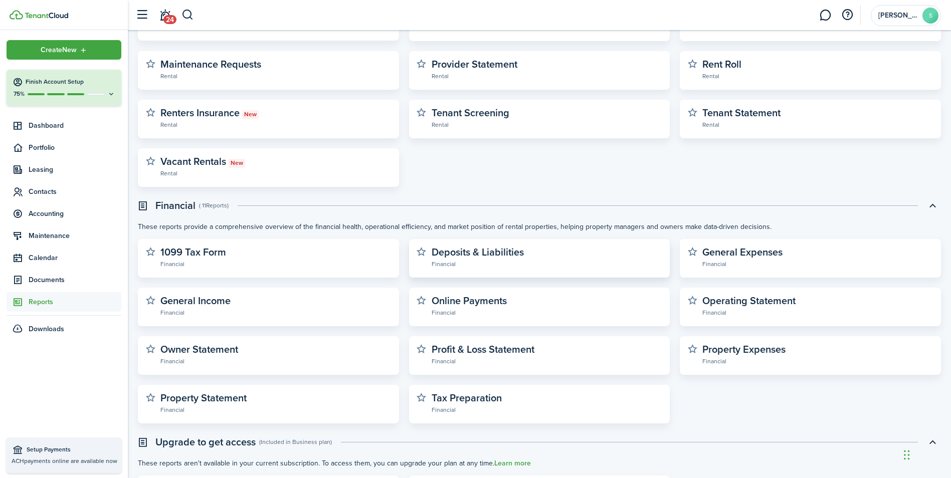
click at [492, 252] on widget-stats-description "Deposits & Liabilities" at bounding box center [478, 252] width 92 height 15
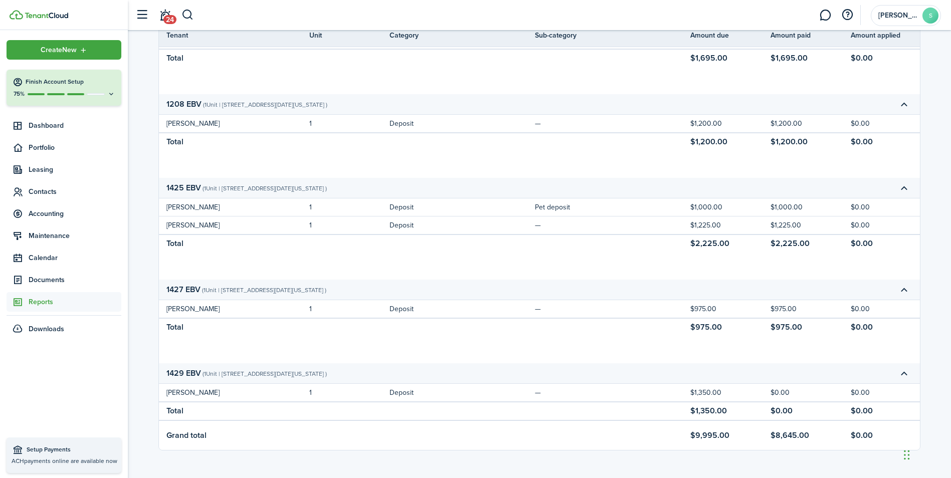
scroll to position [365, 0]
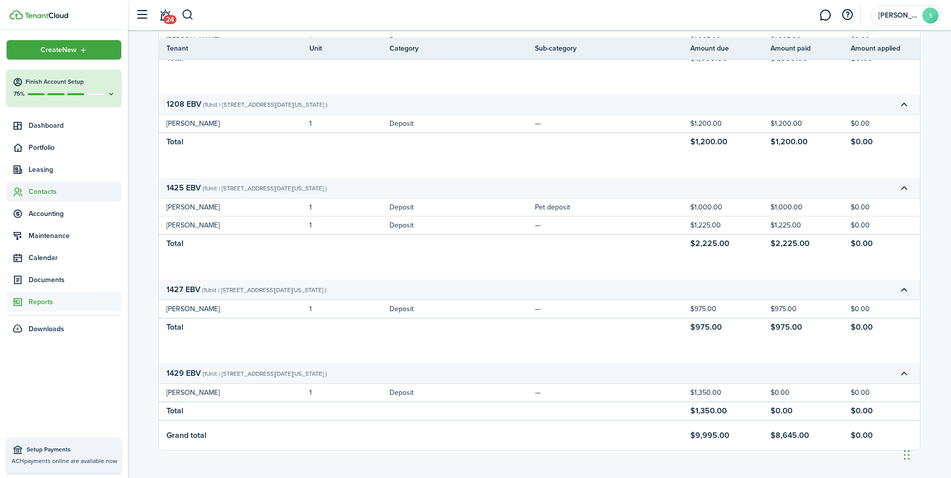
click at [29, 195] on span "Contacts" at bounding box center [75, 192] width 93 height 11
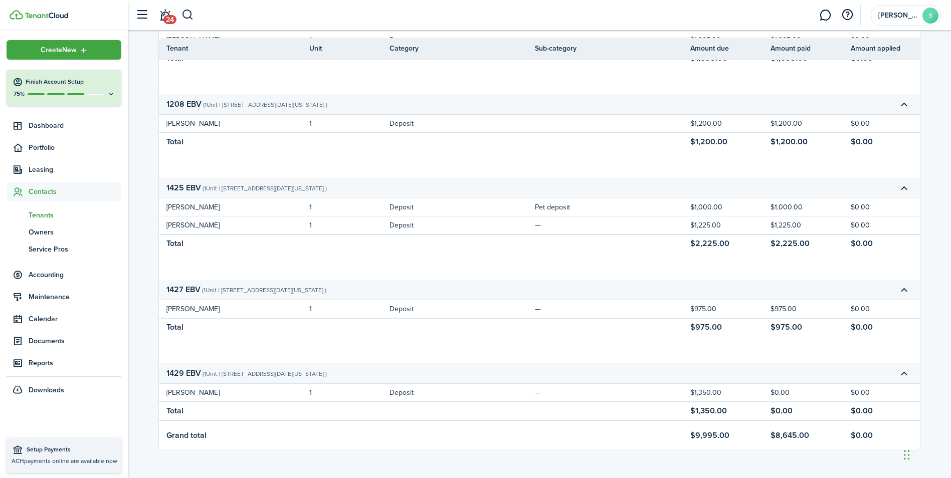
click at [51, 212] on span "Tenants" at bounding box center [75, 215] width 93 height 11
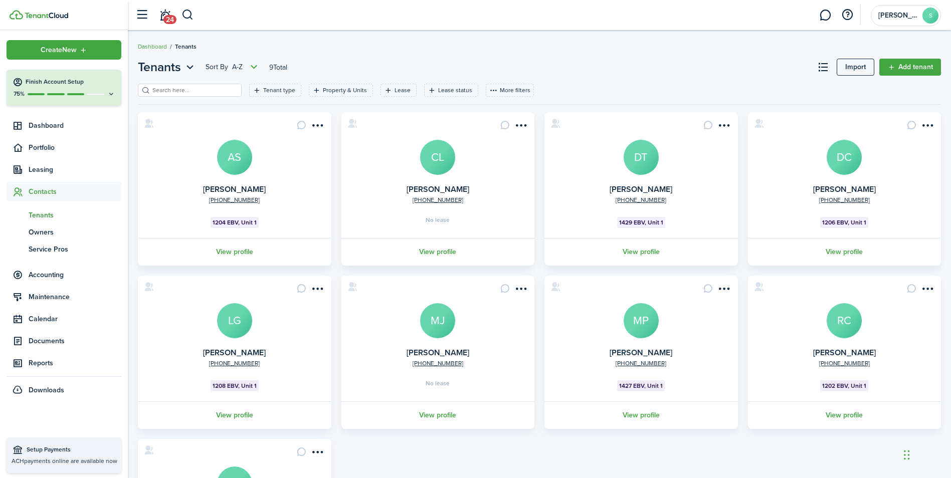
click at [653, 161] on avatar-text "DT" at bounding box center [641, 157] width 35 height 35
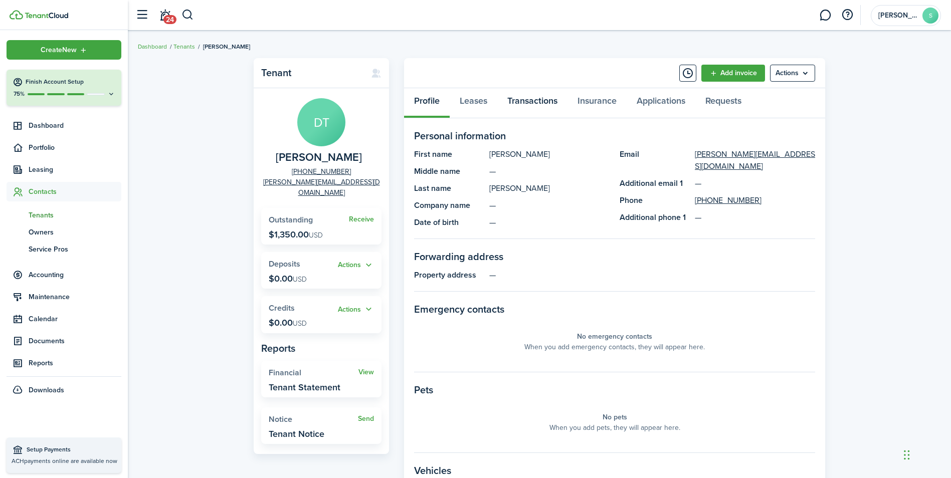
click at [542, 102] on link "Transactions" at bounding box center [532, 103] width 70 height 30
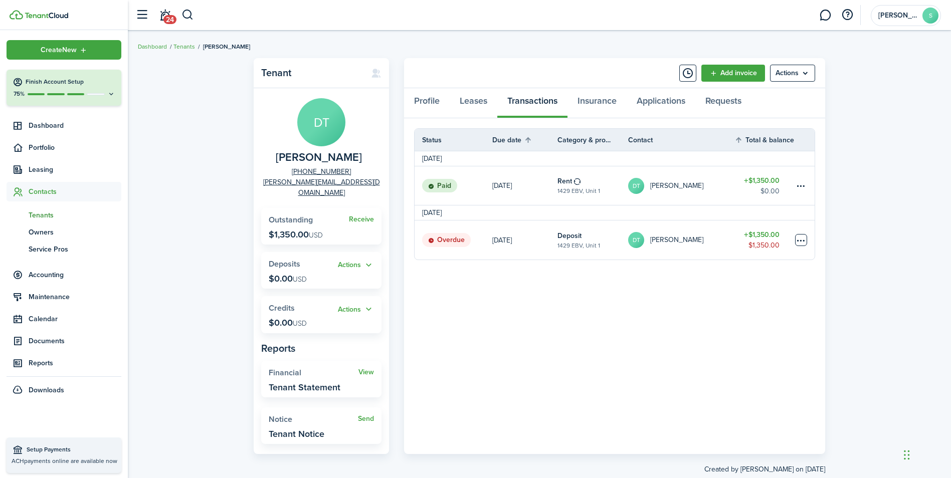
click at [804, 240] on table-menu-btn-icon at bounding box center [801, 240] width 12 height 12
click at [758, 280] on link "Mark as paid" at bounding box center [764, 277] width 88 height 17
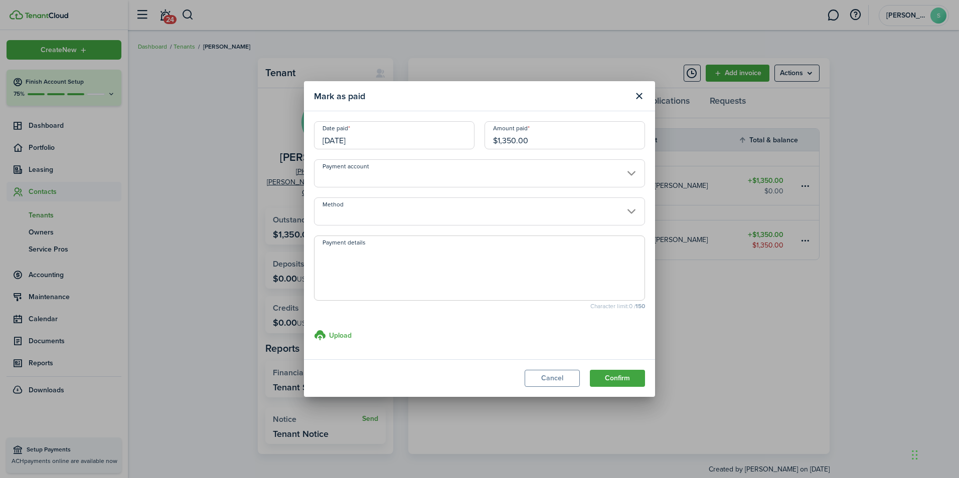
click at [466, 208] on input "Method" at bounding box center [479, 212] width 331 height 28
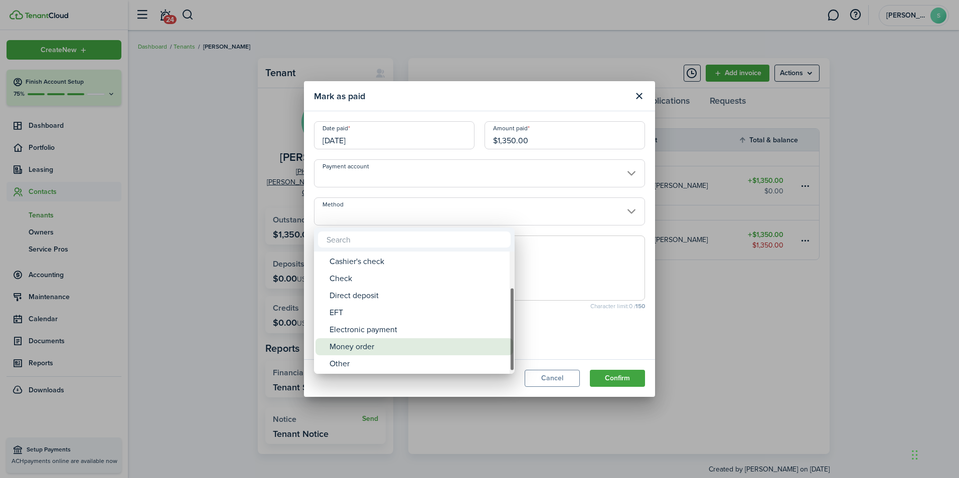
click at [338, 346] on div "Money order" at bounding box center [418, 346] width 178 height 17
type input "Money order"
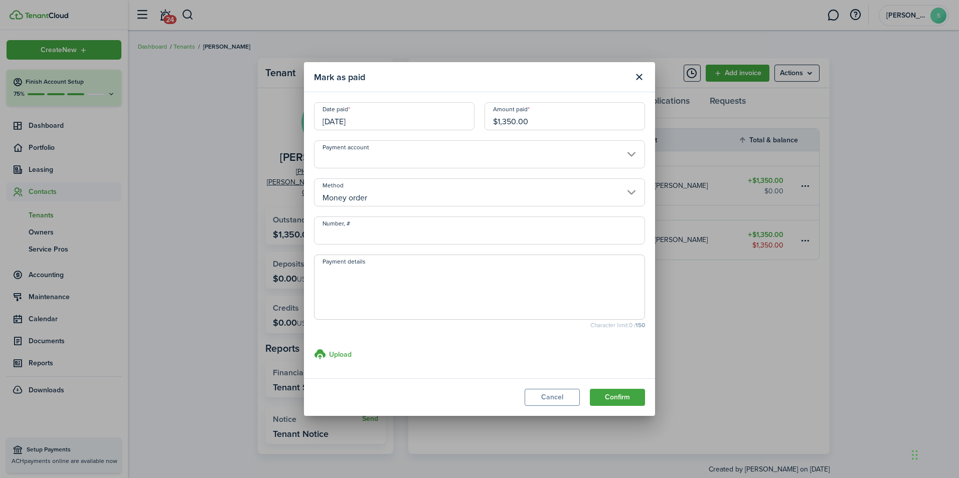
click at [388, 268] on textarea "Payment details" at bounding box center [479, 290] width 330 height 48
click at [328, 237] on input "Number, #" at bounding box center [479, 231] width 331 height 28
click at [339, 355] on h3 "Upload" at bounding box center [340, 355] width 23 height 11
click at [314, 349] on input "Upload store documents and templates Choose file" at bounding box center [314, 349] width 0 height 0
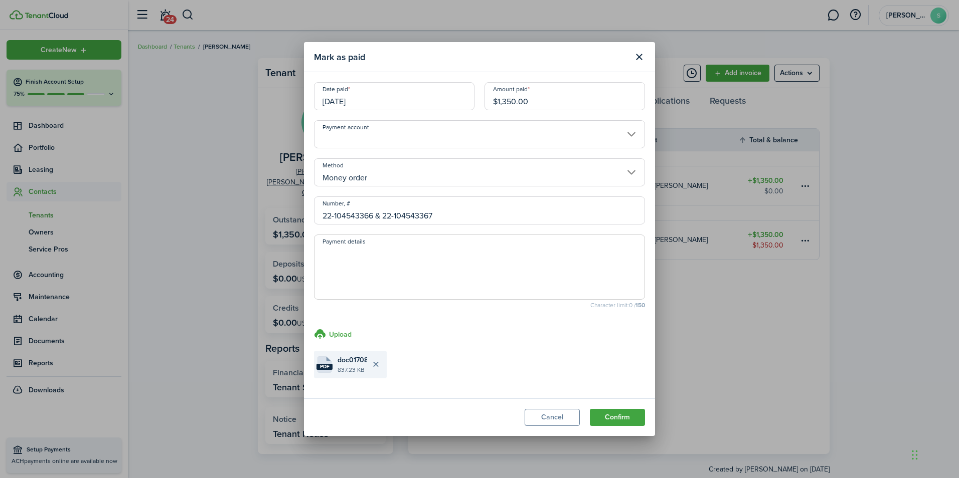
click at [351, 371] on file-size "837.23 KB" at bounding box center [352, 370] width 30 height 9
click at [629, 417] on button "Confirm" at bounding box center [617, 417] width 55 height 17
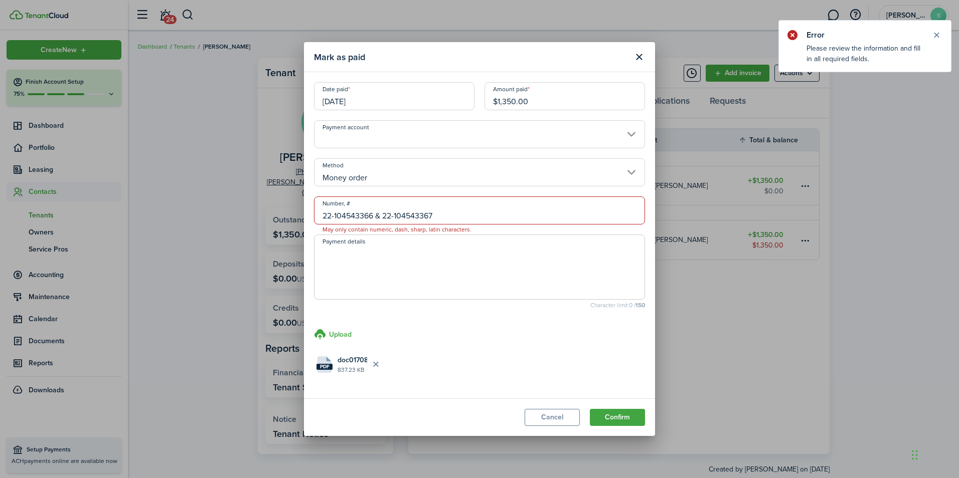
click at [488, 208] on input "22-104543366 & 22-104543367" at bounding box center [479, 211] width 331 height 28
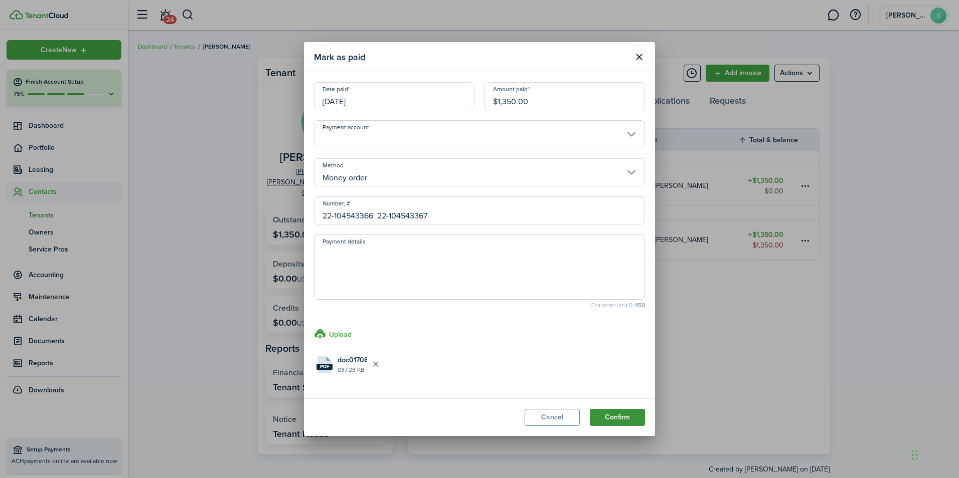
type input "22-104543366 22-104543367"
click at [608, 421] on button "Confirm" at bounding box center [617, 417] width 55 height 17
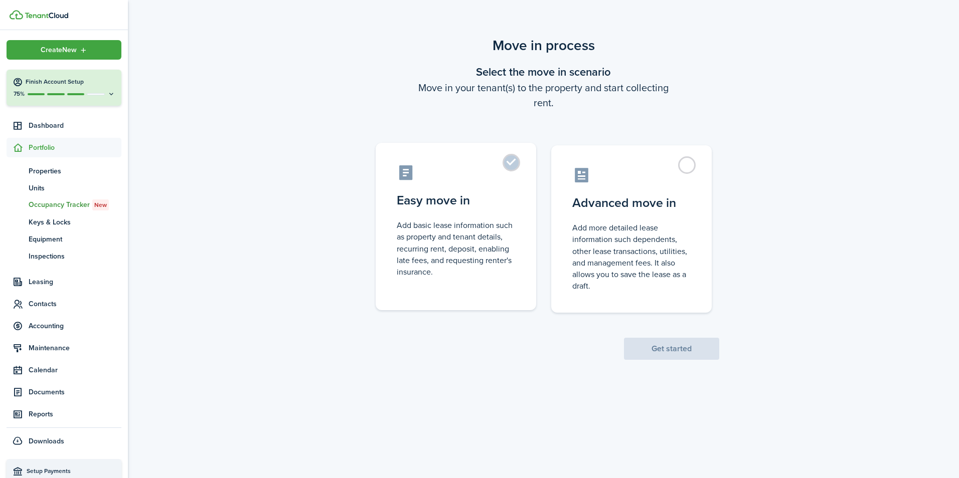
click at [509, 158] on label "Easy move in Add basic lease information such as property and tenant details, r…" at bounding box center [456, 226] width 160 height 167
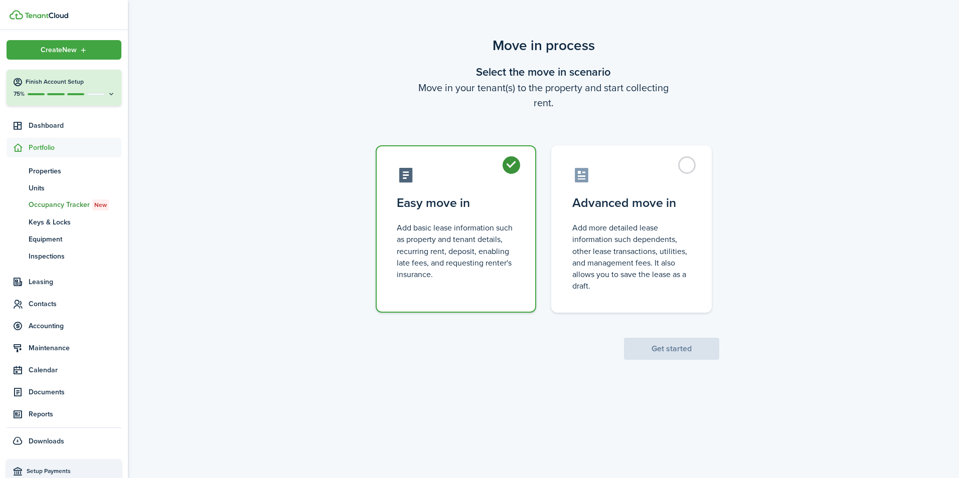
radio input "true"
click at [664, 354] on button "Get started" at bounding box center [671, 349] width 95 height 22
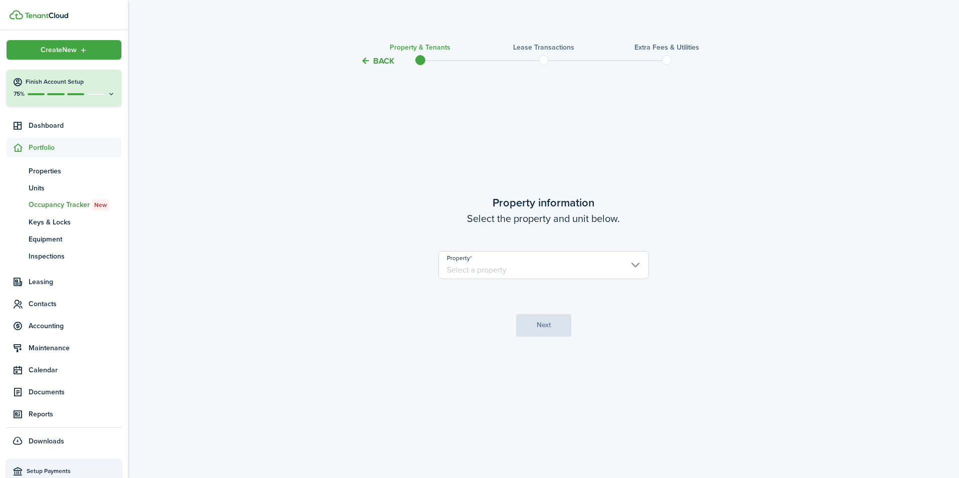
click at [635, 266] on input "Property" at bounding box center [543, 265] width 211 height 28
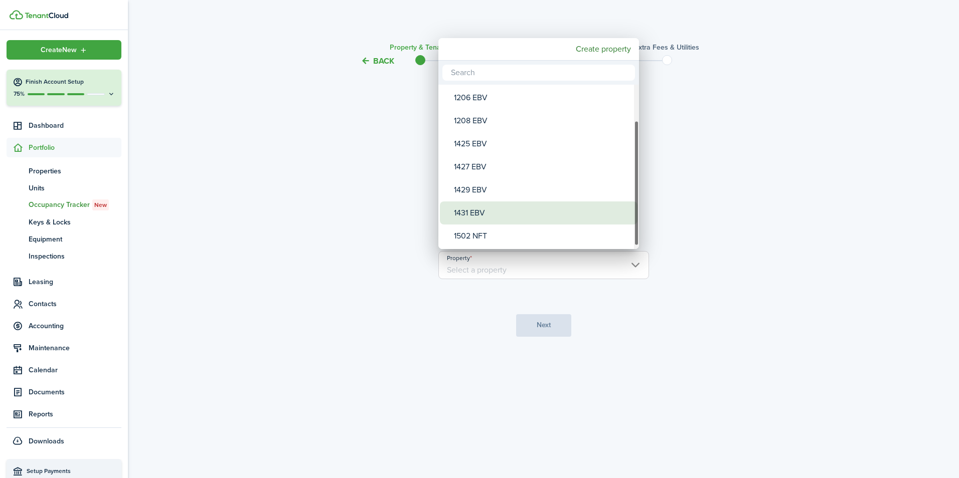
click at [474, 210] on div "1431 EBV" at bounding box center [543, 213] width 178 height 23
type input "1431 EBV"
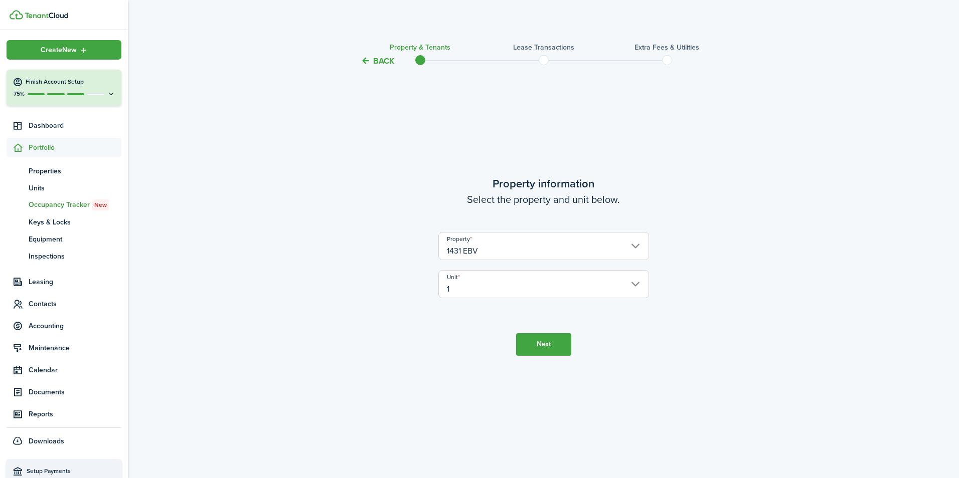
click at [541, 343] on button "Next" at bounding box center [543, 344] width 55 height 23
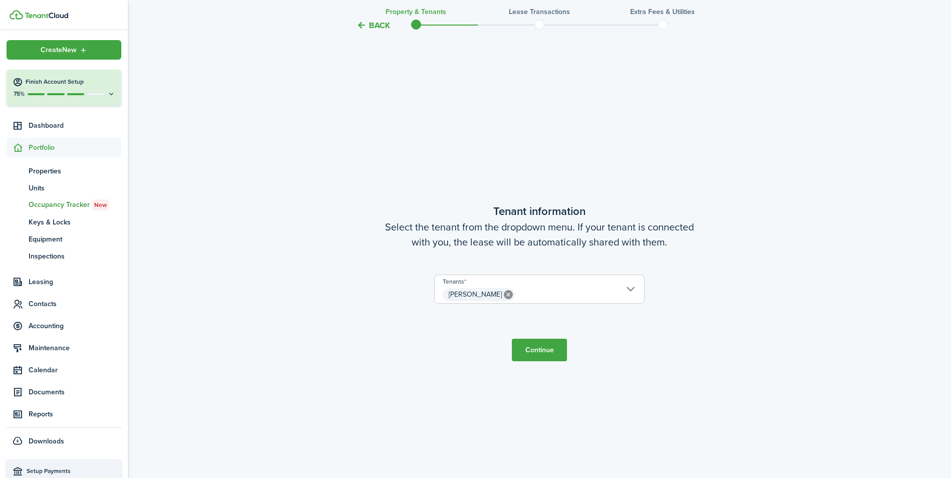
scroll to position [411, 0]
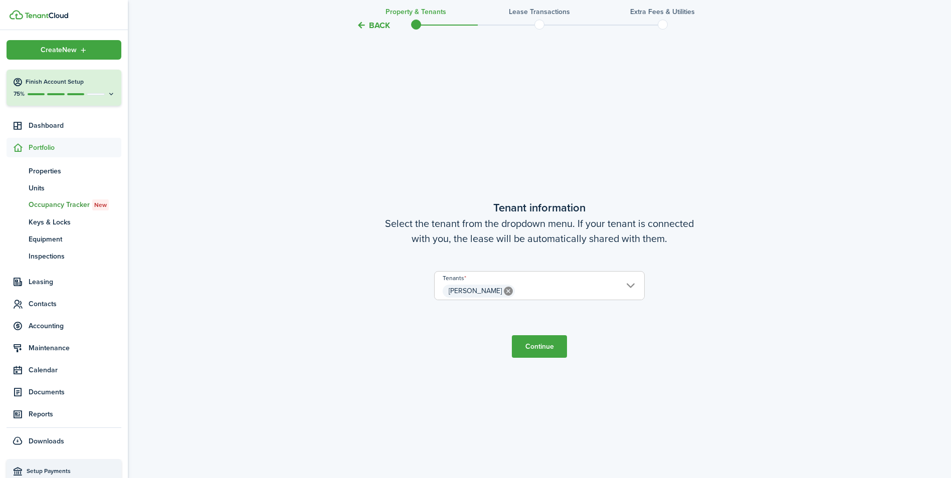
click at [556, 340] on button "Continue" at bounding box center [539, 346] width 55 height 23
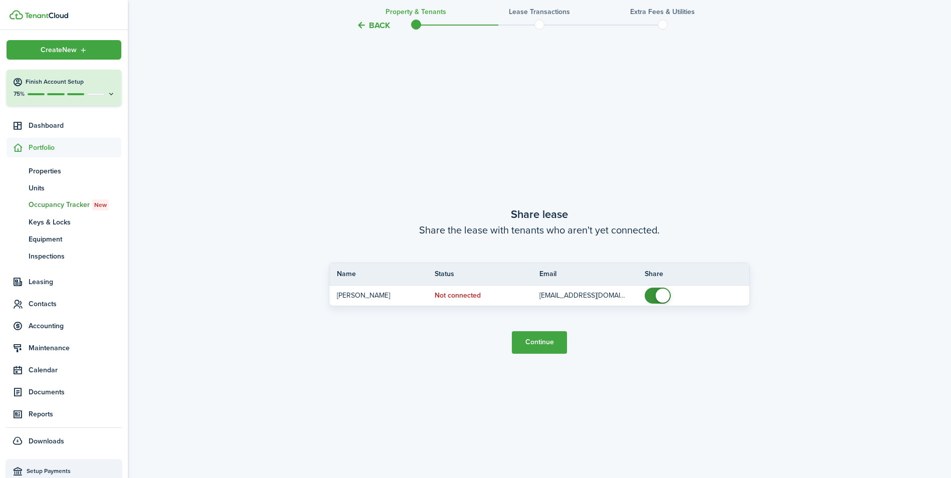
scroll to position [890, 0]
click at [545, 338] on button "Continue" at bounding box center [539, 341] width 55 height 23
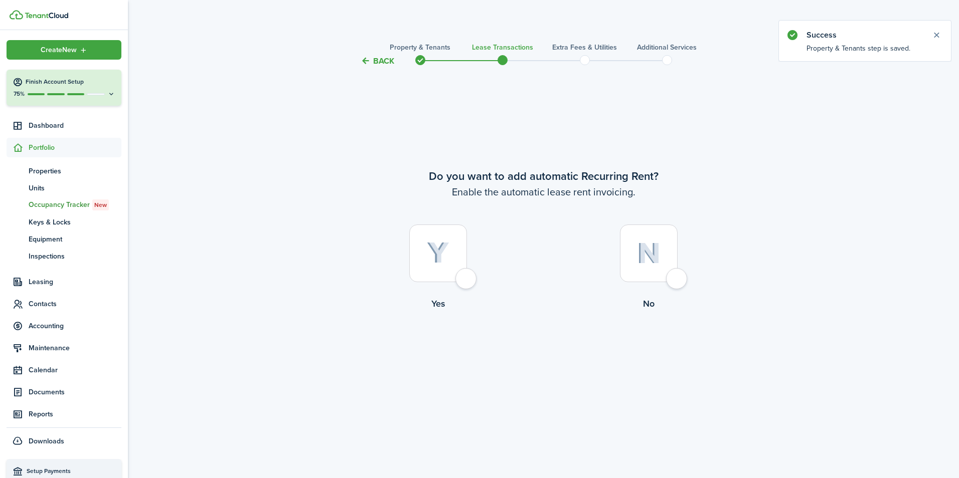
click at [462, 276] on div at bounding box center [438, 254] width 58 height 58
radio input "true"
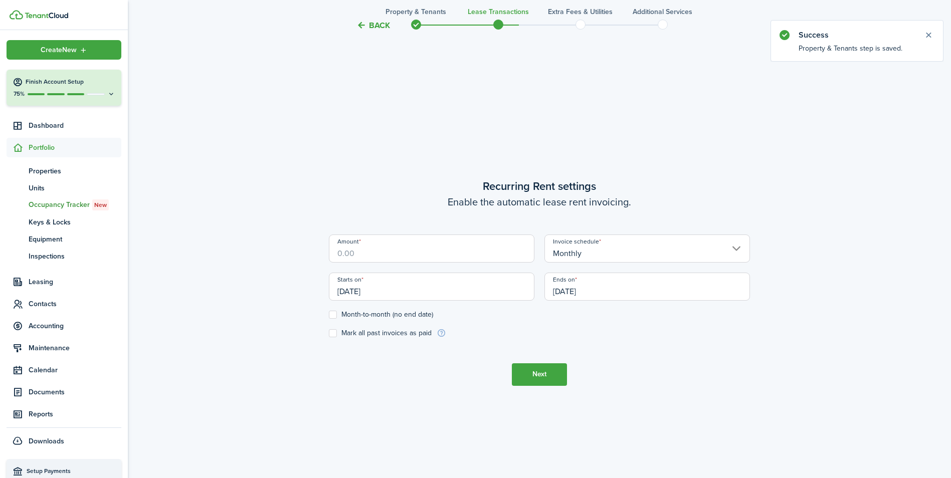
scroll to position [411, 0]
click at [467, 251] on input "Amount" at bounding box center [432, 246] width 206 height 28
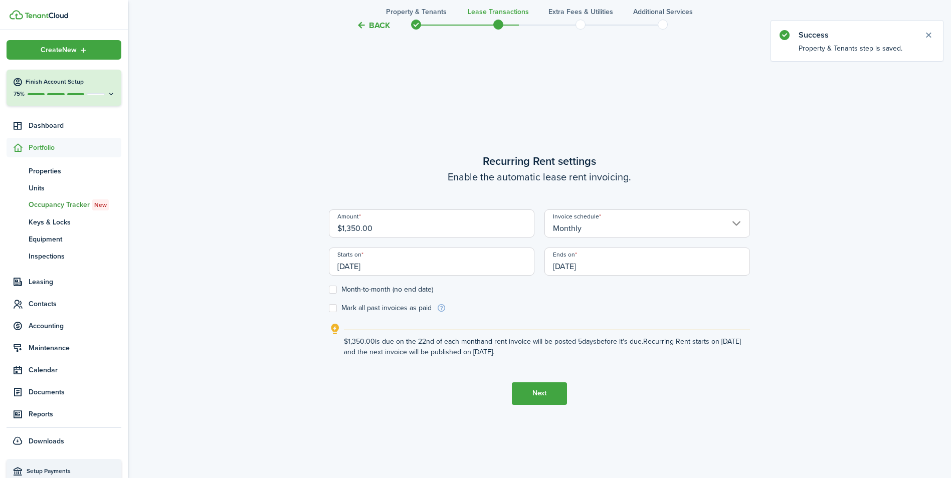
type input "$1,350.00"
click at [412, 257] on input "[DATE]" at bounding box center [432, 262] width 206 height 28
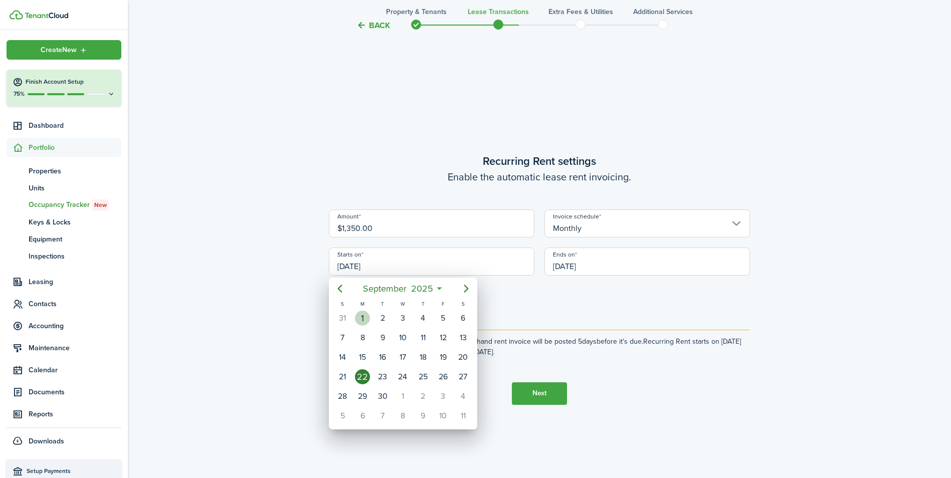
drag, startPoint x: 363, startPoint y: 318, endPoint x: 422, endPoint y: 343, distance: 64.3
click at [366, 319] on div "1" at bounding box center [362, 318] width 15 height 15
type input "[DATE]"
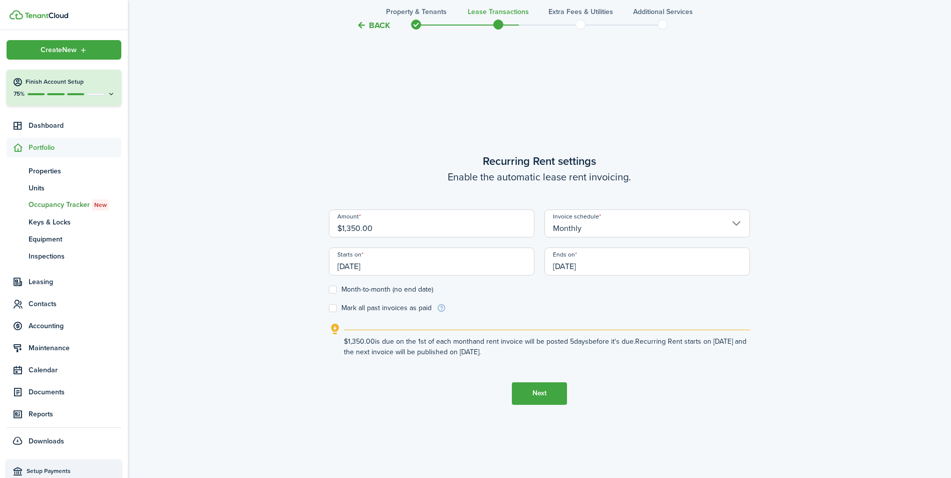
click at [330, 286] on label "Month-to-month (no end date)" at bounding box center [381, 290] width 104 height 8
click at [329, 289] on input "Month-to-month (no end date)" at bounding box center [328, 289] width 1 height 1
checkbox input "true"
click at [536, 391] on button "Next" at bounding box center [539, 394] width 55 height 23
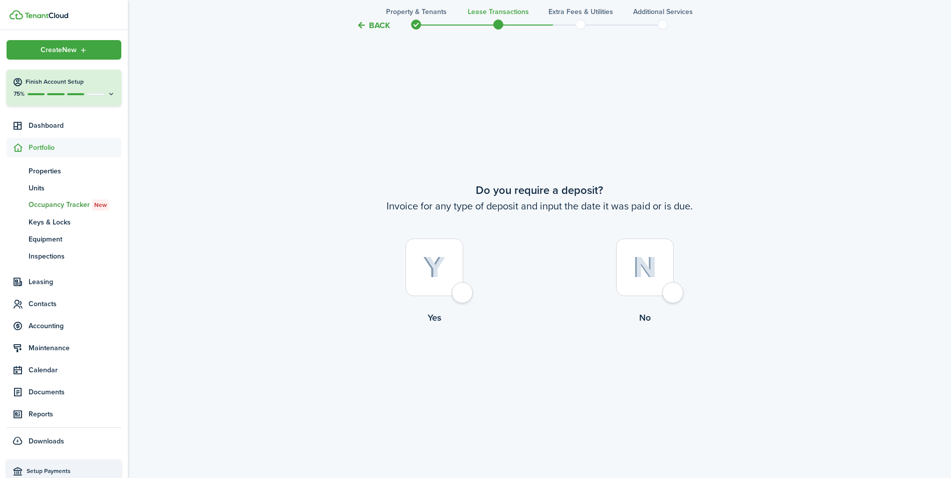
scroll to position [890, 0]
click at [452, 288] on div at bounding box center [435, 267] width 58 height 58
radio input "true"
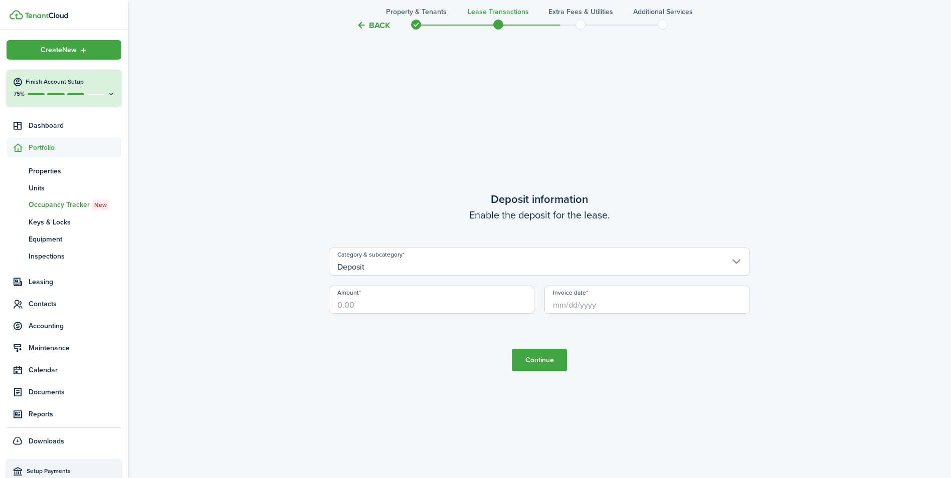
scroll to position [1368, 0]
click at [444, 297] on input "Amount" at bounding box center [432, 297] width 206 height 28
type input "$1,250.00"
click at [596, 299] on input "Invoice date" at bounding box center [648, 297] width 206 height 28
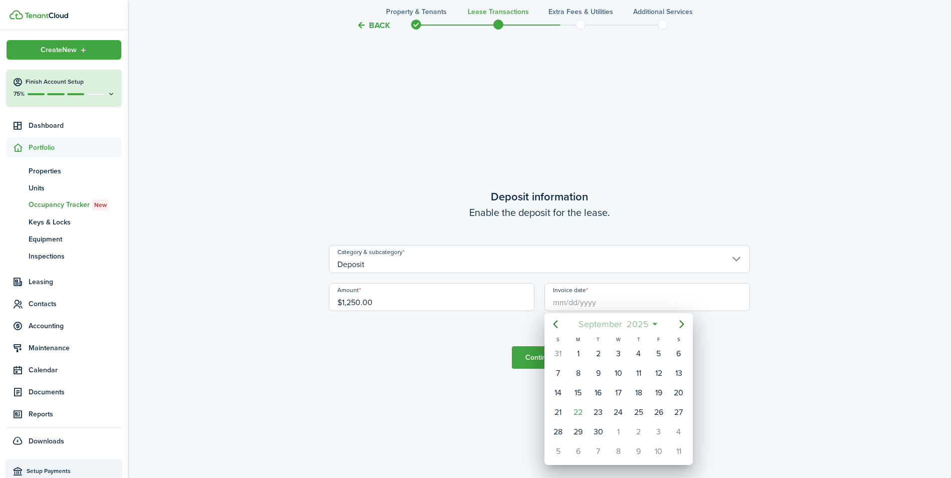
click at [653, 322] on mbsc-button "[DATE]" at bounding box center [613, 324] width 83 height 18
click at [630, 323] on mbsc-button "2025" at bounding box center [613, 324] width 35 height 18
click at [573, 387] on div "2021" at bounding box center [572, 383] width 36 height 16
click at [670, 447] on div "Dec" at bounding box center [665, 445] width 36 height 16
click at [657, 354] on div "3" at bounding box center [658, 354] width 15 height 15
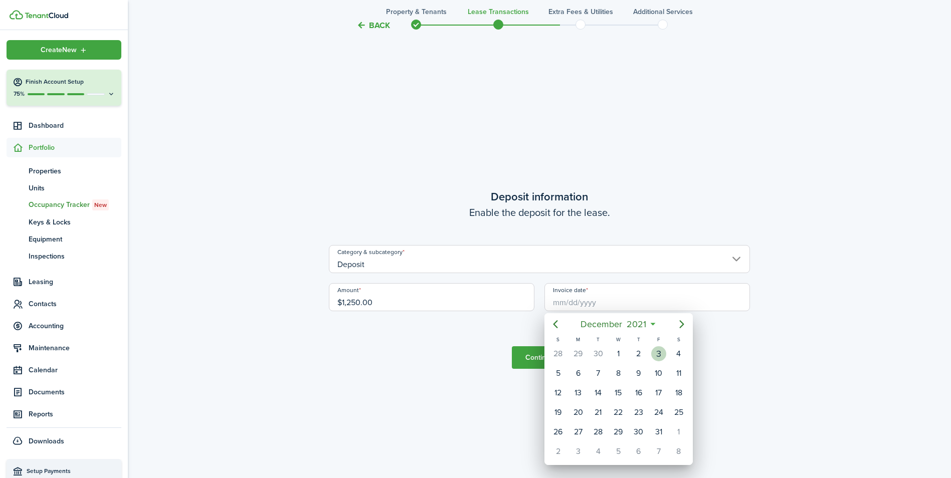
type input "12/03/2021"
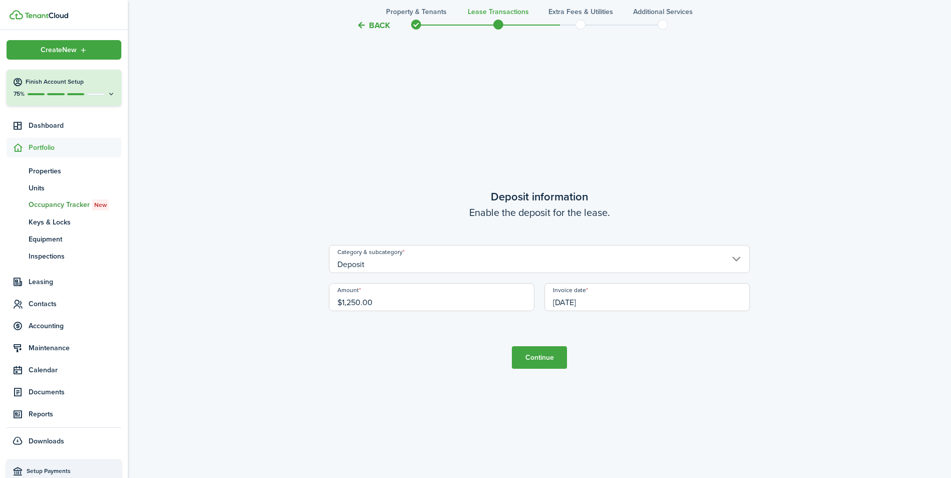
click at [534, 359] on button "Continue" at bounding box center [539, 358] width 55 height 23
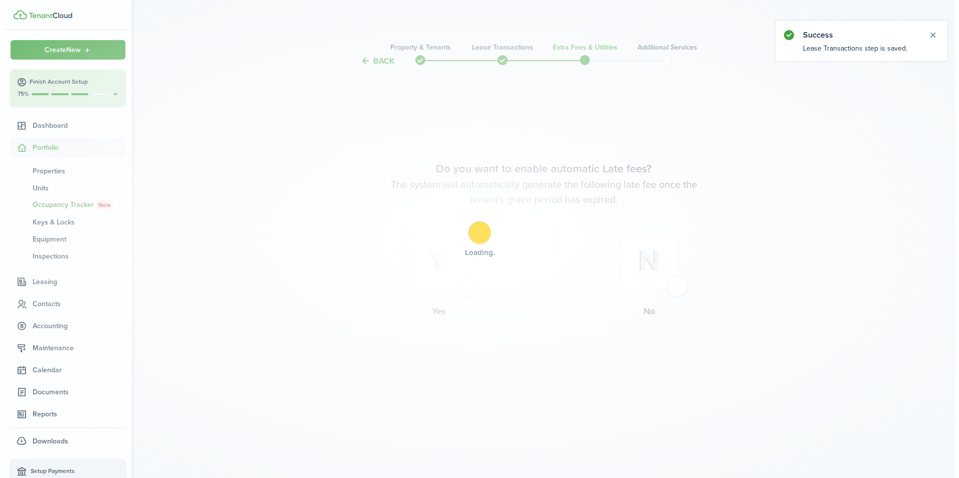
scroll to position [0, 0]
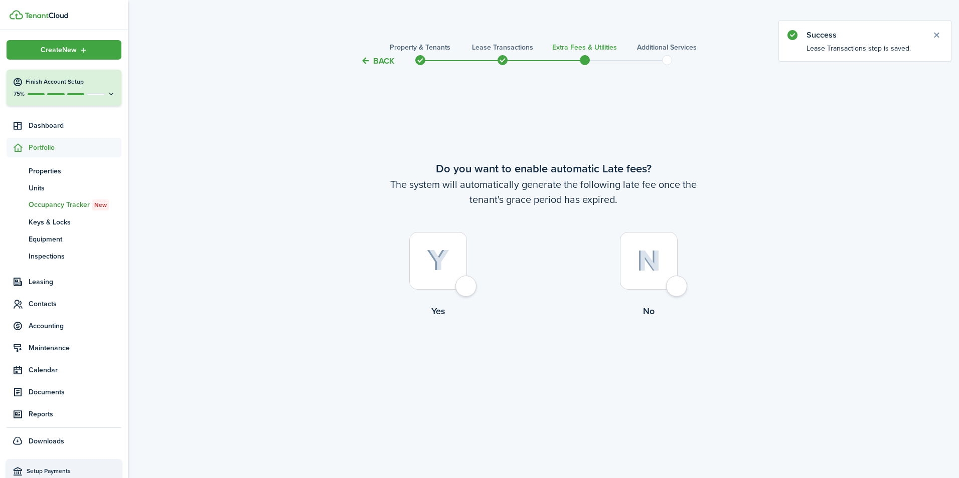
click at [463, 284] on div at bounding box center [438, 261] width 58 height 58
radio input "true"
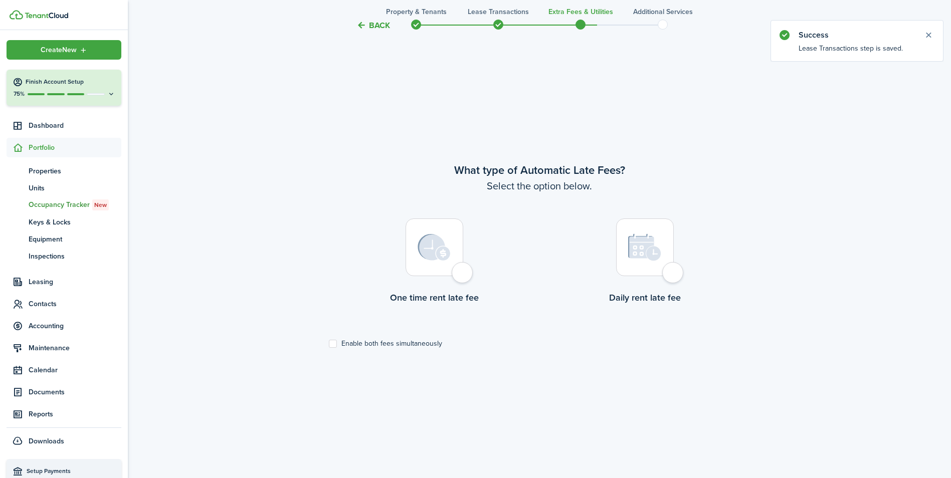
click at [461, 270] on div at bounding box center [435, 248] width 58 height 58
radio input "true"
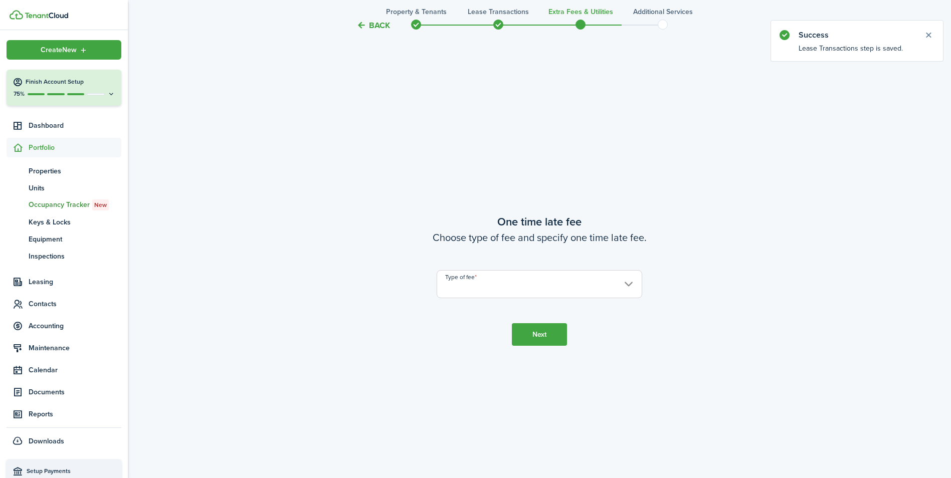
scroll to position [890, 0]
click at [468, 277] on input "Type of fee" at bounding box center [540, 283] width 206 height 28
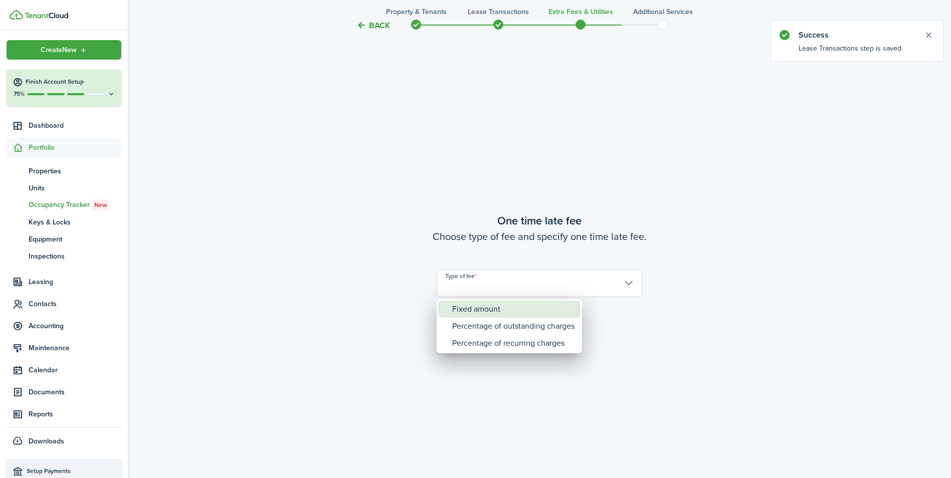
click at [464, 309] on div "Fixed amount" at bounding box center [513, 309] width 122 height 17
type input "Fixed amount"
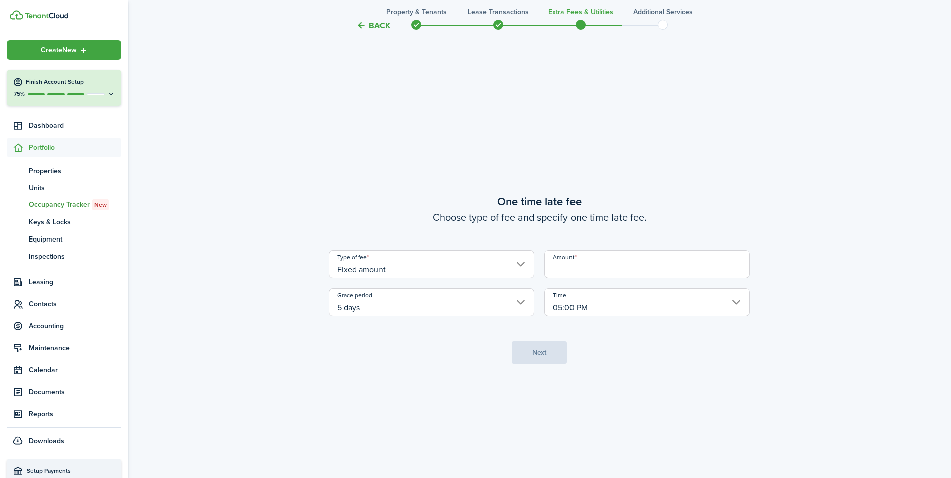
click at [590, 265] on input "Amount" at bounding box center [648, 264] width 206 height 28
type input "$40.00"
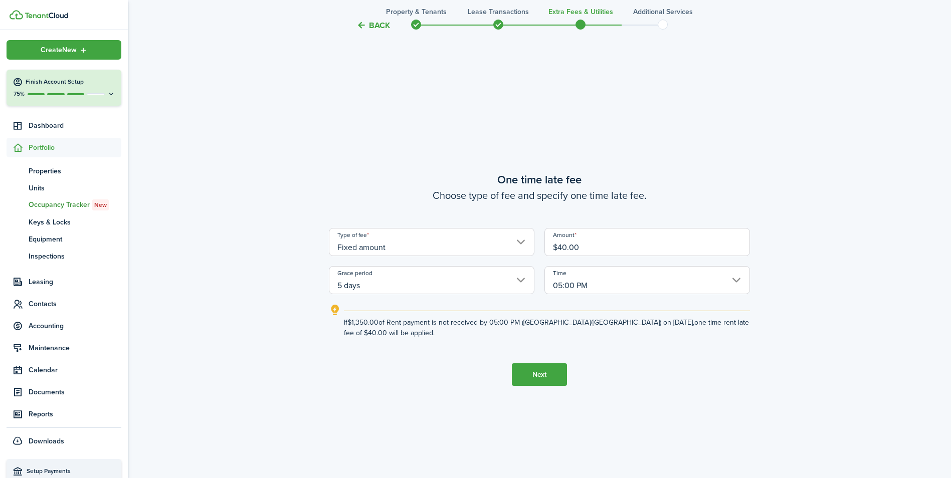
click at [541, 369] on button "Next" at bounding box center [539, 375] width 55 height 23
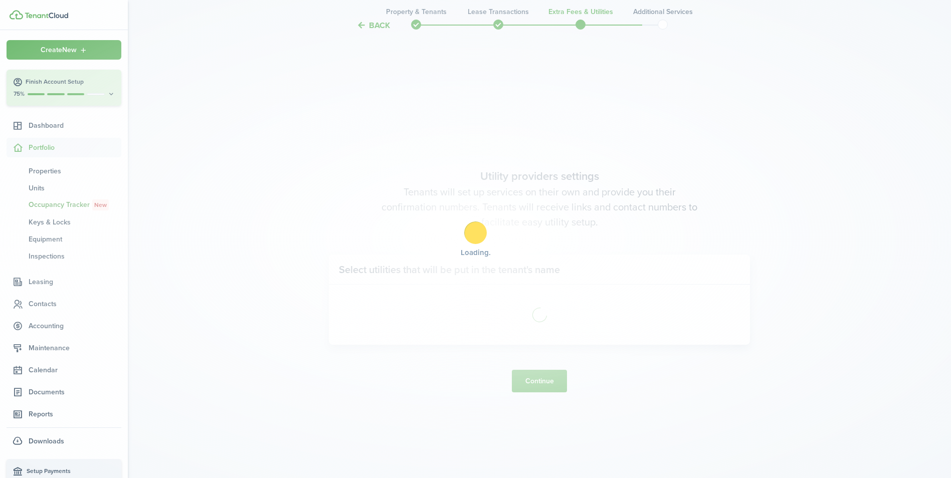
scroll to position [1368, 0]
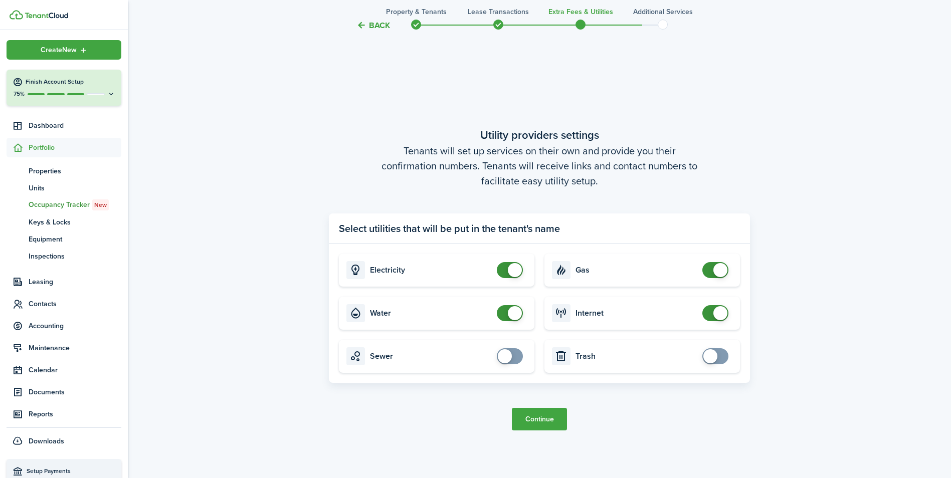
click at [496, 312] on card "Water" at bounding box center [437, 313] width 196 height 33
checkbox input "false"
click at [505, 312] on span at bounding box center [510, 313] width 10 height 16
click at [534, 421] on button "Continue" at bounding box center [539, 419] width 55 height 23
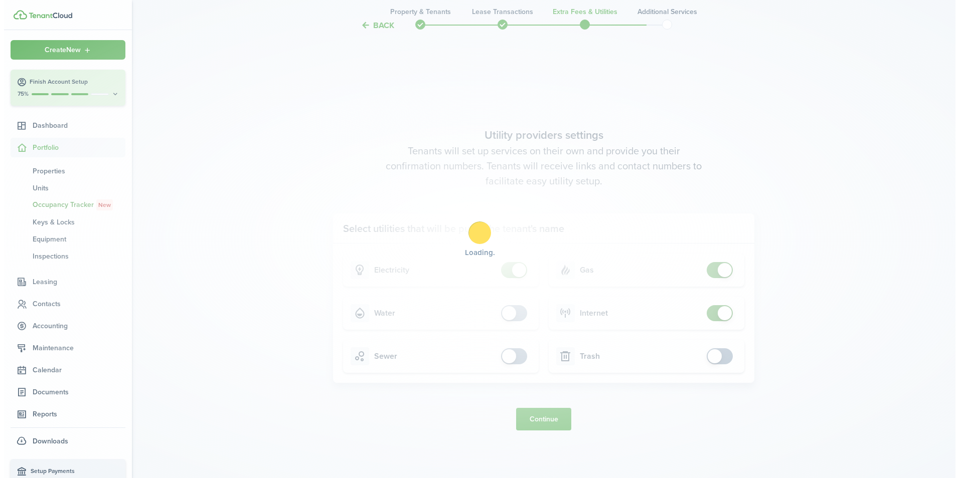
scroll to position [0, 0]
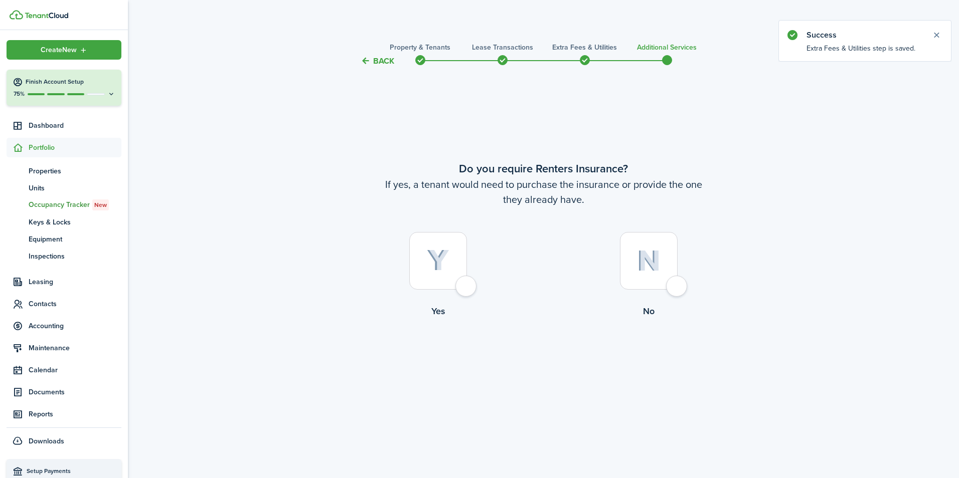
click at [460, 287] on div at bounding box center [438, 261] width 58 height 58
radio input "true"
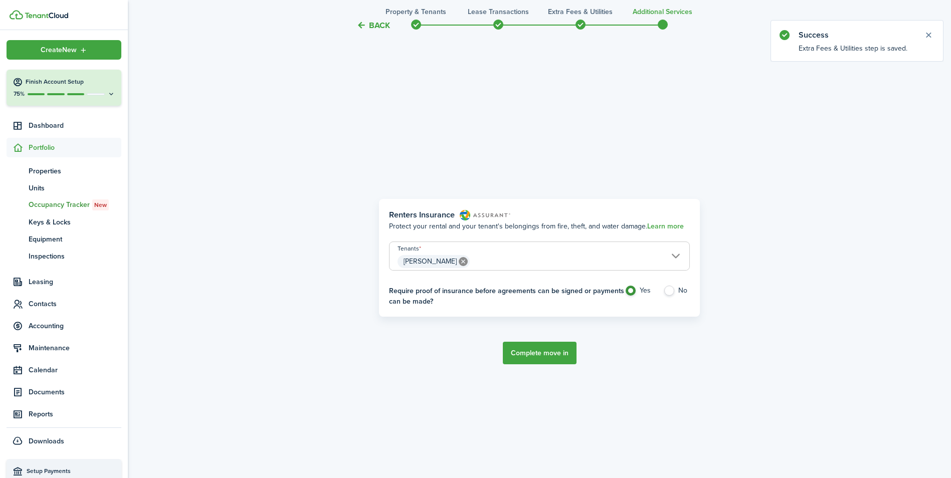
scroll to position [411, 0]
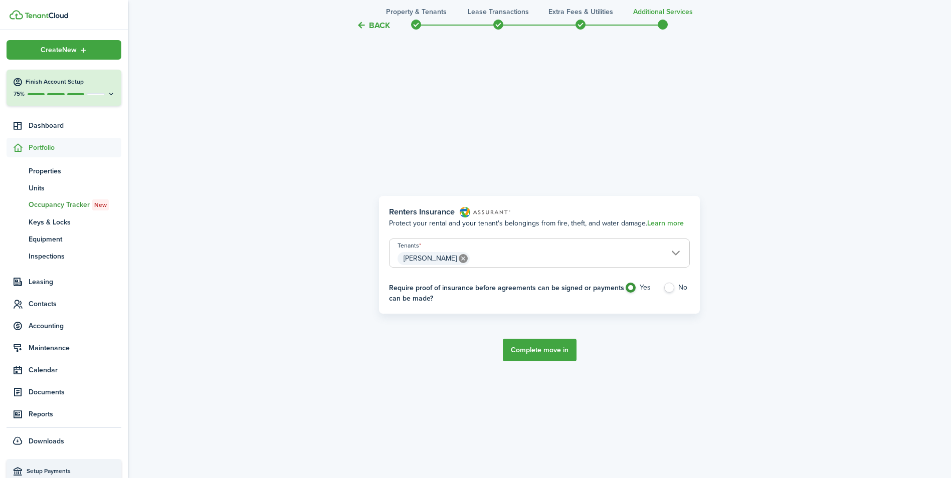
click at [544, 350] on button "Complete move in" at bounding box center [540, 350] width 74 height 23
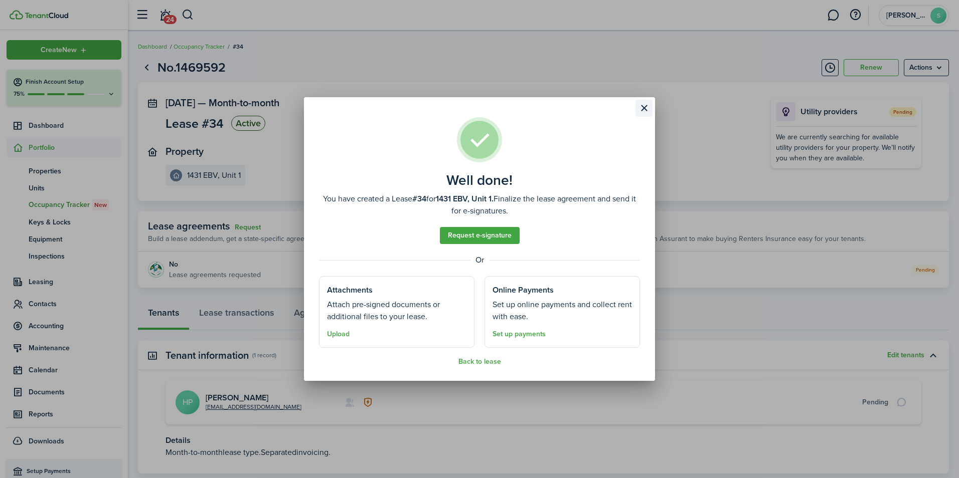
click at [645, 107] on button "Close modal" at bounding box center [643, 108] width 17 height 17
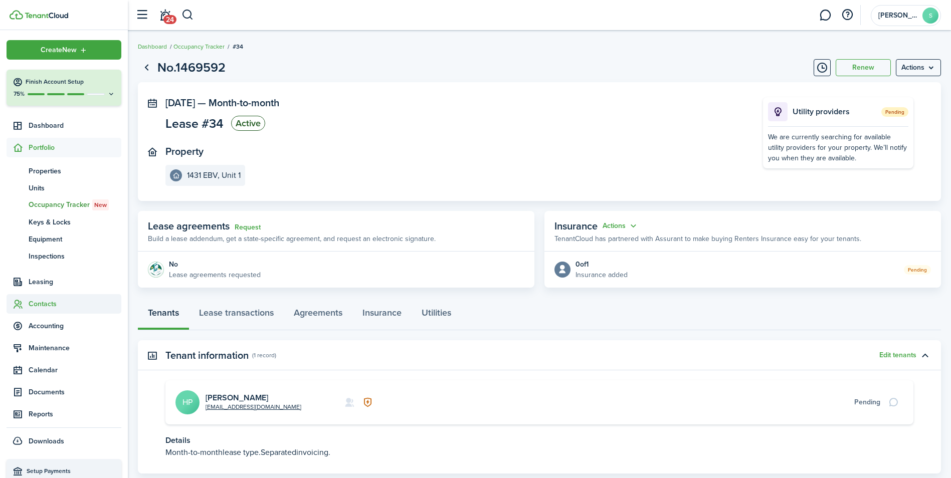
click at [41, 302] on span "Contacts" at bounding box center [75, 304] width 93 height 11
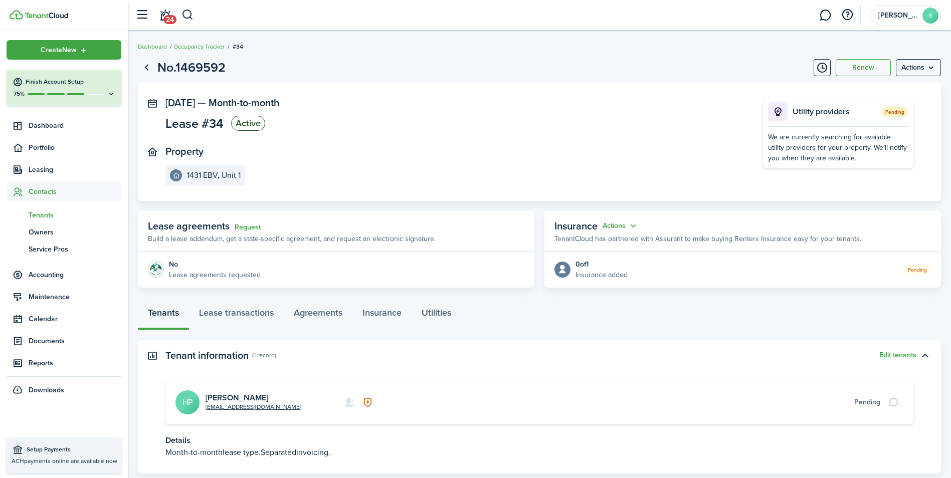
click at [37, 214] on span "Tenants" at bounding box center [75, 215] width 93 height 11
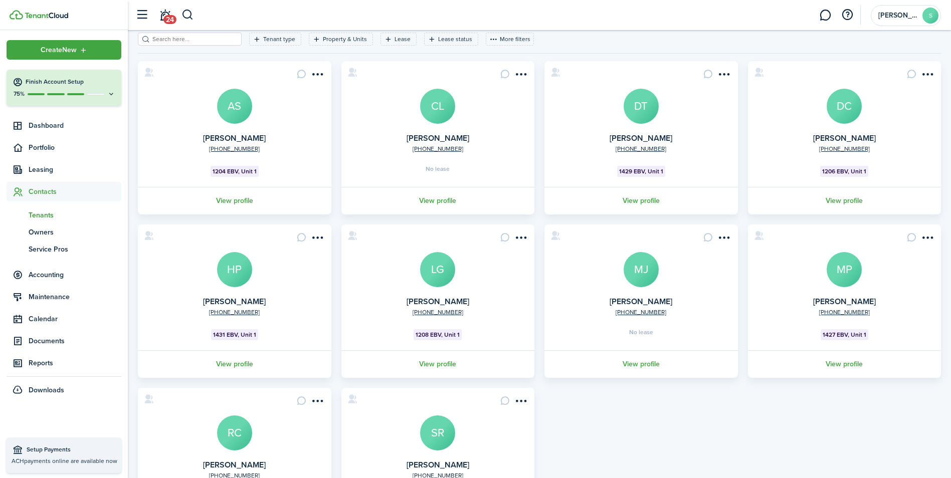
scroll to position [142, 0]
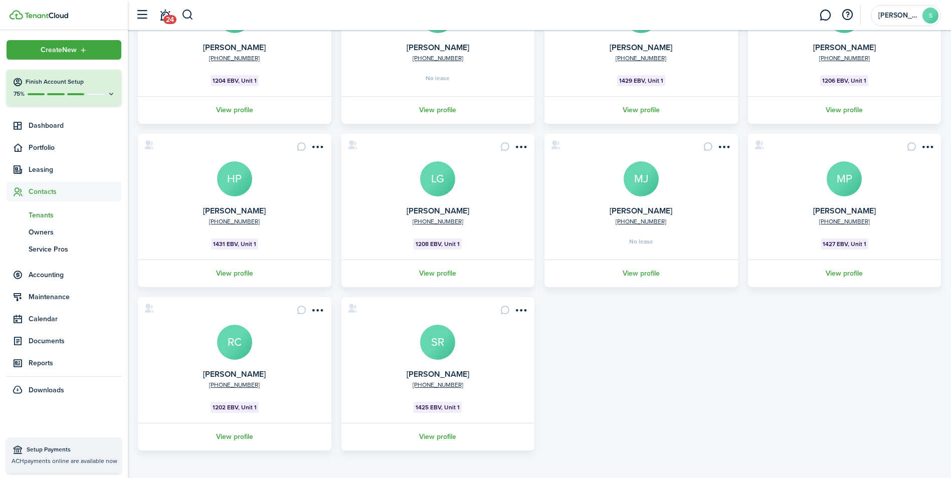
click at [237, 181] on avatar-text "HP" at bounding box center [234, 178] width 35 height 35
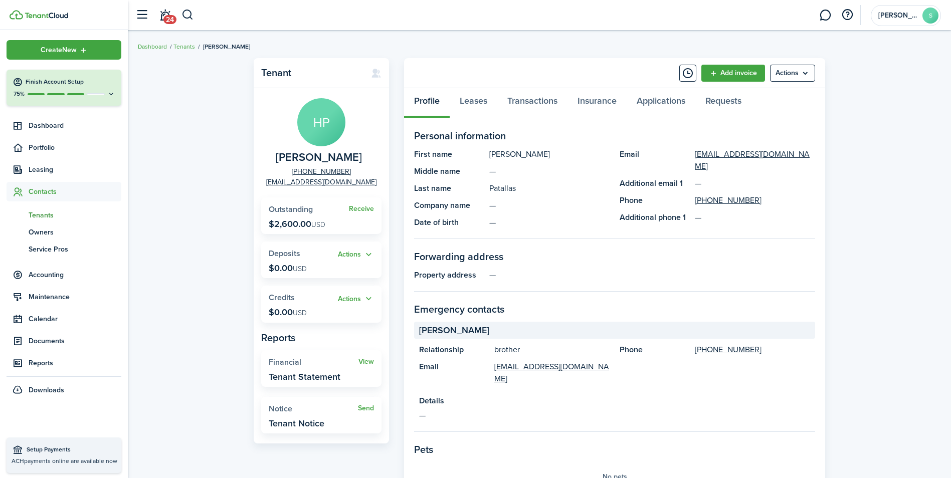
click at [44, 192] on span "Contacts" at bounding box center [75, 192] width 93 height 11
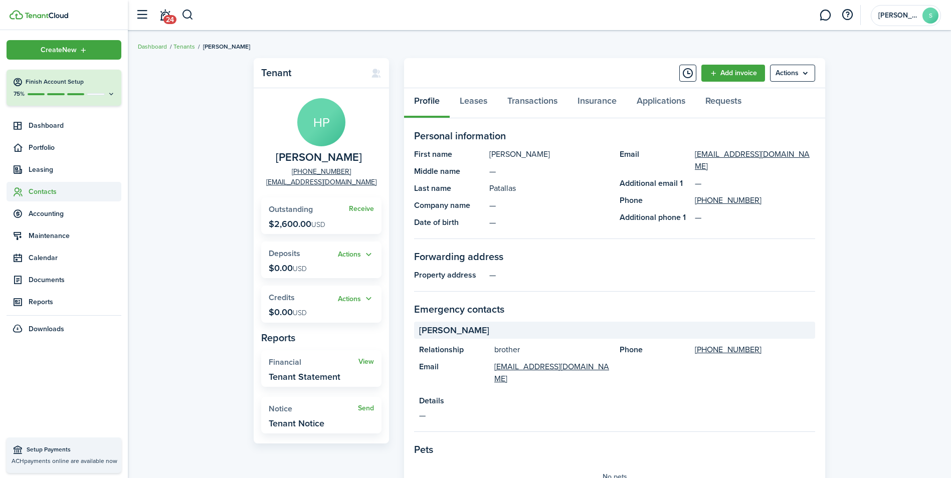
click at [45, 193] on span "Contacts" at bounding box center [75, 192] width 93 height 11
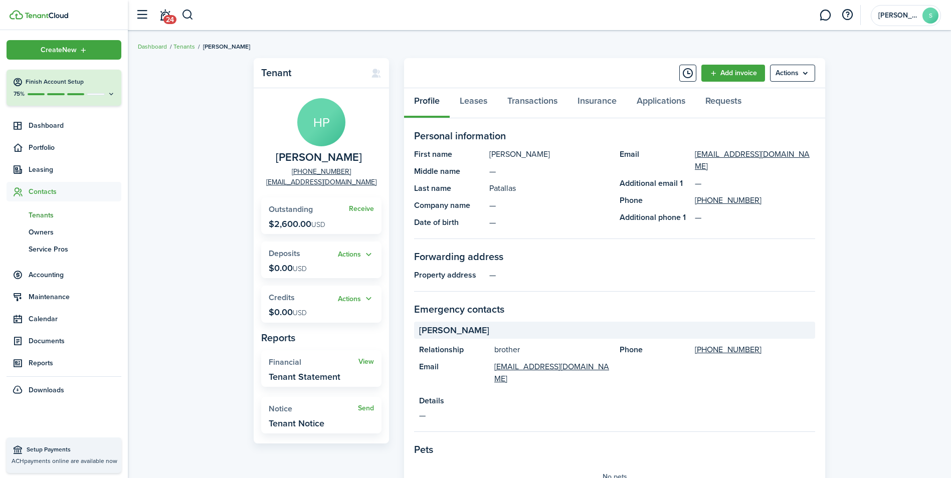
click at [38, 213] on span "Tenants" at bounding box center [75, 215] width 93 height 11
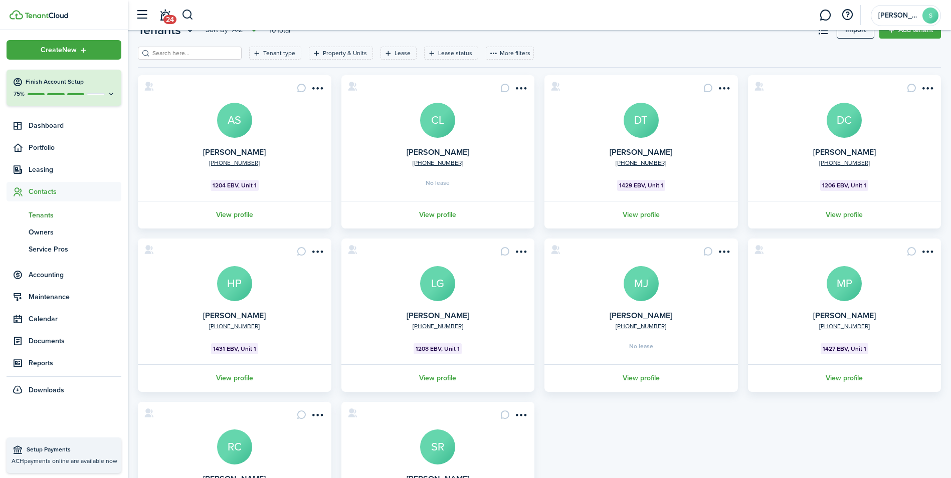
scroll to position [100, 0]
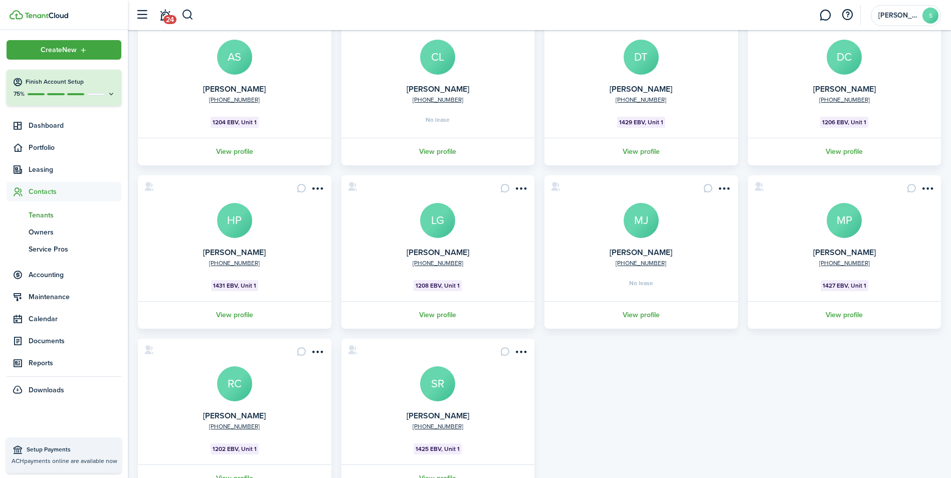
click at [240, 214] on avatar-text "HP" at bounding box center [234, 220] width 35 height 35
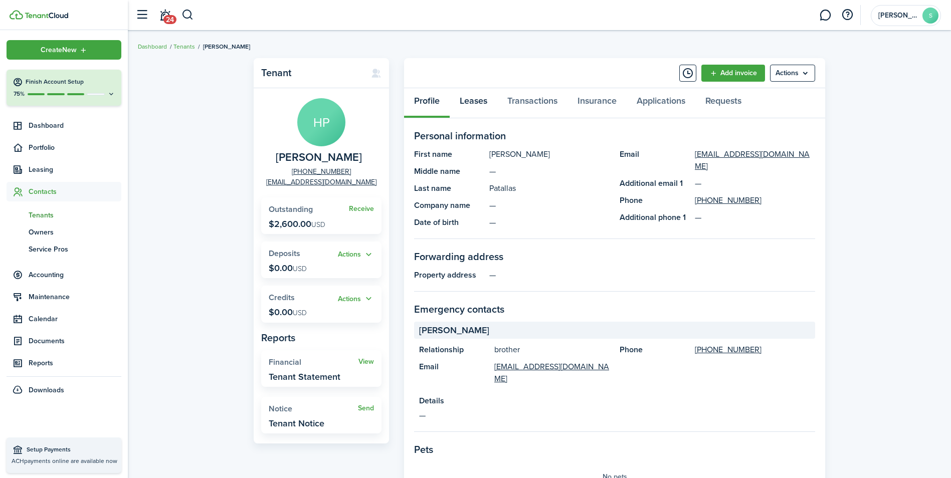
click at [474, 99] on link "Leases" at bounding box center [474, 103] width 48 height 30
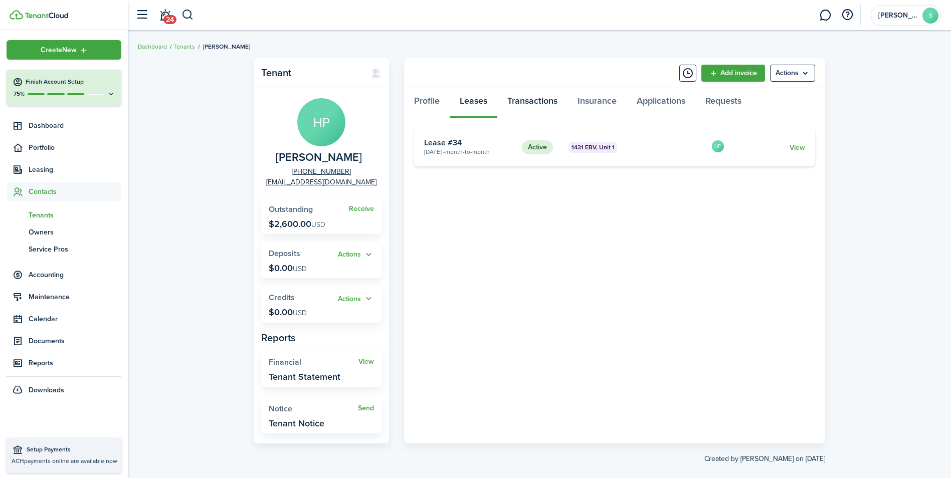
click at [528, 100] on link "Transactions" at bounding box center [532, 103] width 70 height 30
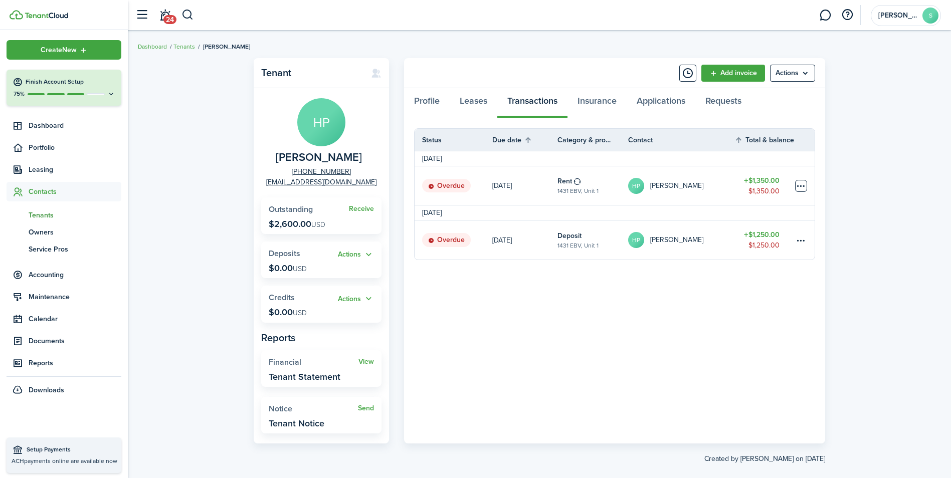
click at [803, 186] on table-menu-btn-icon at bounding box center [801, 186] width 12 height 12
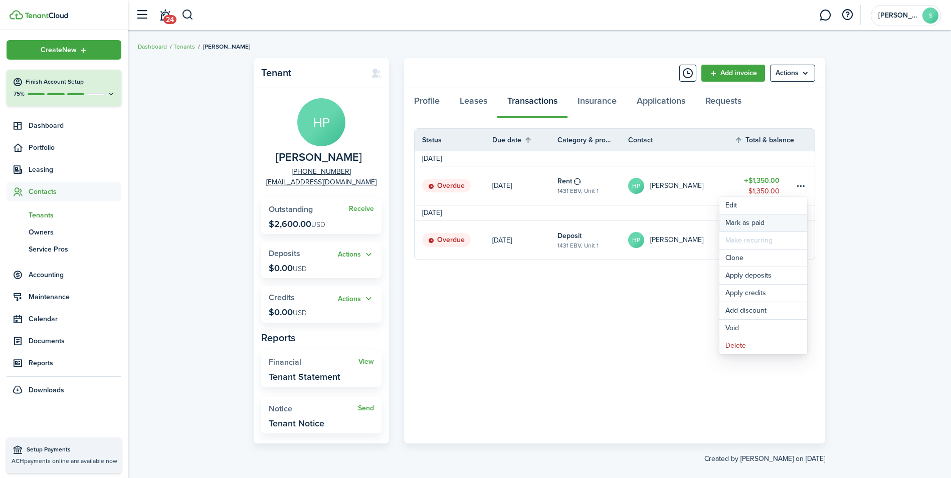
click at [749, 221] on link "Mark as paid" at bounding box center [764, 223] width 88 height 17
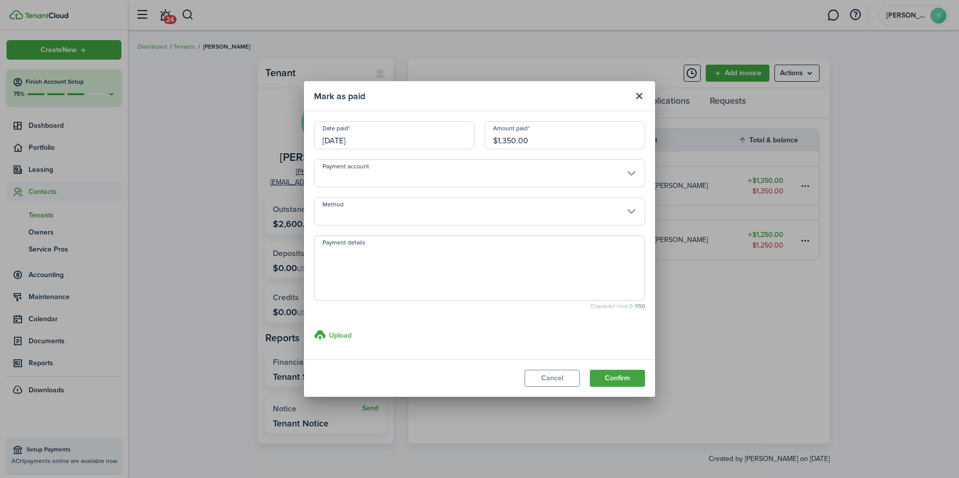
click at [447, 128] on input "09/01/2025" at bounding box center [394, 135] width 160 height 28
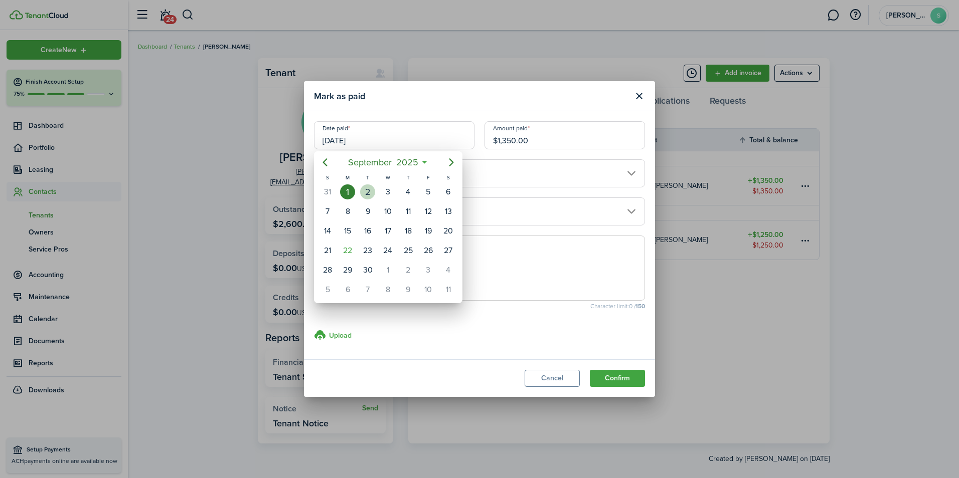
click at [365, 193] on div "2" at bounding box center [367, 192] width 15 height 15
type input "[DATE]"
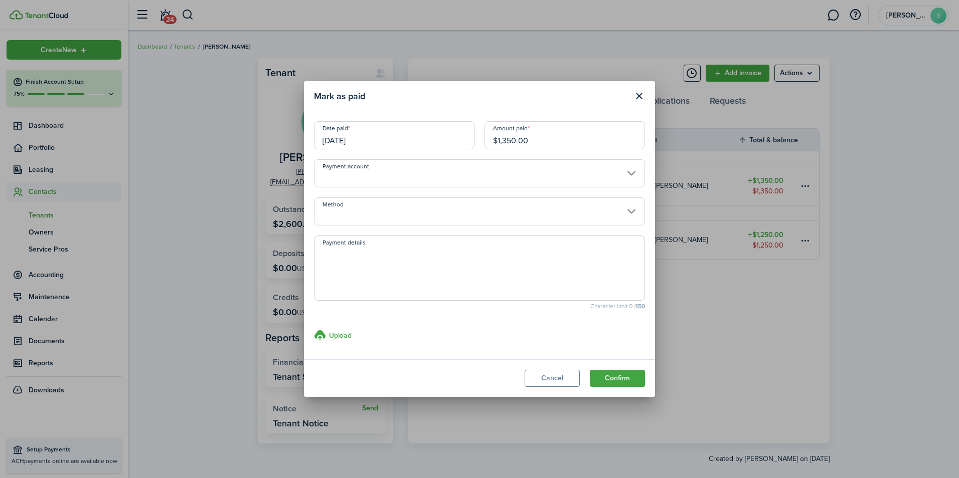
click at [370, 210] on input "Method" at bounding box center [479, 212] width 331 height 28
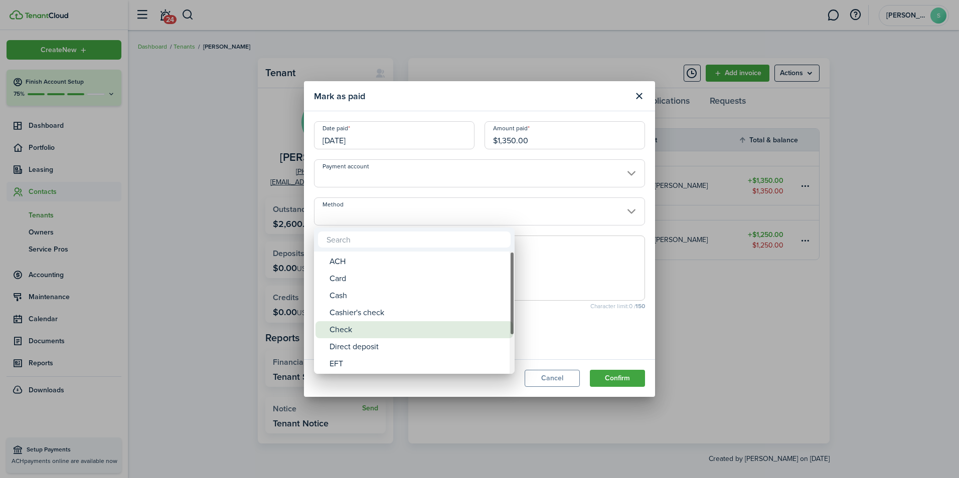
click at [338, 329] on div "Check" at bounding box center [418, 329] width 178 height 17
type input "Check"
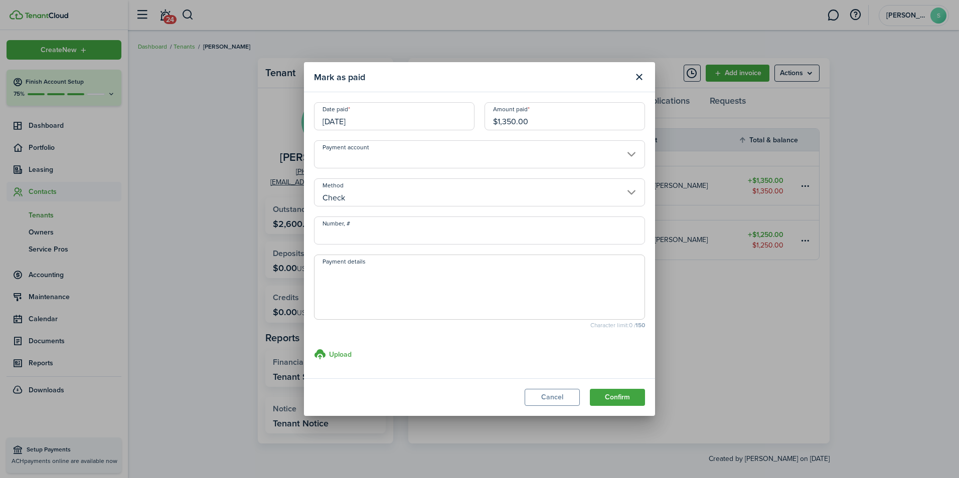
click at [401, 223] on input "Number, #" at bounding box center [479, 231] width 331 height 28
type input "437"
type textarea "Pikes Peak National Bank"
click at [347, 355] on h3 "Upload" at bounding box center [340, 355] width 23 height 11
click at [314, 349] on input "Upload store documents and templates Choose file" at bounding box center [314, 349] width 0 height 0
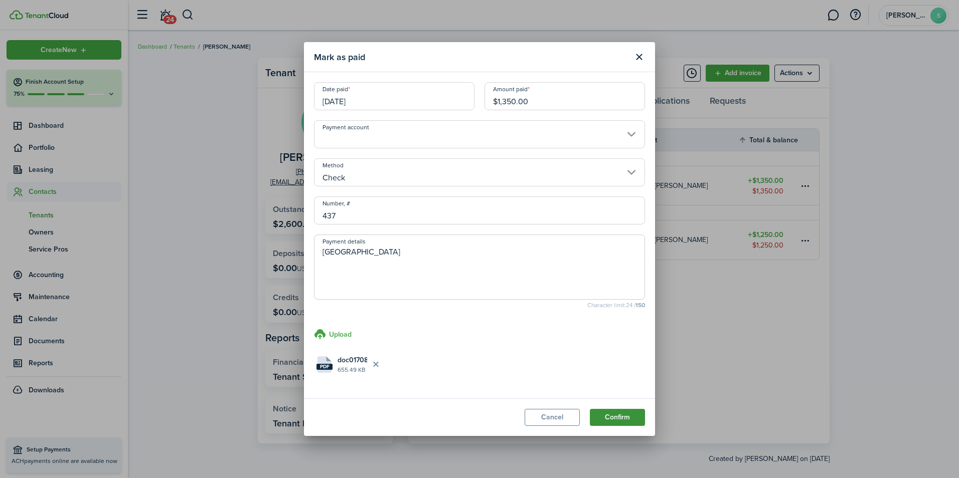
click at [625, 421] on button "Confirm" at bounding box center [617, 417] width 55 height 17
